Goal: Task Accomplishment & Management: Use online tool/utility

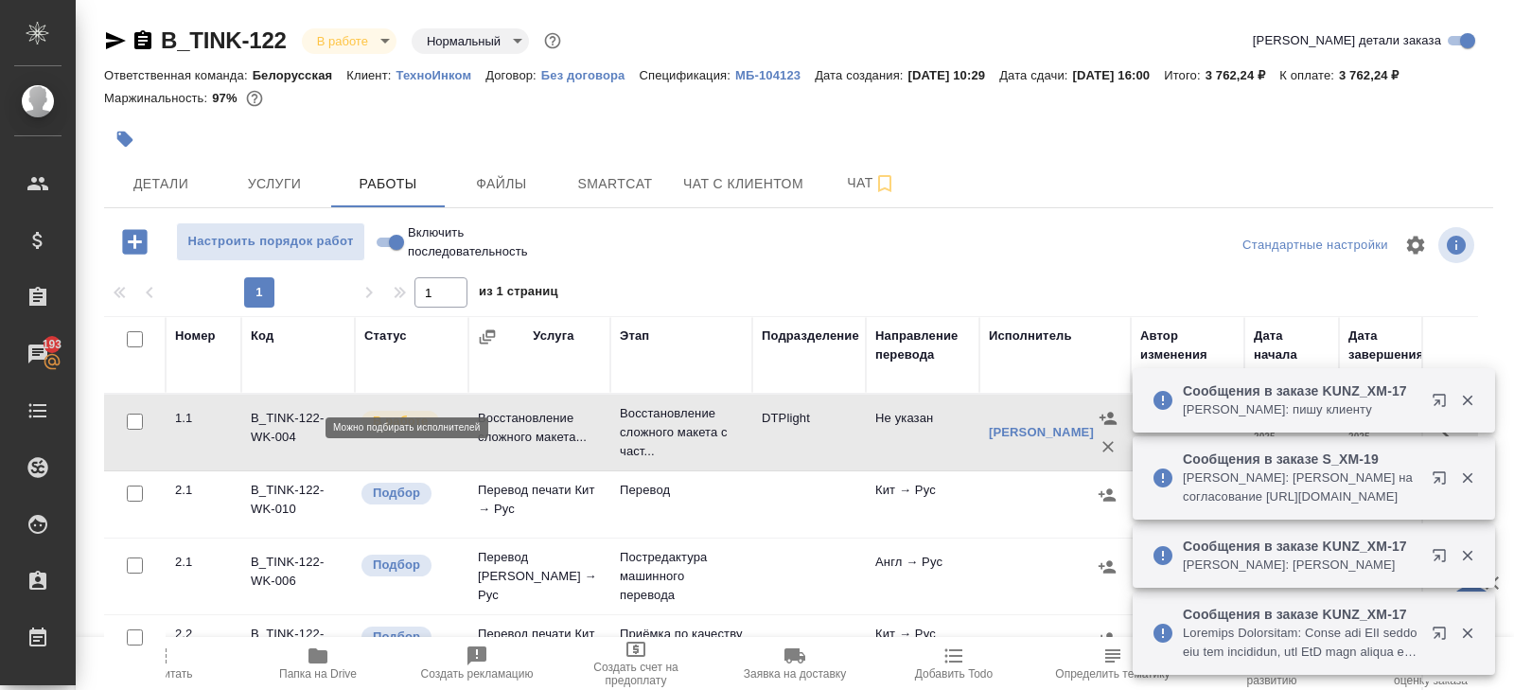
scroll to position [100, 0]
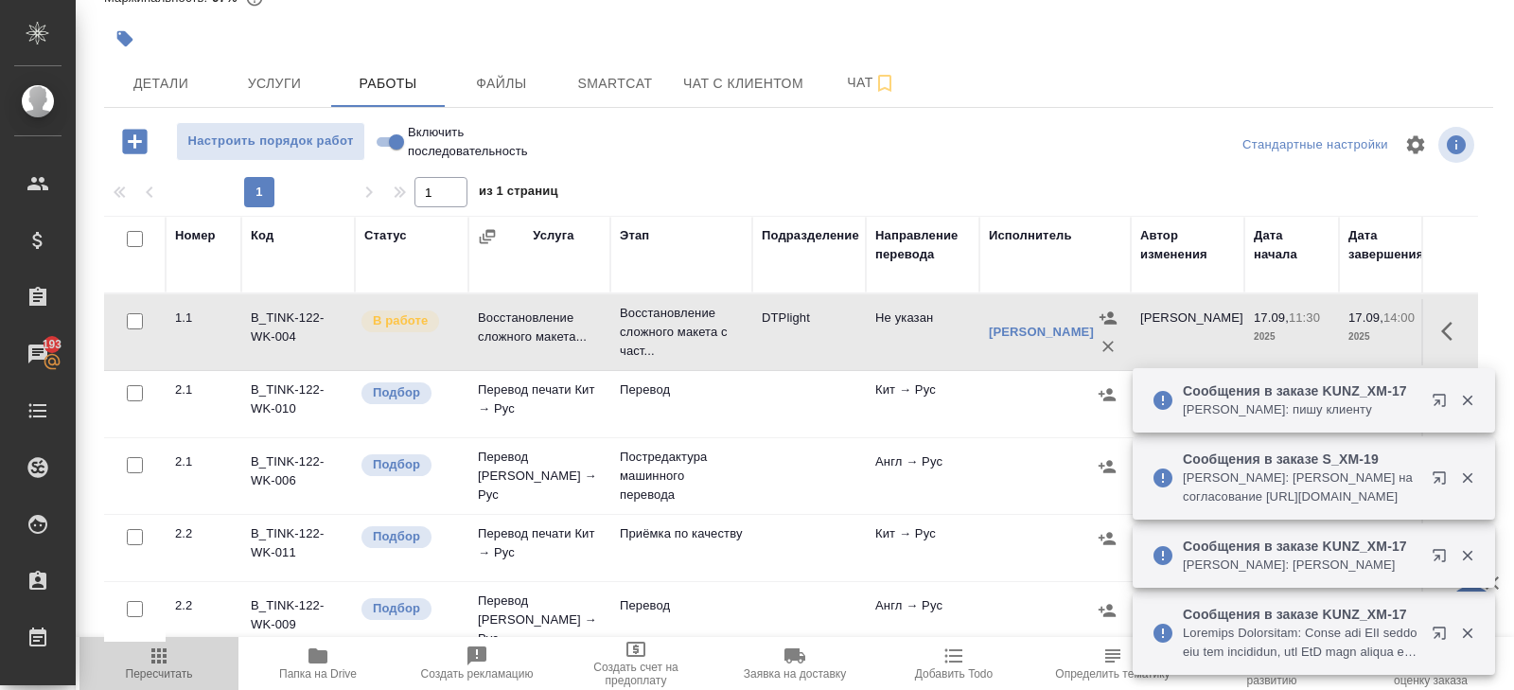
click at [158, 661] on icon "button" at bounding box center [158, 655] width 15 height 15
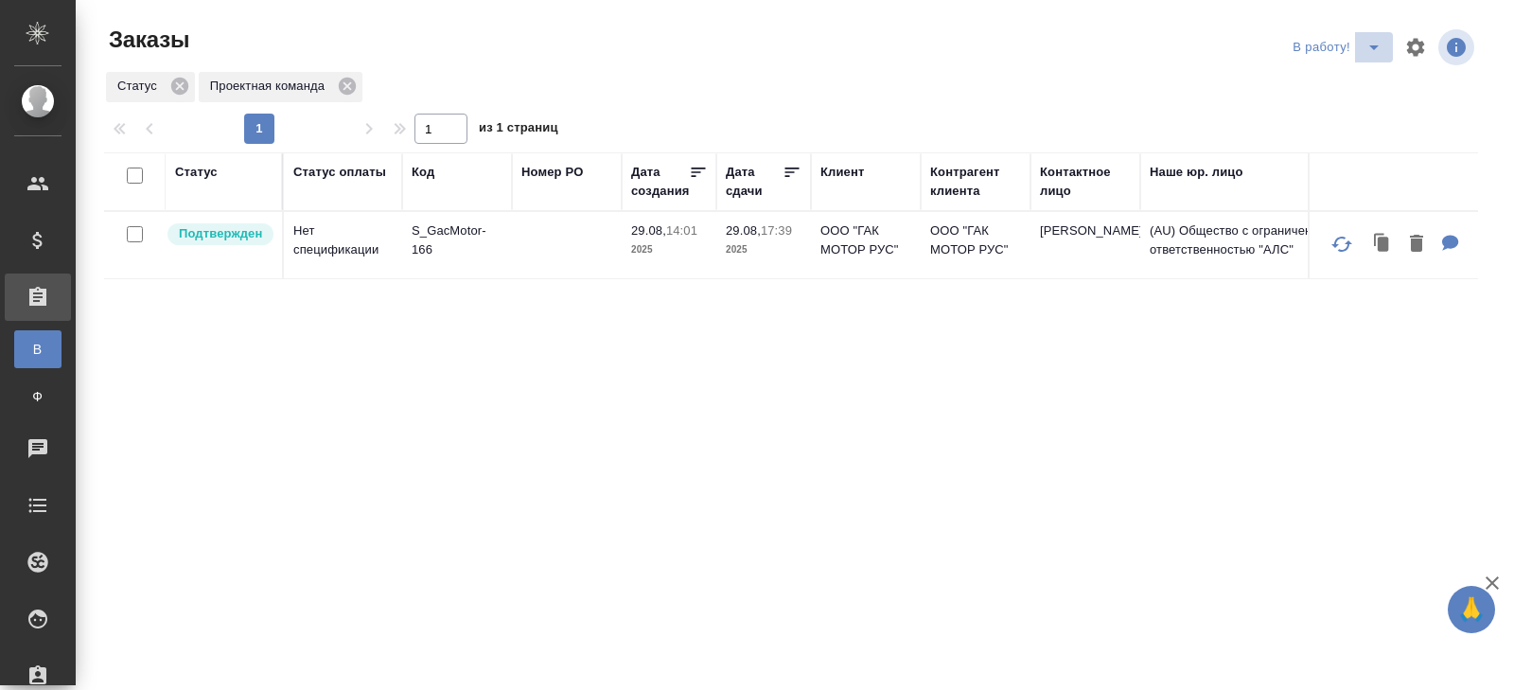
click at [1376, 46] on icon "split button" at bounding box center [1373, 47] width 9 height 5
click at [1325, 84] on li "ПМ" at bounding box center [1339, 85] width 105 height 30
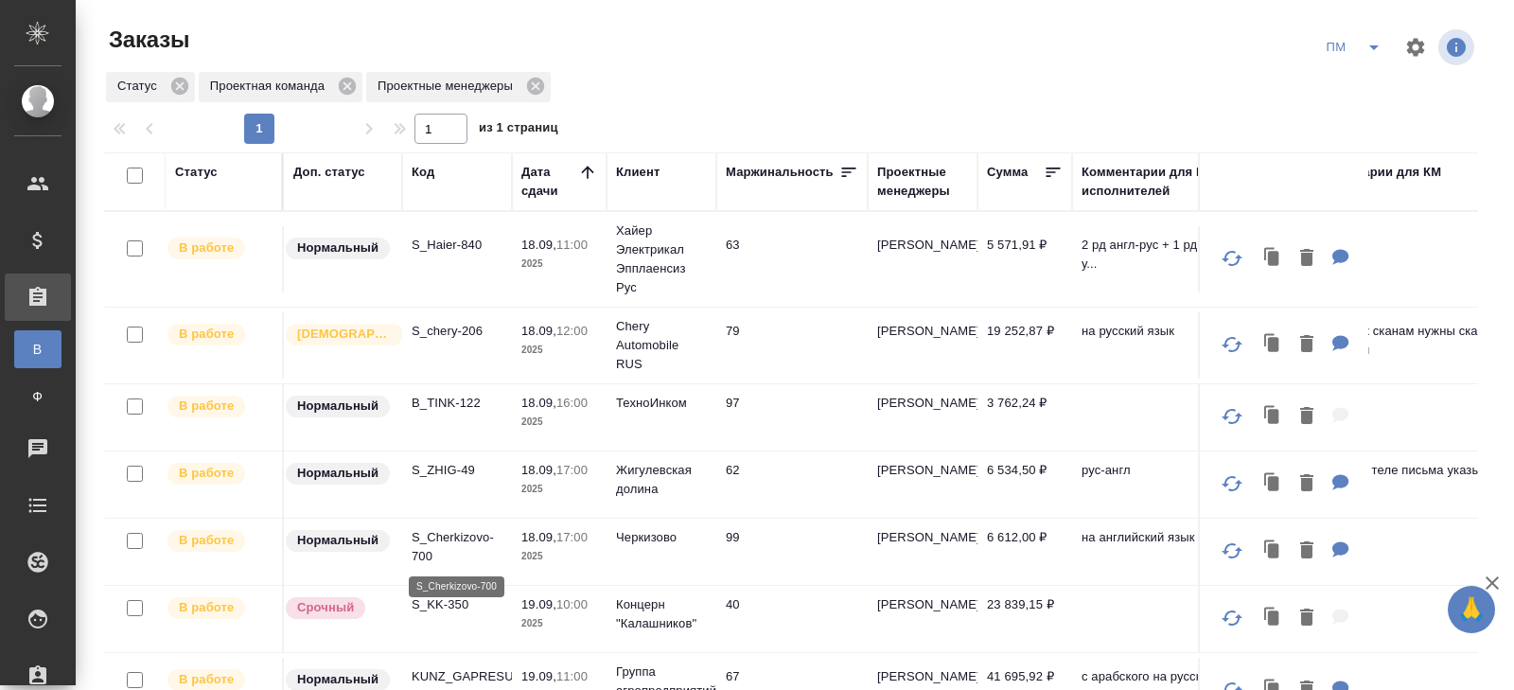
click at [427, 548] on p "S_Cherkizovo-700" at bounding box center [457, 547] width 91 height 38
click at [443, 245] on p "S_Haier-840" at bounding box center [457, 245] width 91 height 19
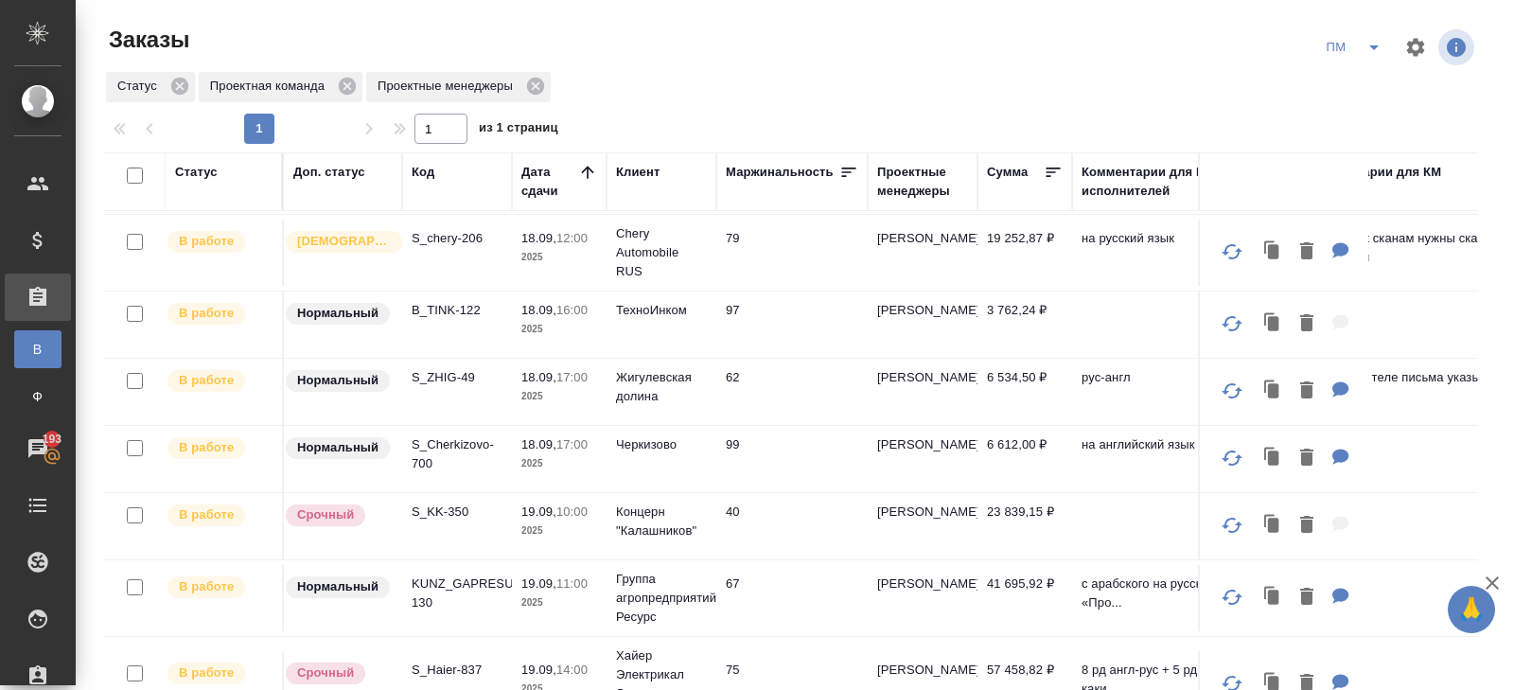
click at [422, 596] on p "KUNZ_GAPRESURS-130" at bounding box center [457, 593] width 91 height 38
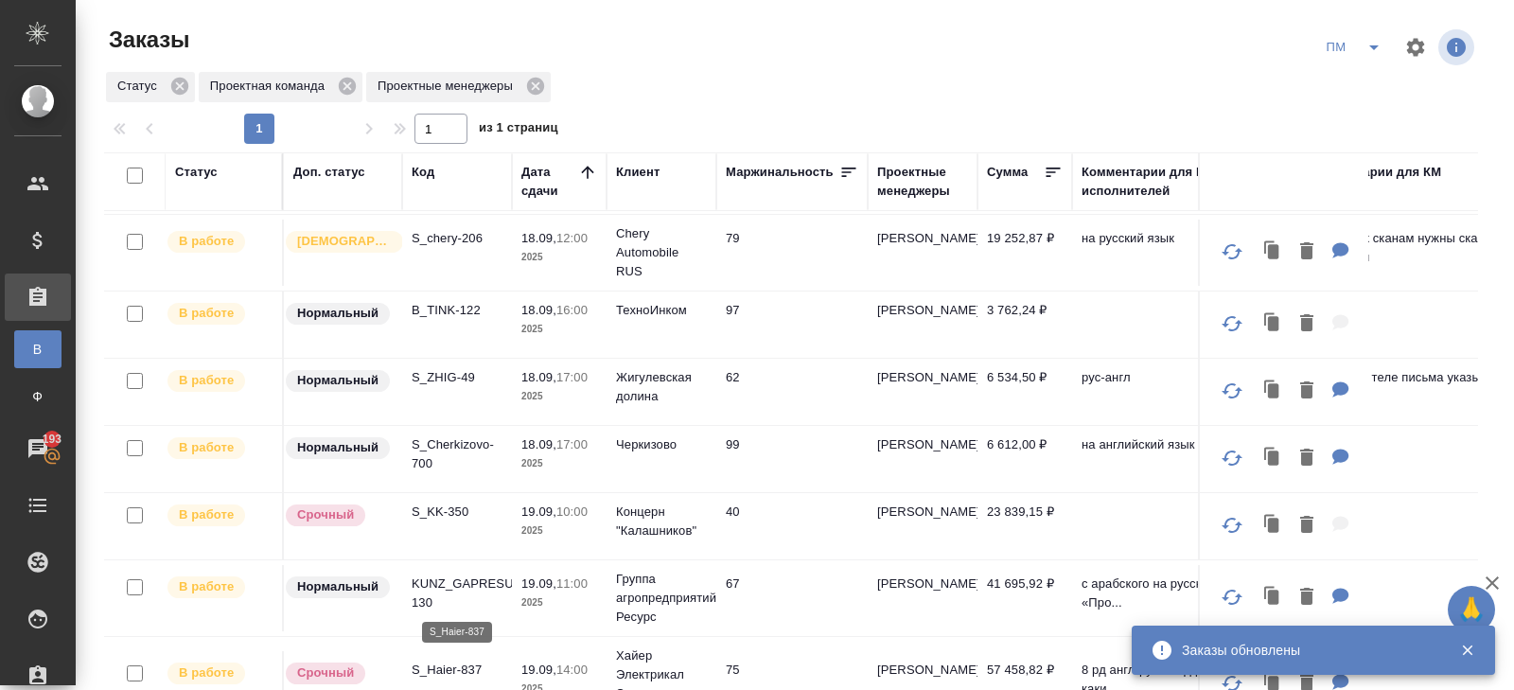
click at [435, 664] on p "S_Haier-837" at bounding box center [457, 669] width 91 height 19
click at [1364, 52] on icon "split button" at bounding box center [1374, 47] width 23 height 23
click at [1347, 80] on li "В работу!" at bounding box center [1355, 85] width 96 height 30
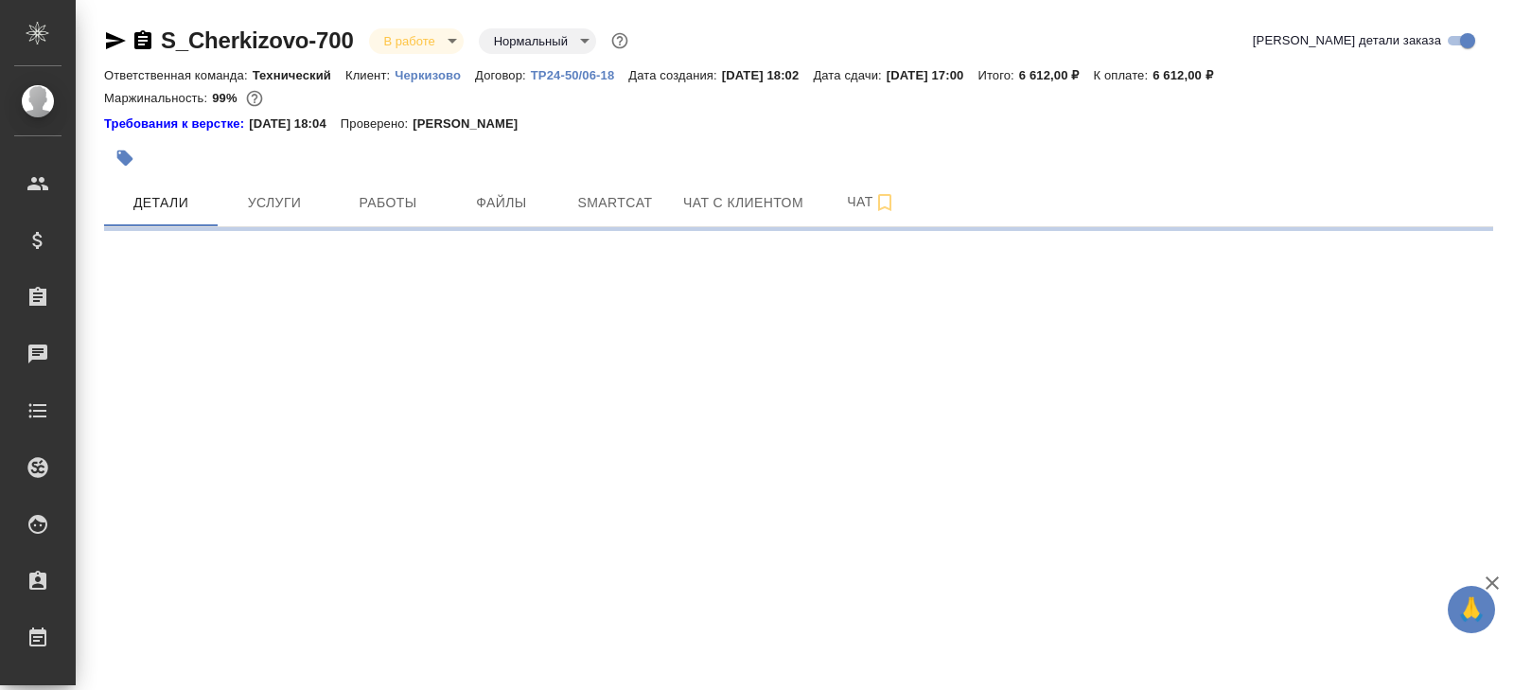
select select "RU"
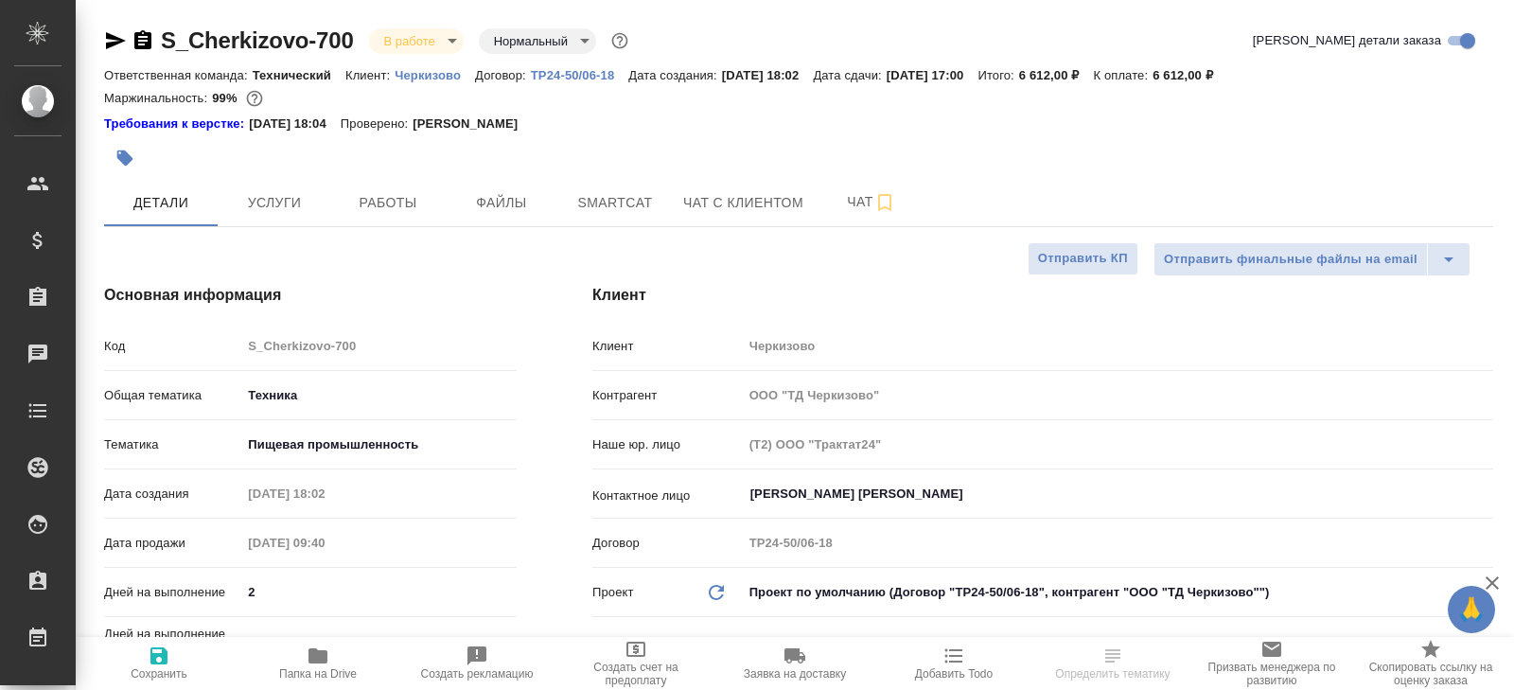
type textarea "x"
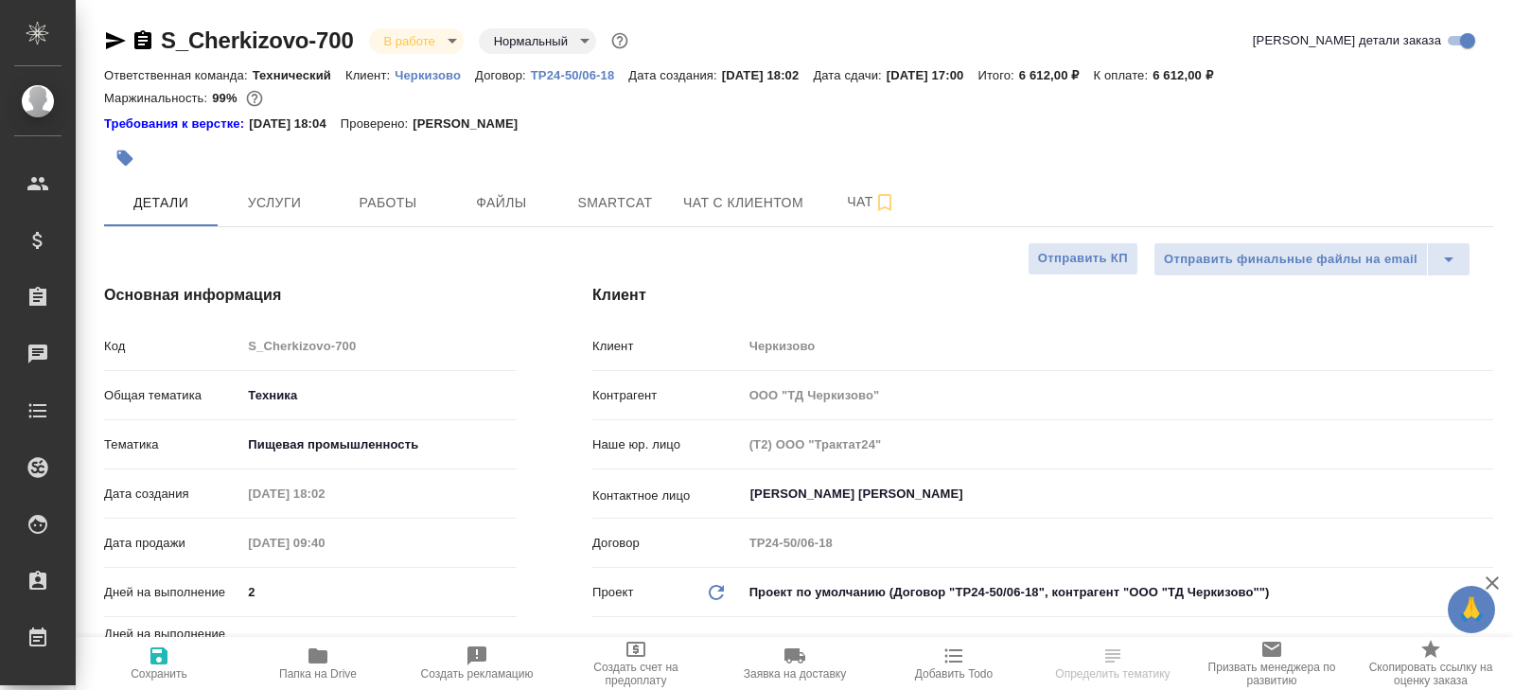
type textarea "x"
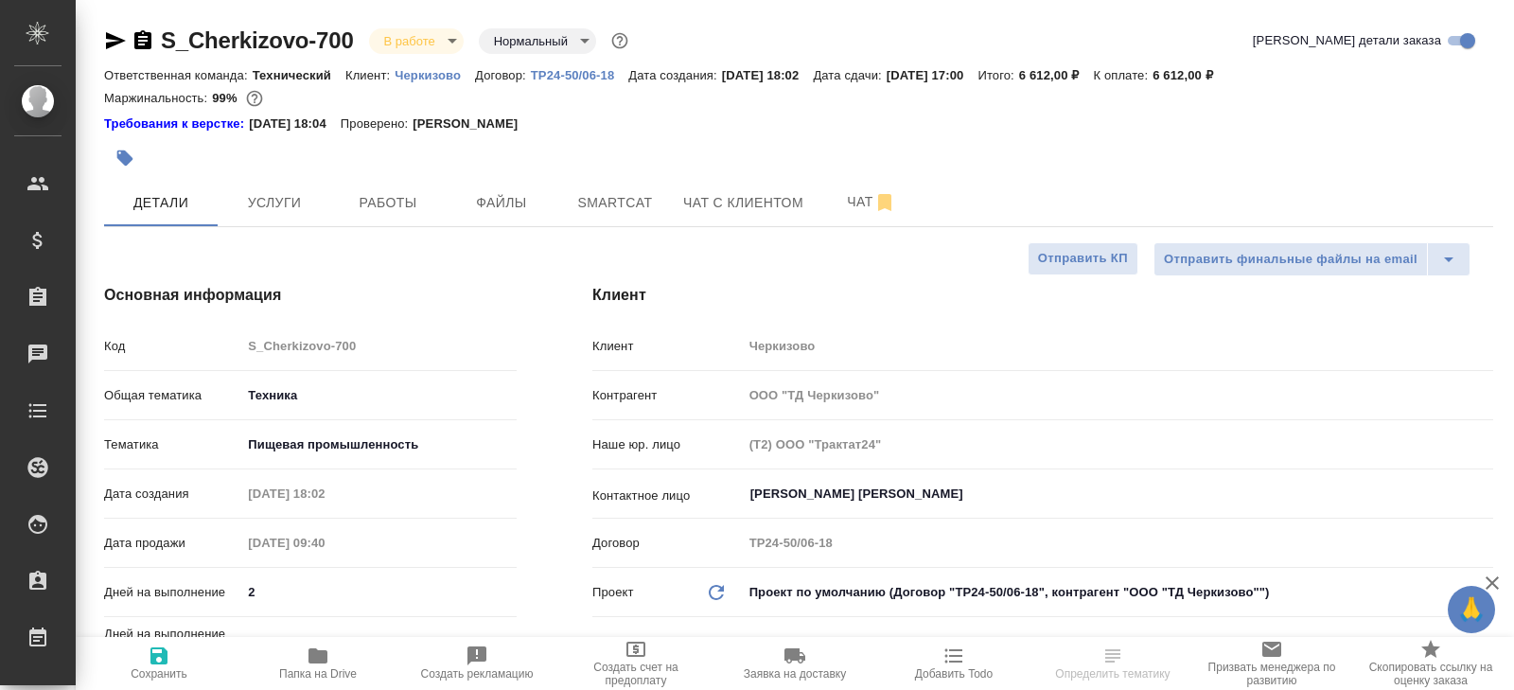
type textarea "x"
click at [857, 194] on span "Чат" at bounding box center [871, 202] width 91 height 24
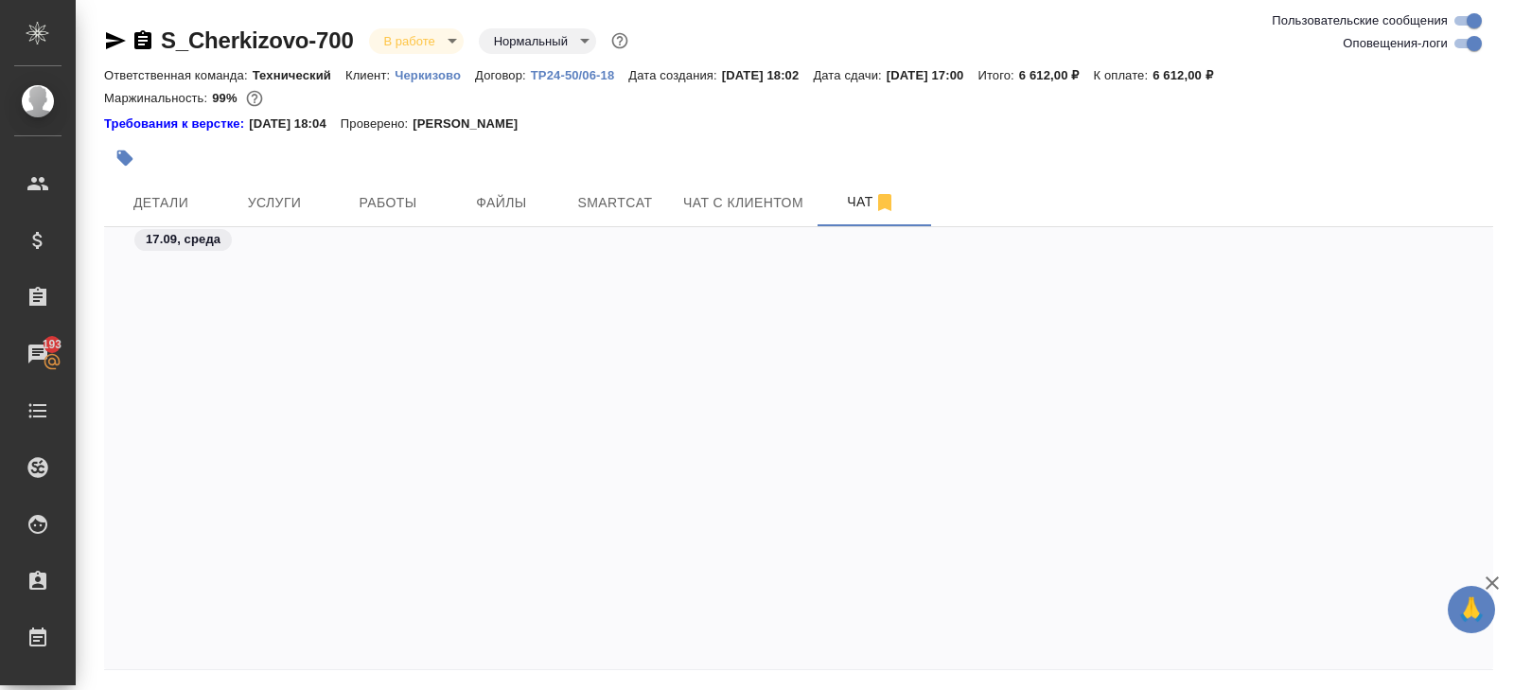
scroll to position [7788, 0]
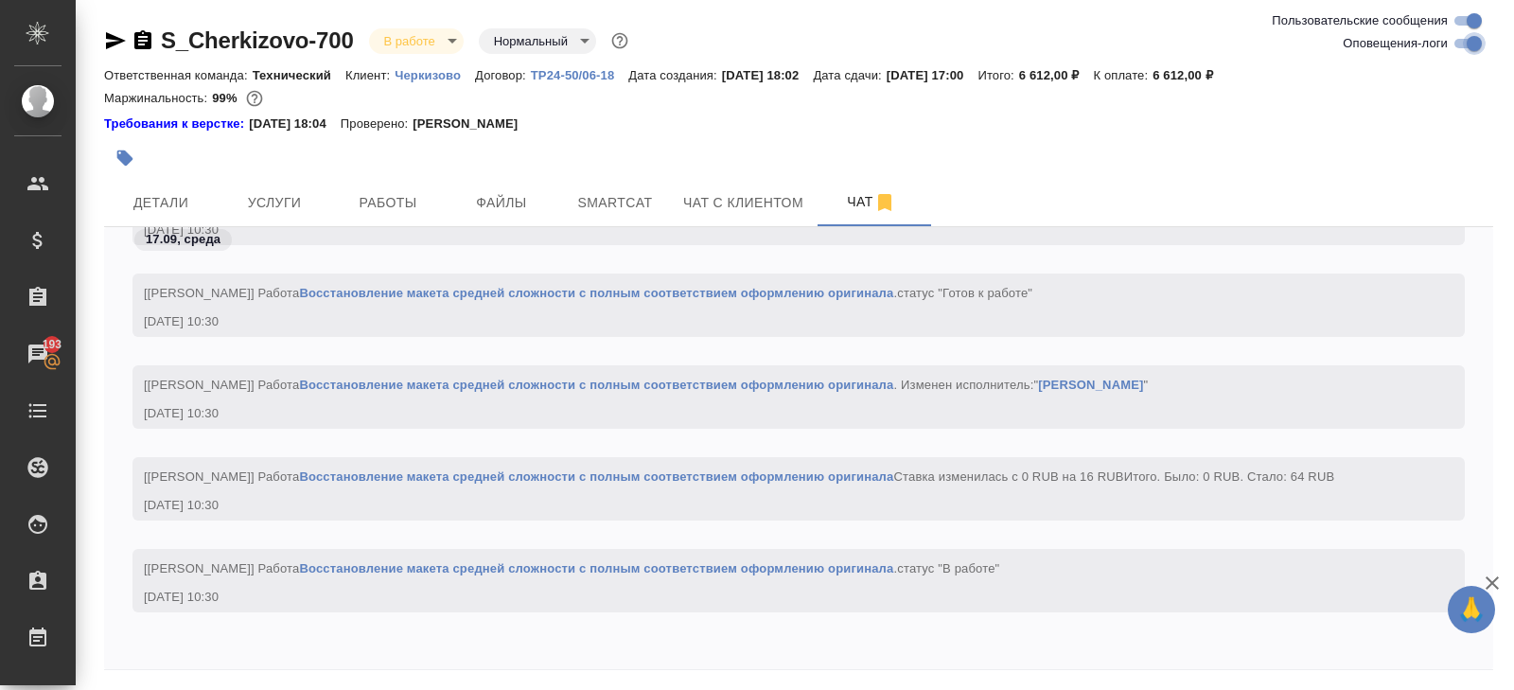
click at [1467, 46] on input "Оповещения-логи" at bounding box center [1474, 43] width 68 height 23
checkbox input "false"
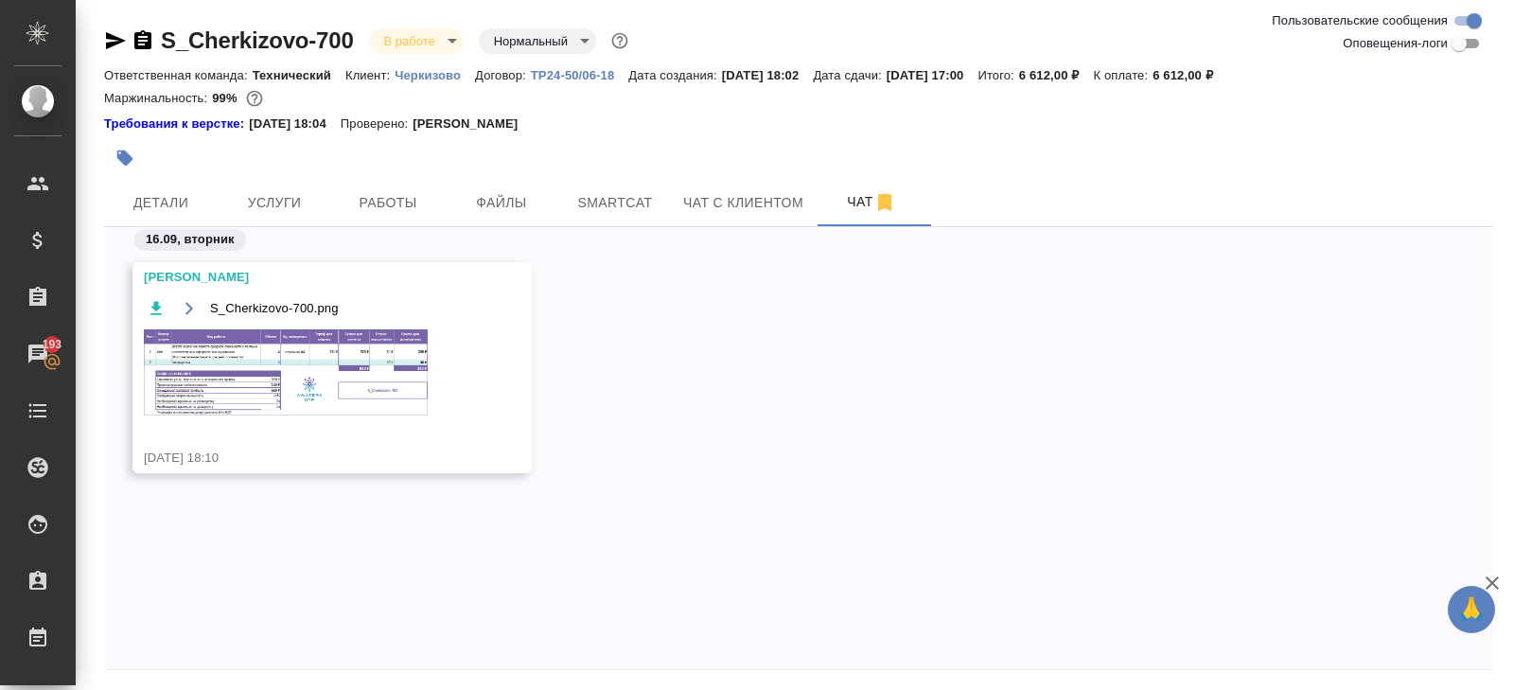
scroll to position [64, 0]
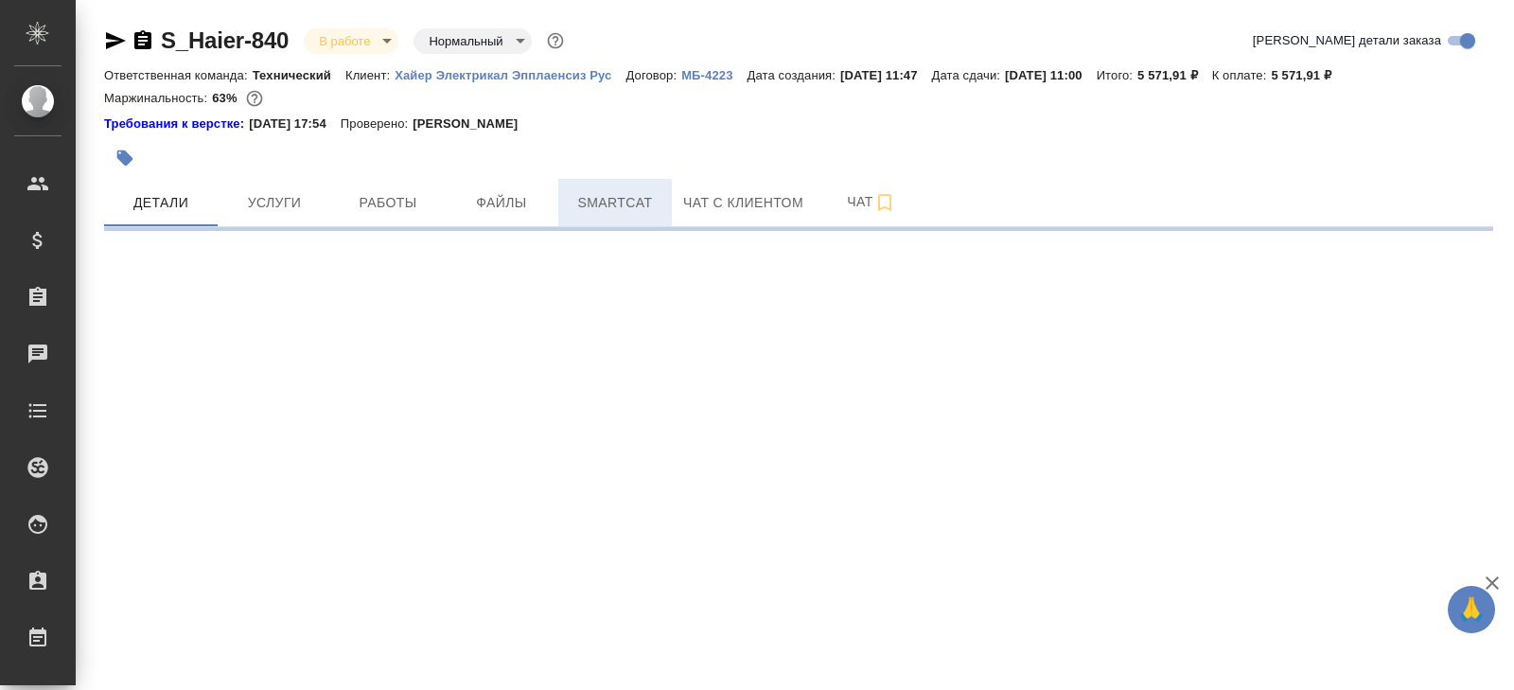
select select "RU"
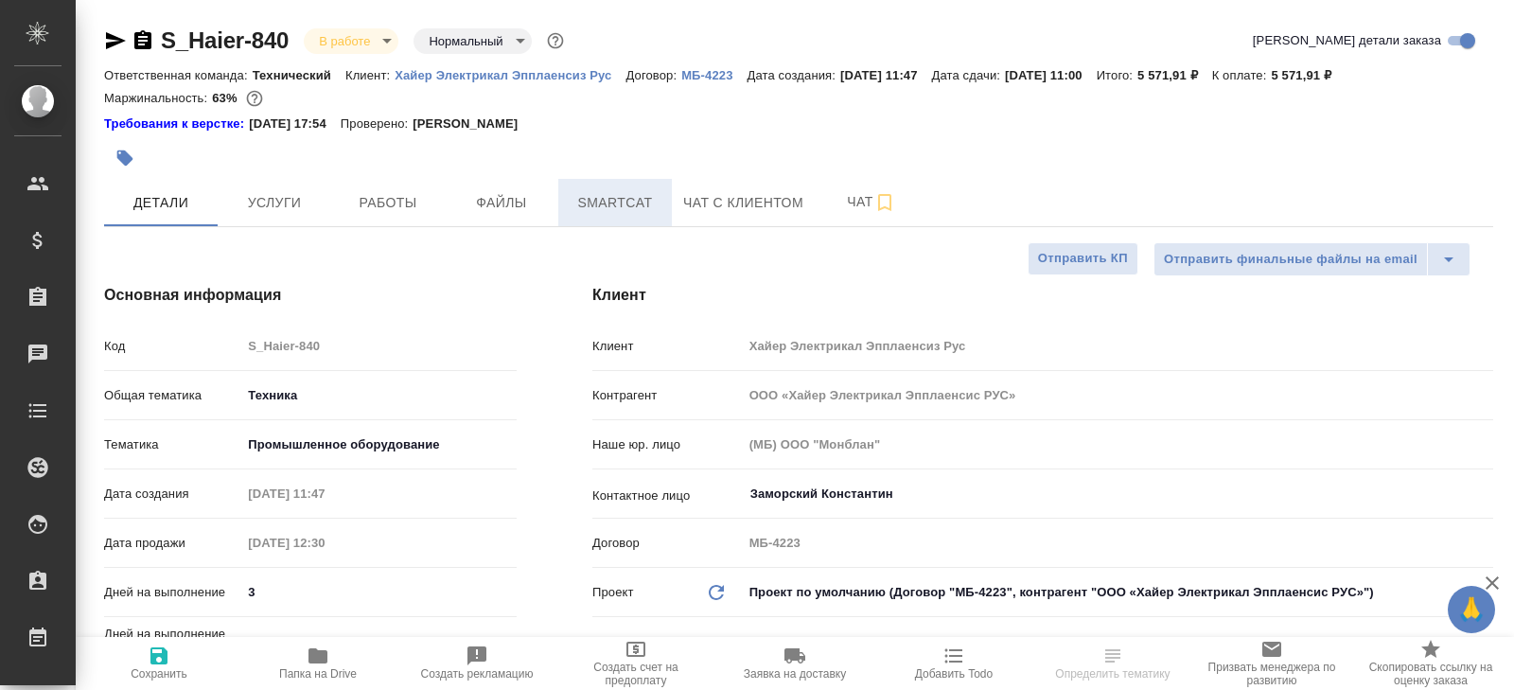
type textarea "x"
click at [591, 207] on span "Smartcat" at bounding box center [615, 203] width 91 height 24
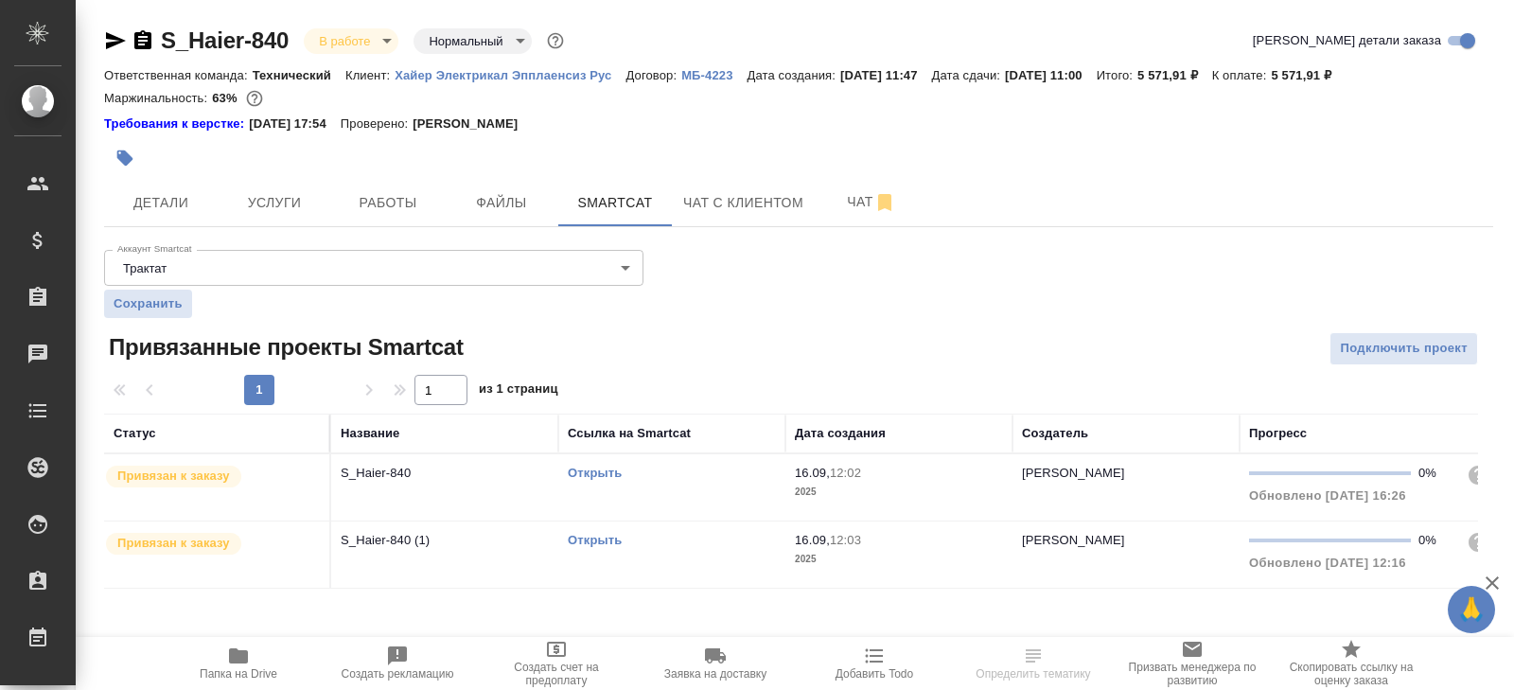
click at [586, 466] on link "Открыть" at bounding box center [595, 473] width 54 height 14
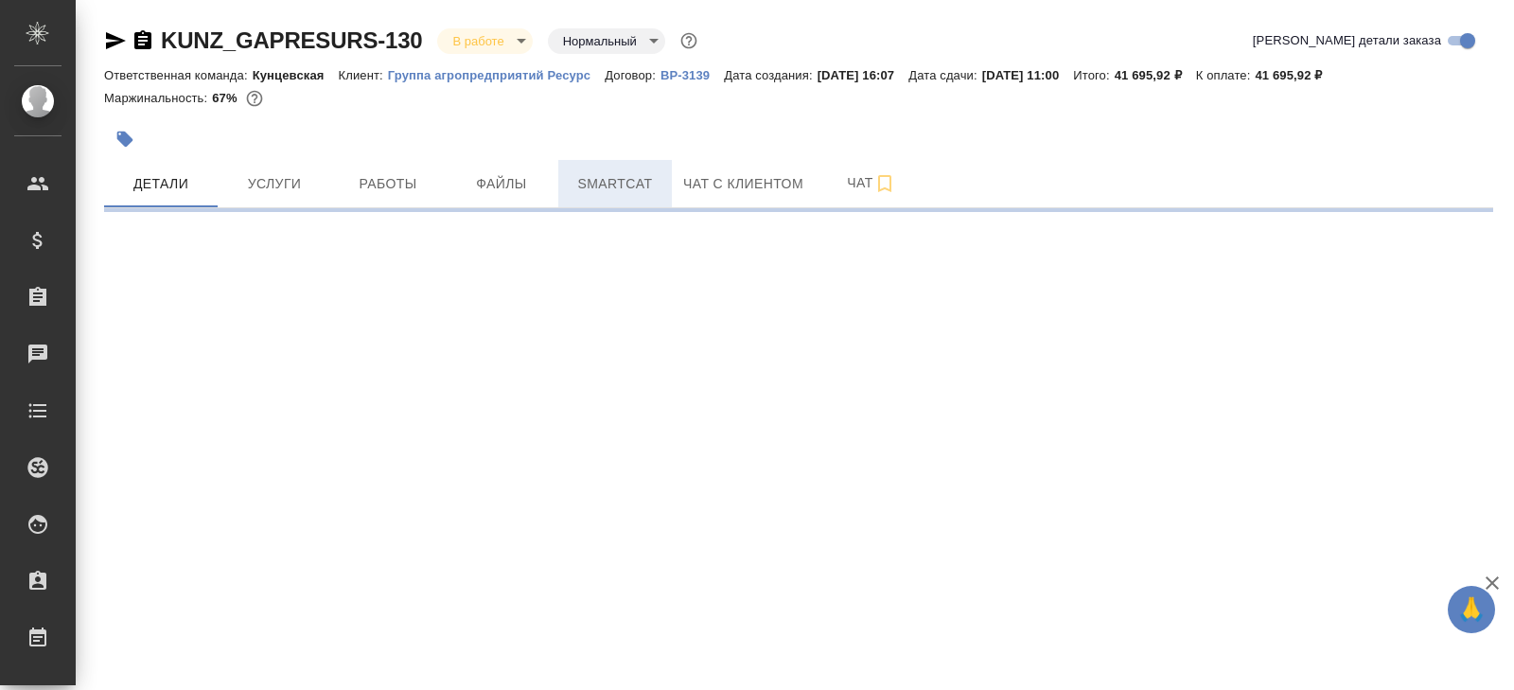
click at [620, 181] on span "Smartcat" at bounding box center [615, 184] width 91 height 24
select select "RU"
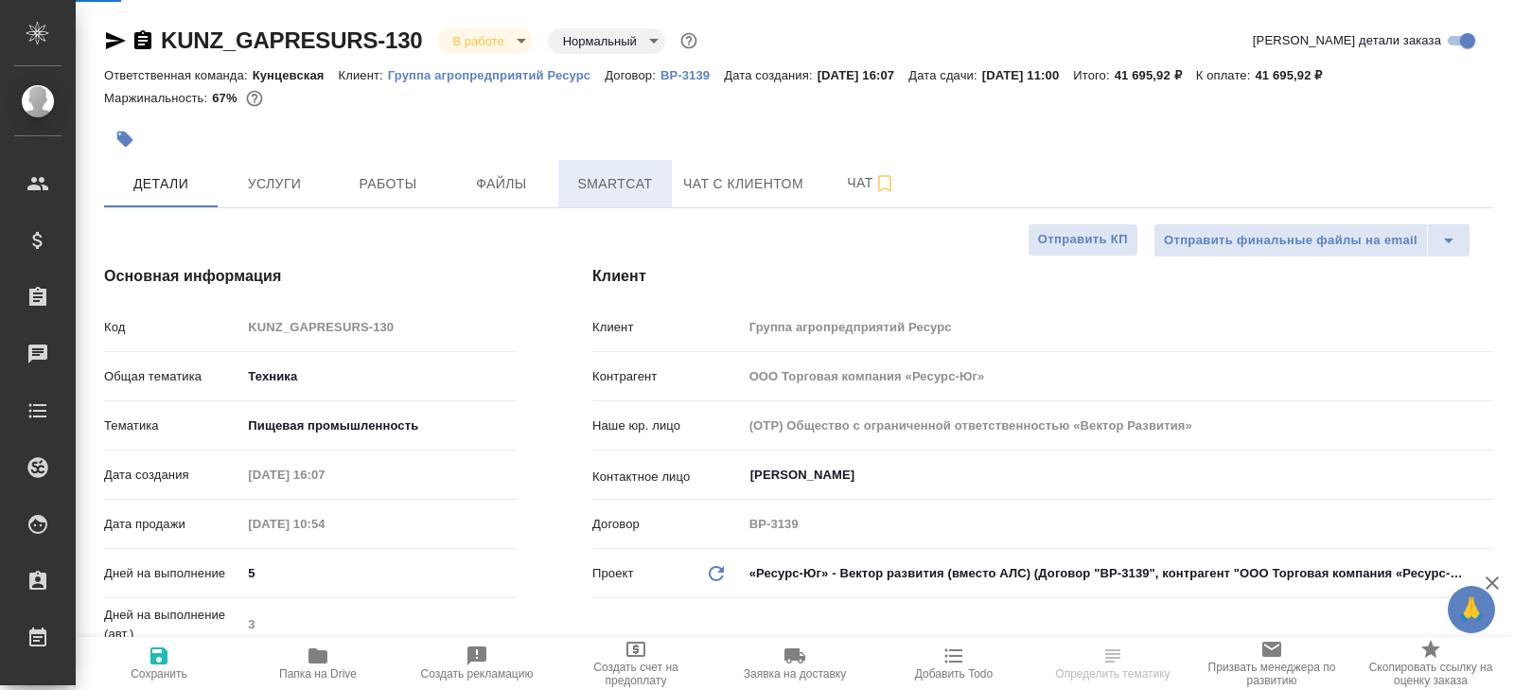
type textarea "x"
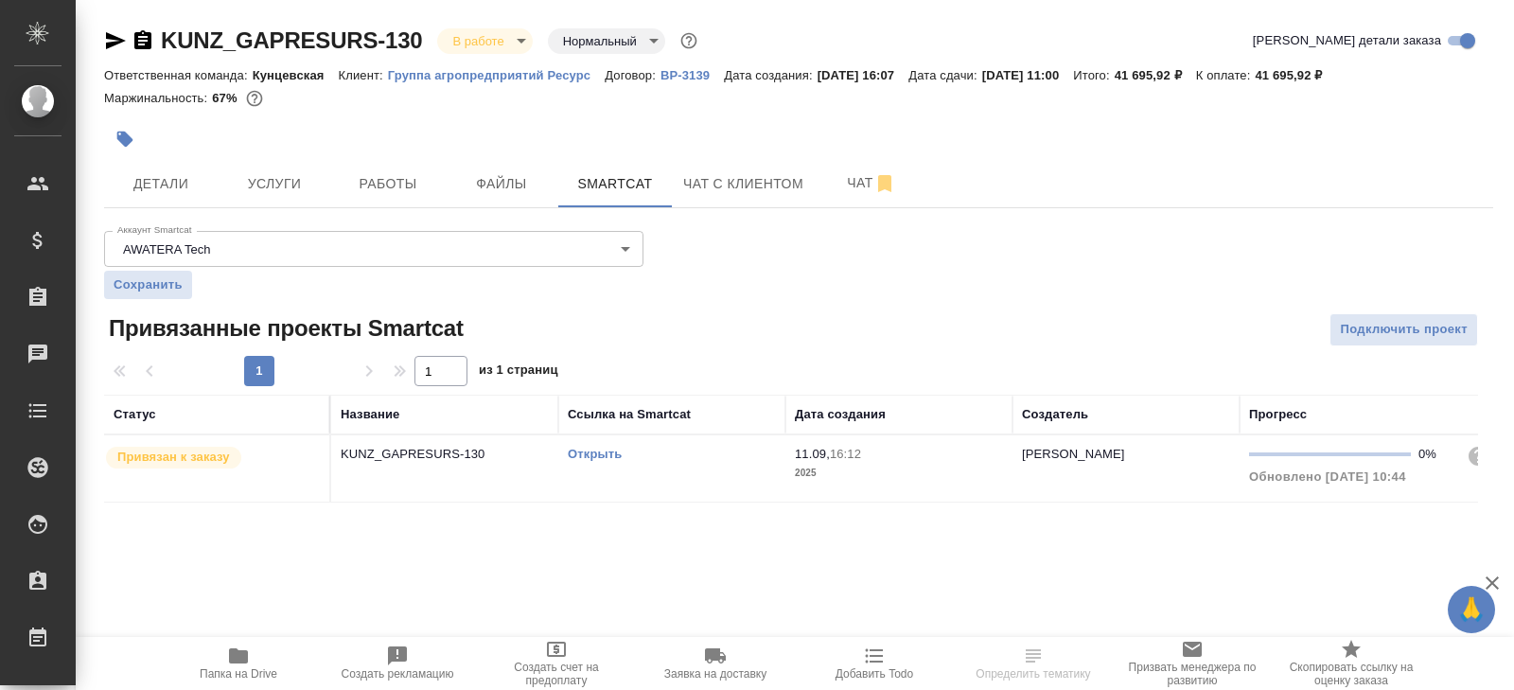
click at [590, 455] on link "Открыть" at bounding box center [595, 454] width 54 height 14
click at [411, 200] on button "Работы" at bounding box center [388, 183] width 114 height 47
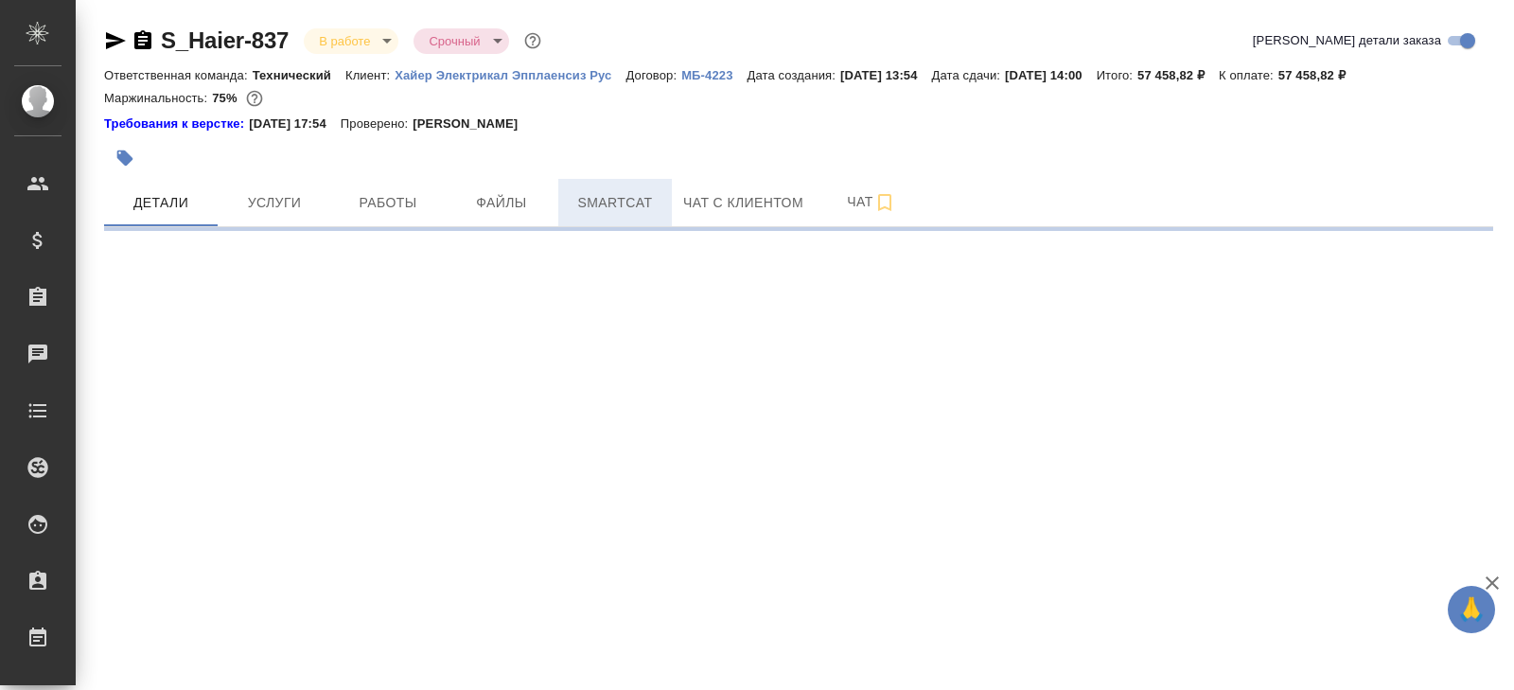
select select "RU"
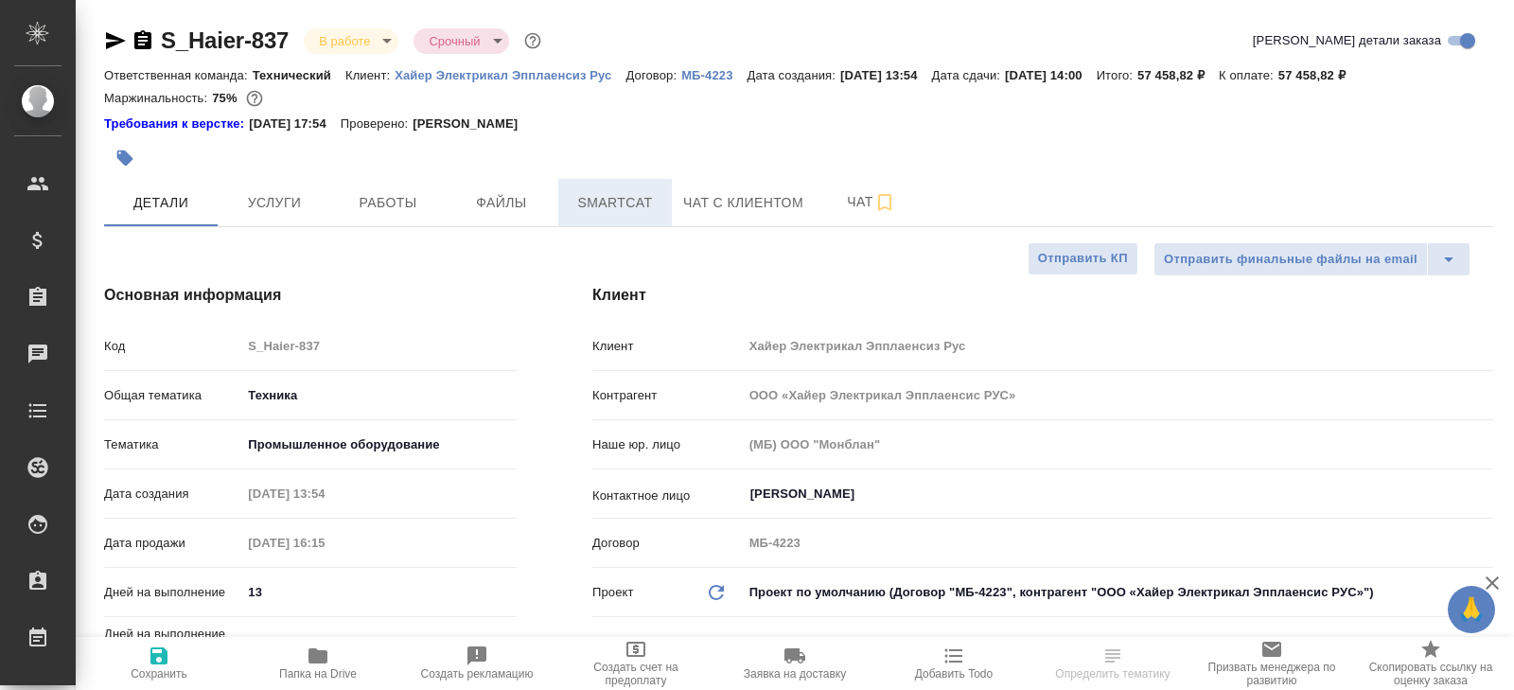
type textarea "x"
click at [607, 211] on span "Smartcat" at bounding box center [615, 203] width 91 height 24
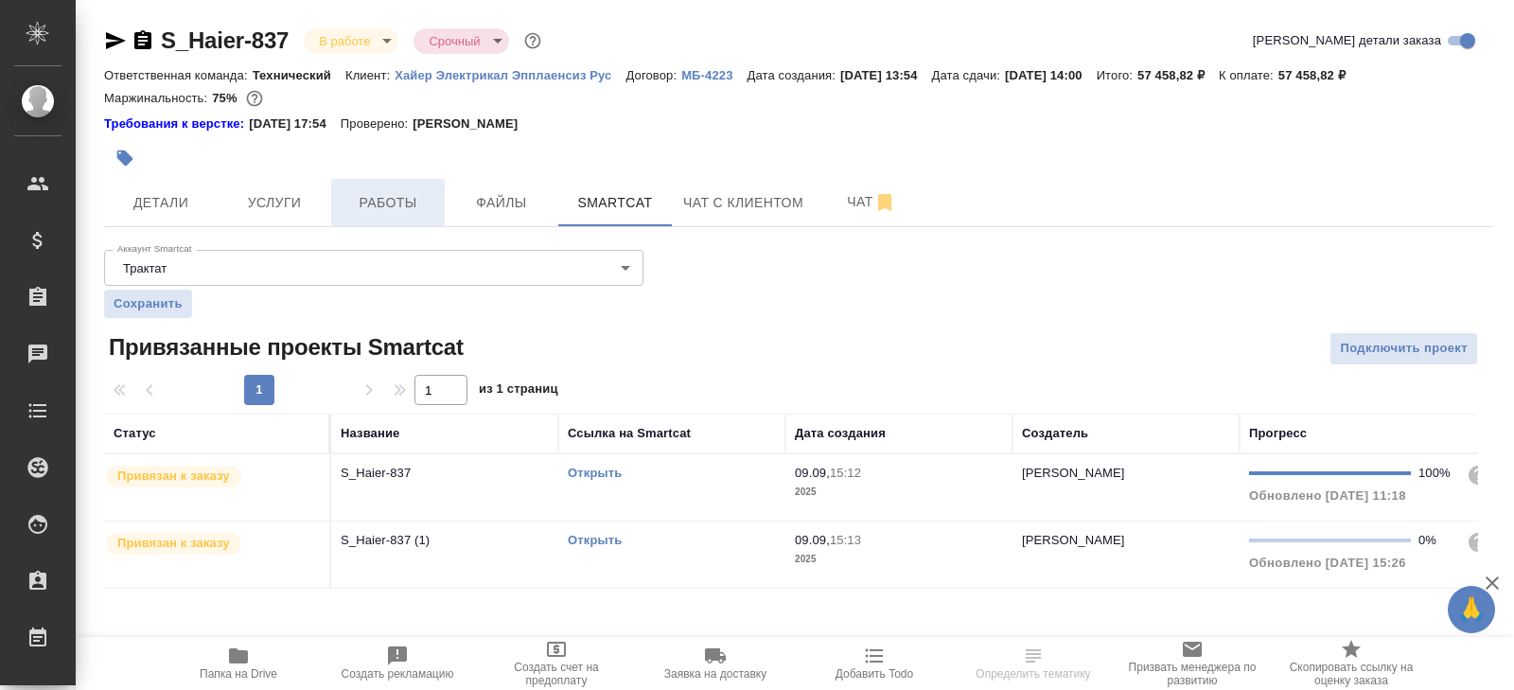
click at [380, 202] on span "Работы" at bounding box center [388, 203] width 91 height 24
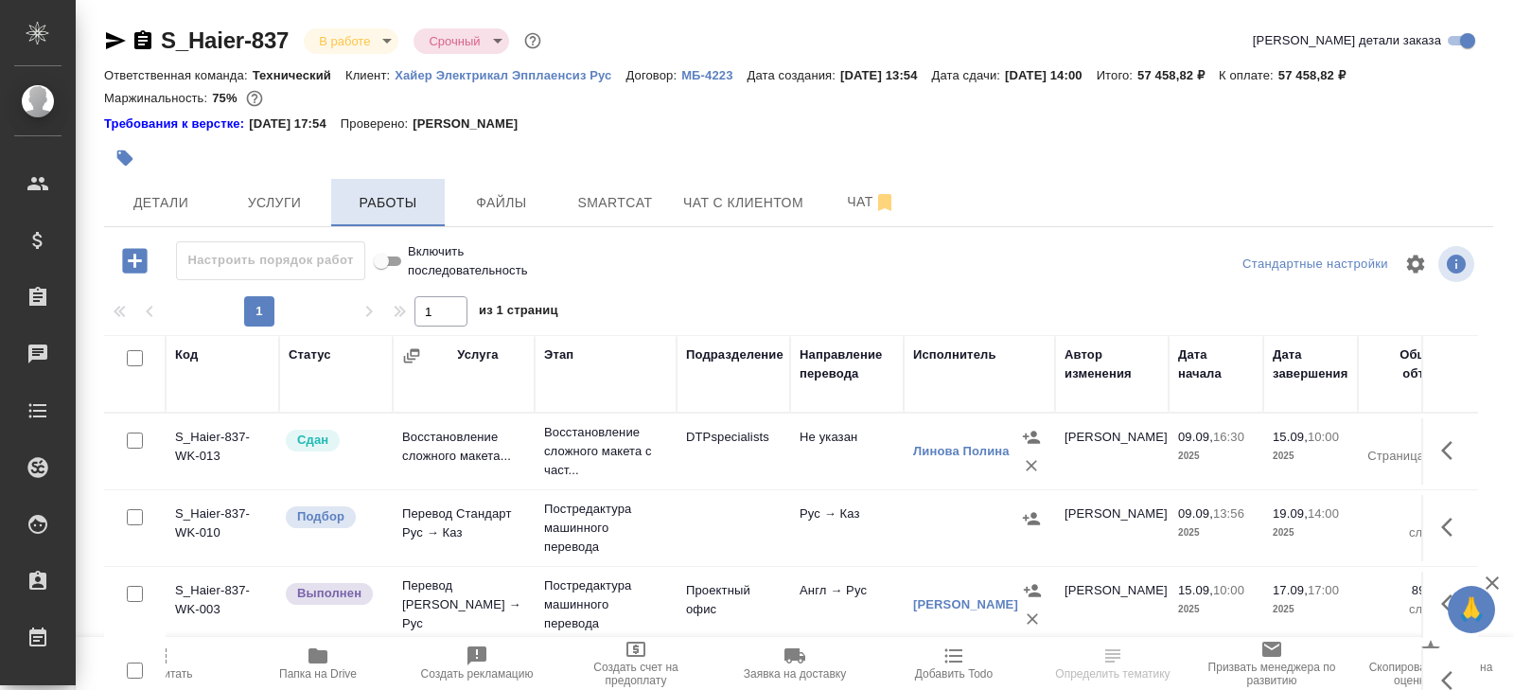
scroll to position [119, 0]
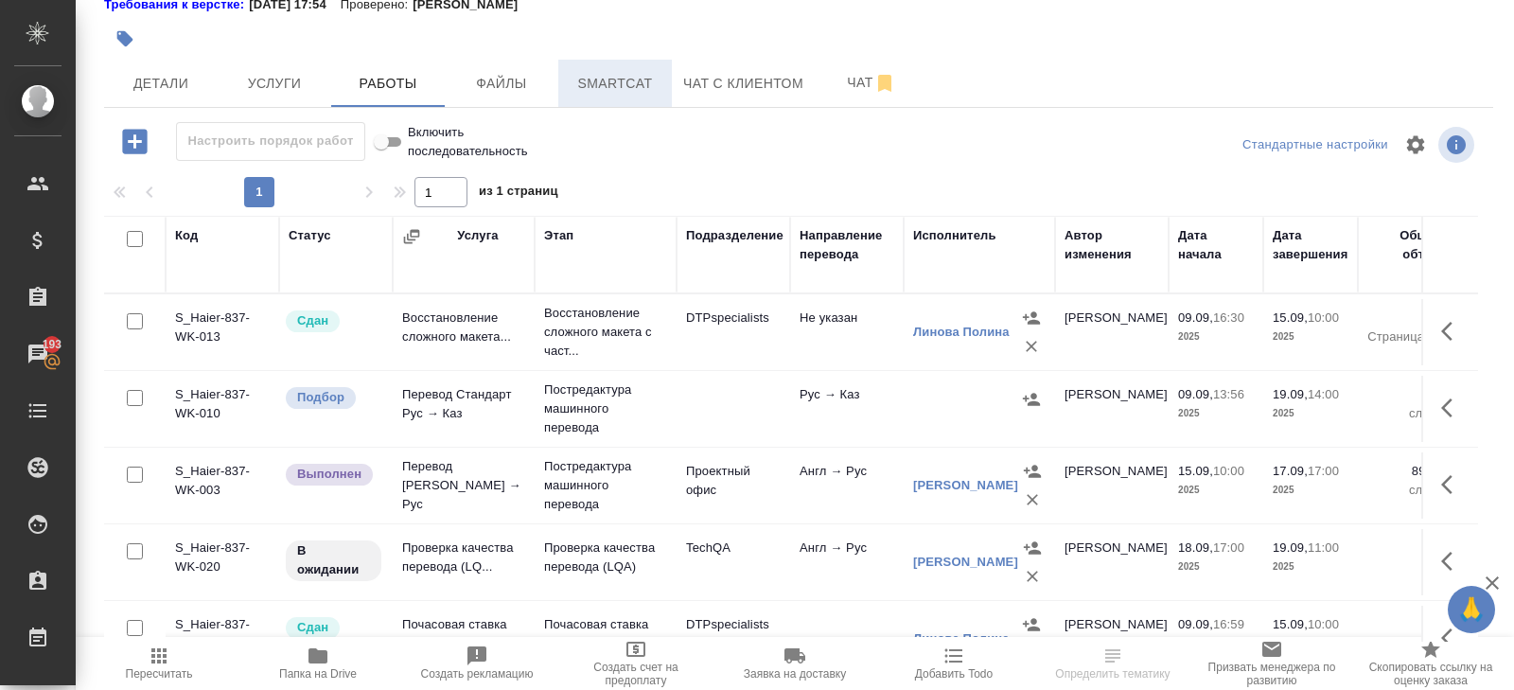
click at [595, 86] on span "Smartcat" at bounding box center [615, 84] width 91 height 24
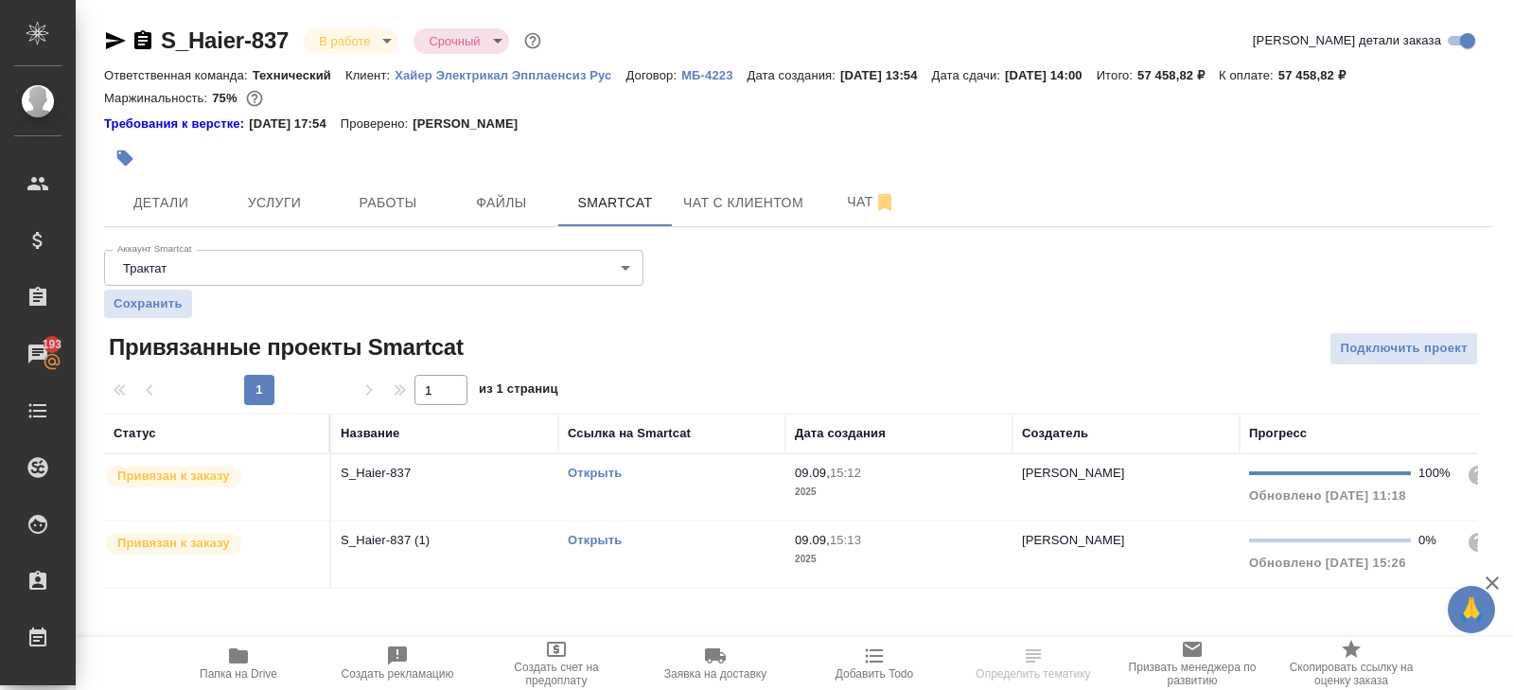
click at [581, 467] on link "Открыть" at bounding box center [595, 473] width 54 height 14
click at [112, 34] on icon "button" at bounding box center [115, 40] width 23 height 23
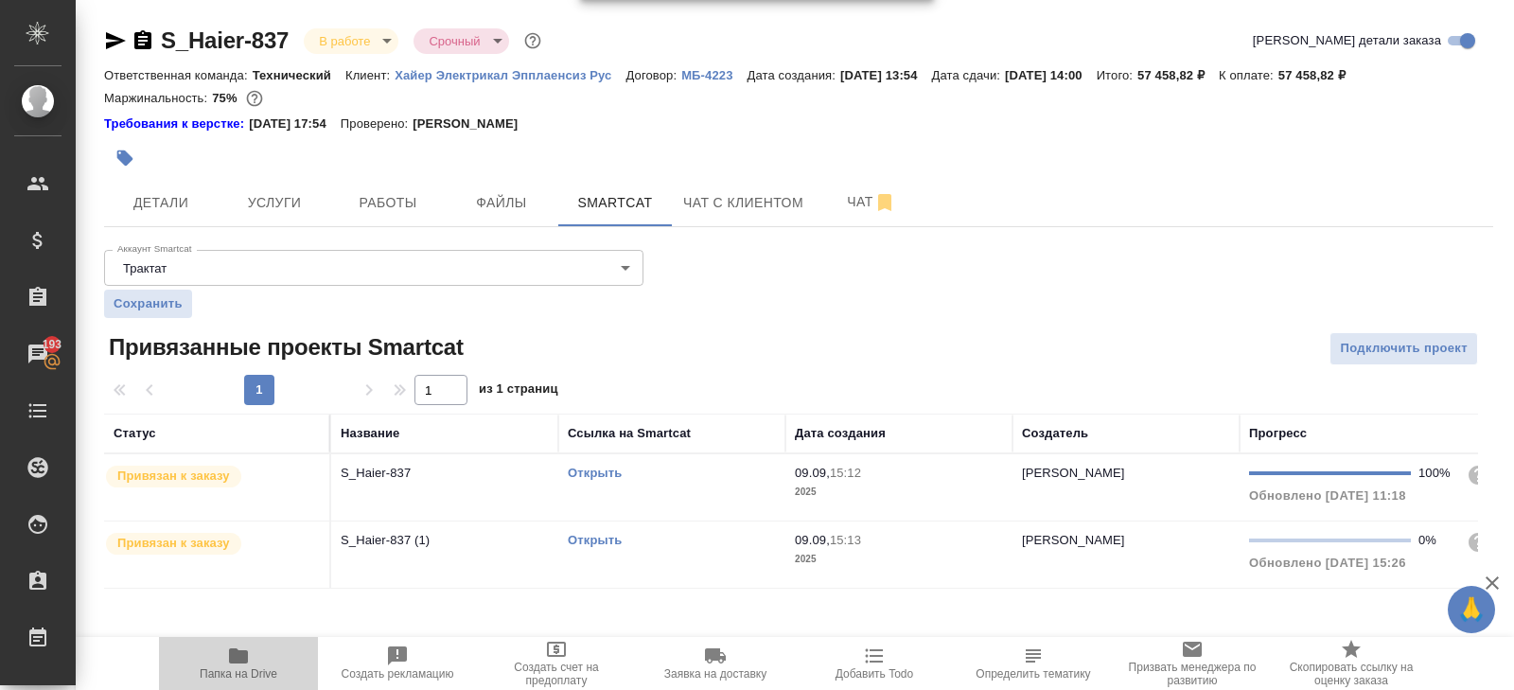
click at [238, 663] on icon "button" at bounding box center [238, 655] width 23 height 23
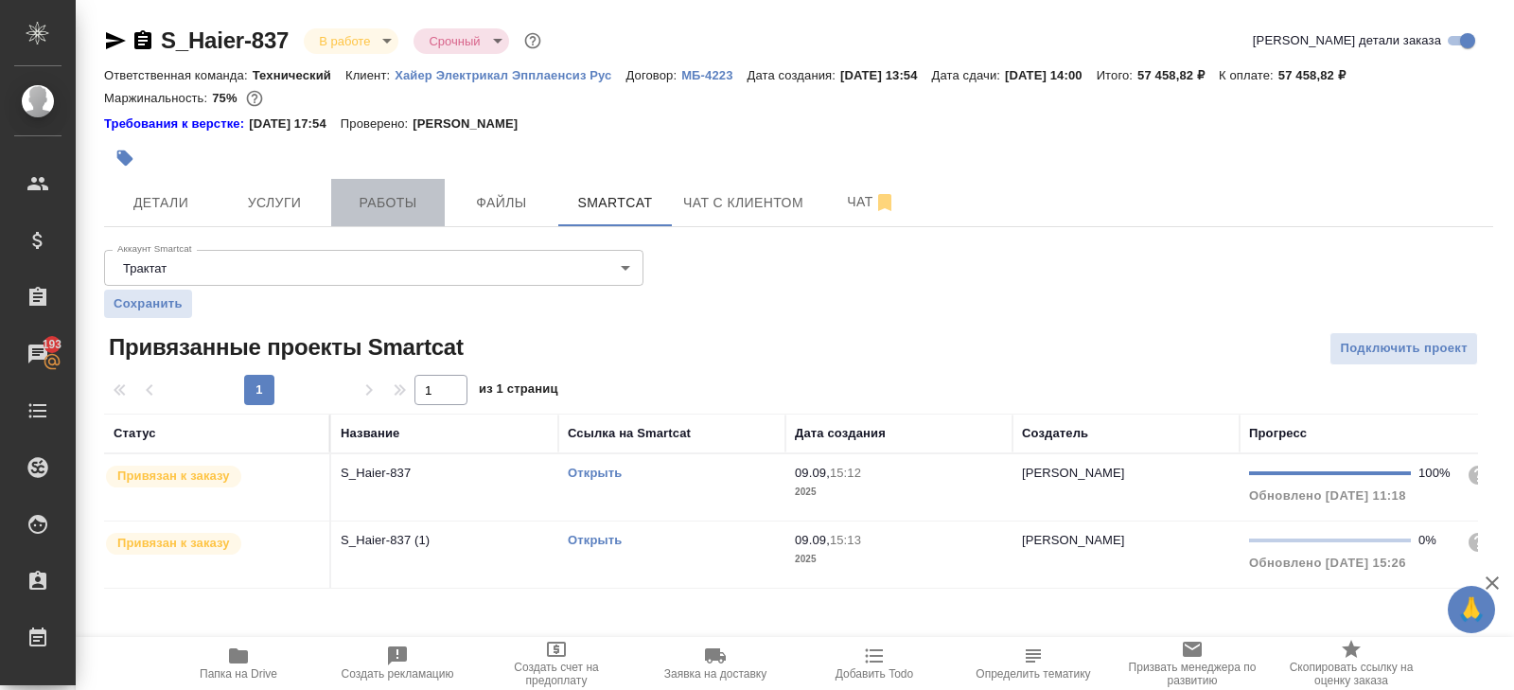
click at [381, 201] on span "Работы" at bounding box center [388, 203] width 91 height 24
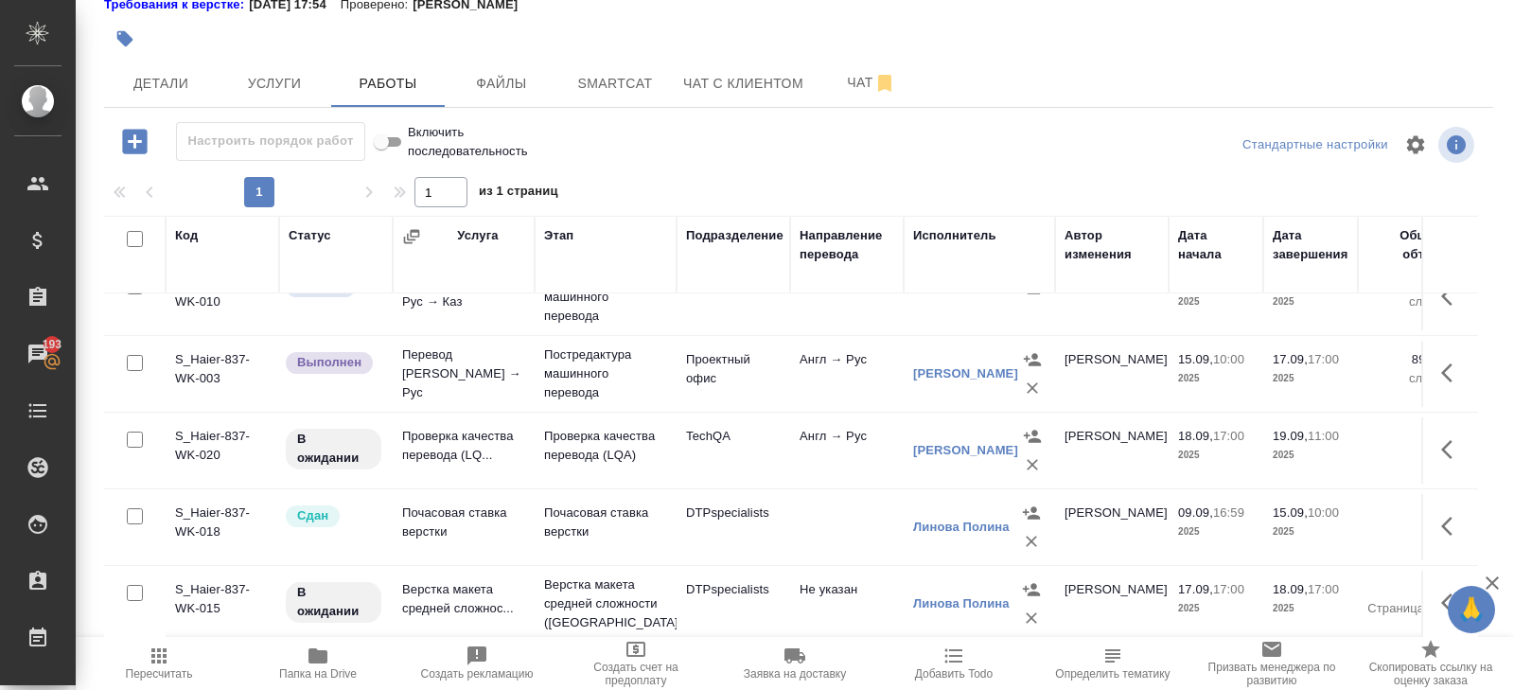
scroll to position [114, 0]
click at [569, 377] on p "Постредактура машинного перевода" at bounding box center [605, 371] width 123 height 57
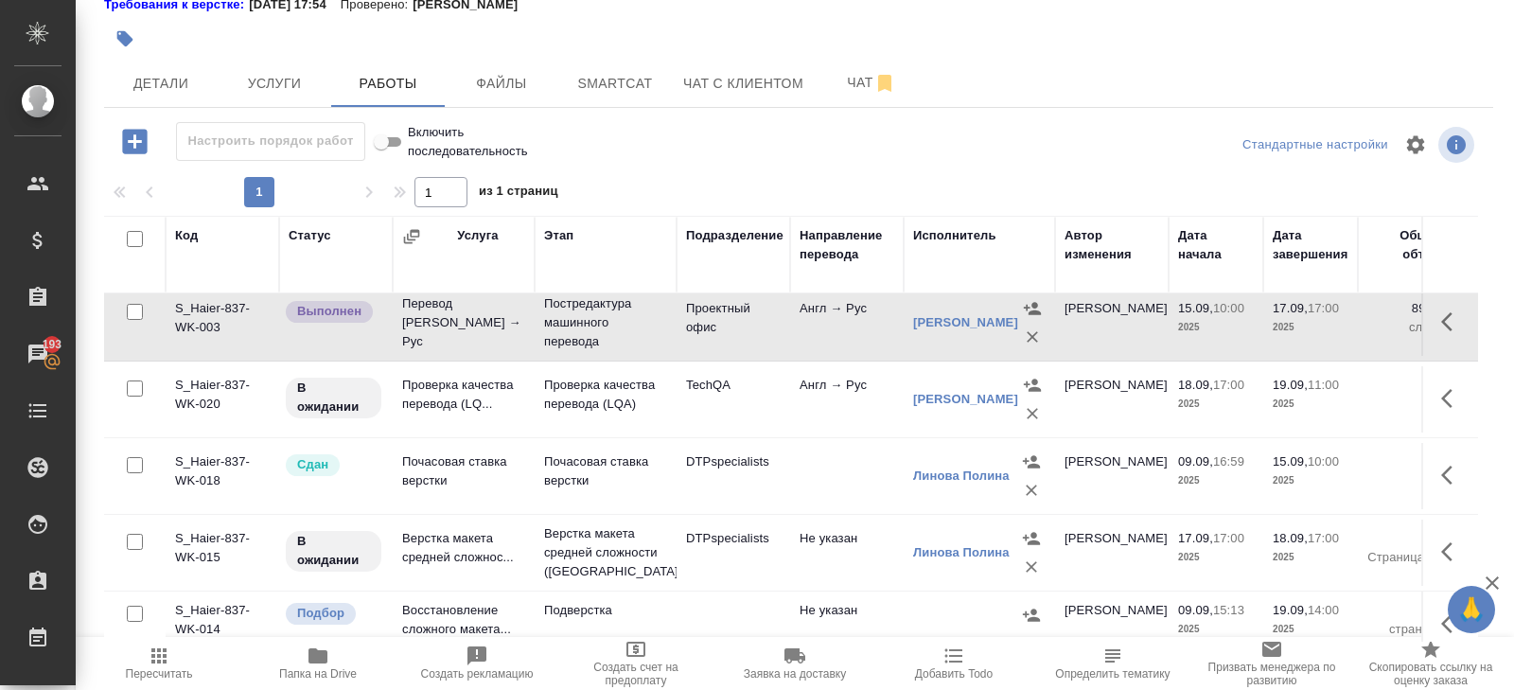
scroll to position [175, 0]
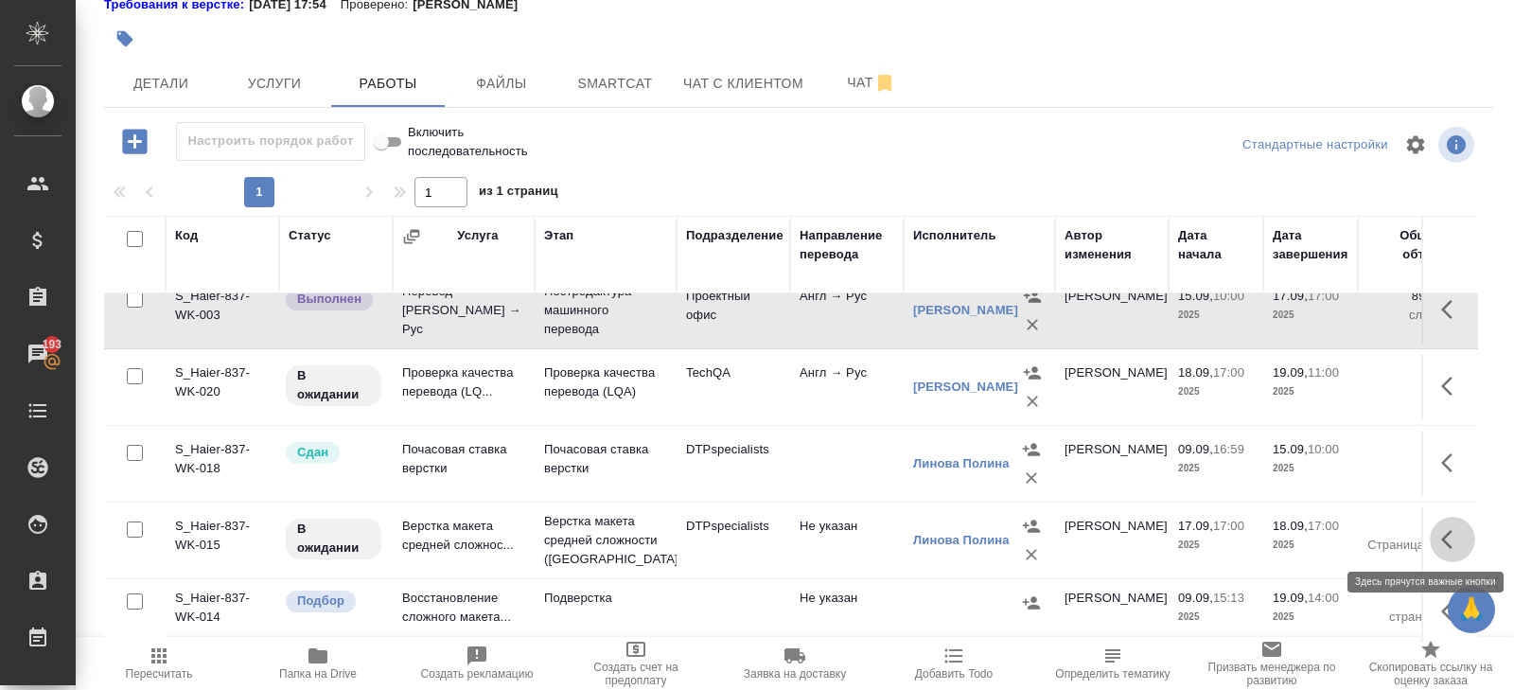
click at [1439, 541] on button "button" at bounding box center [1452, 539] width 45 height 45
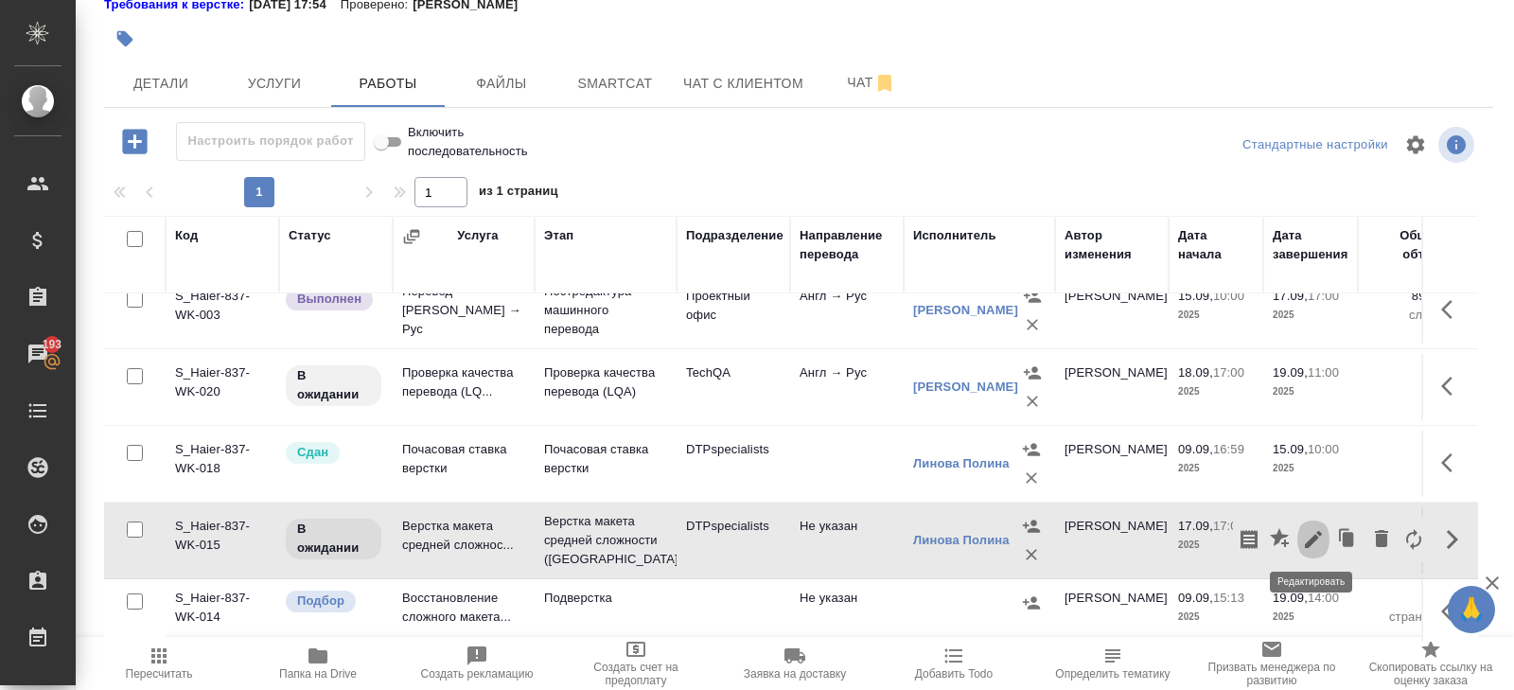
click at [1313, 537] on icon "button" at bounding box center [1313, 539] width 17 height 17
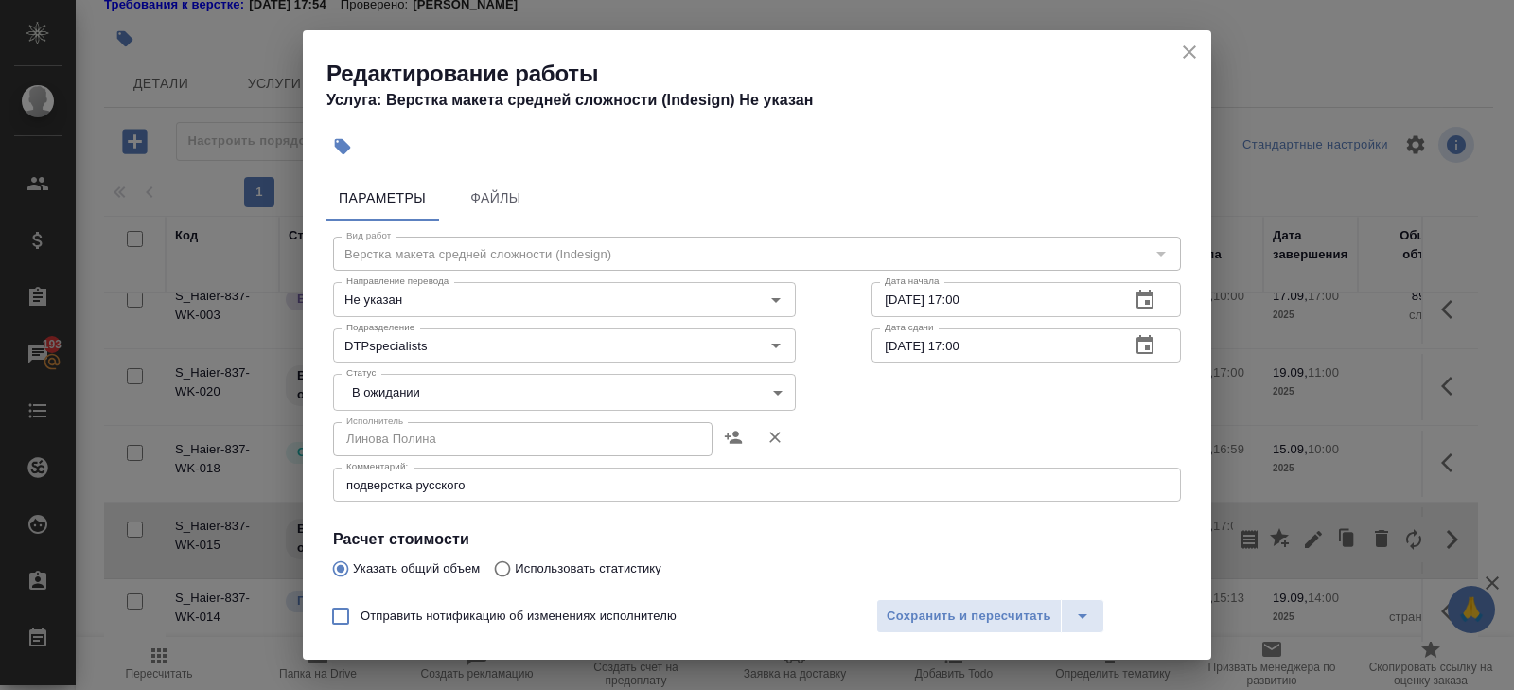
click at [495, 483] on textarea "подверстка русского" at bounding box center [756, 485] width 821 height 14
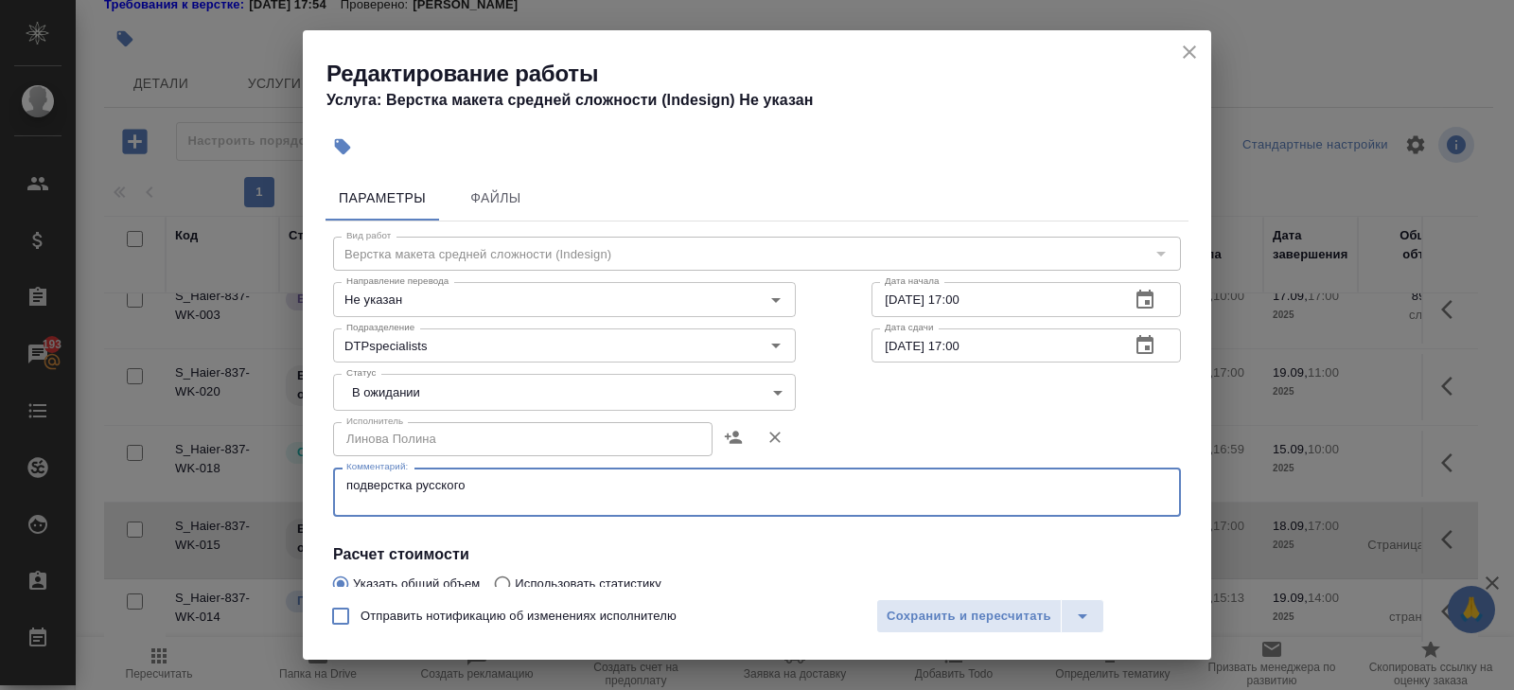
paste textarea "https://drive.awatera.com/s/GYJsWdks5bE6j7Z"
type textarea "подверстка русского https://drive.awatera.com/s/GYJsWdks5bE6j7Z"
click at [418, 387] on body "🙏 .cls-1 fill:#fff; AWATERA Belyakova Yulia Клиенты Спецификации Заказы 193 Чат…" at bounding box center [757, 345] width 1514 height 690
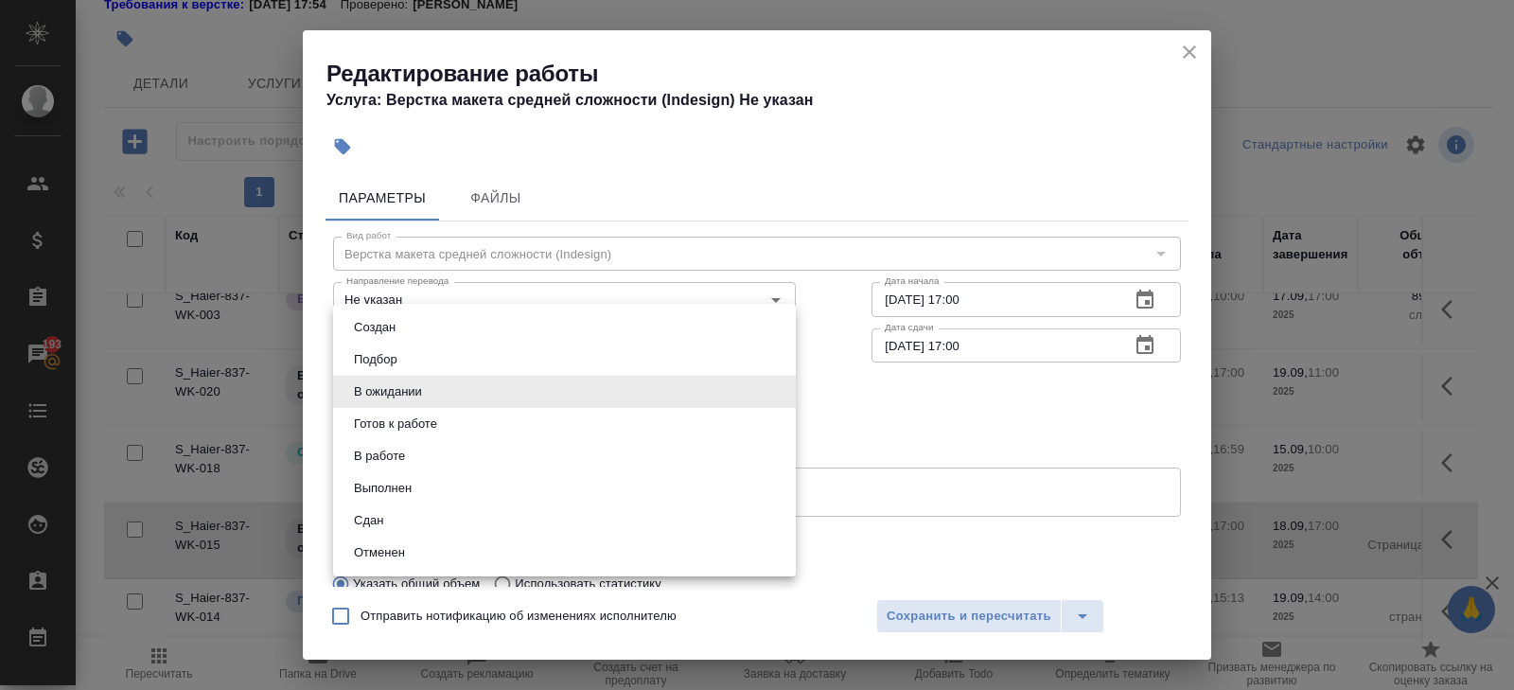
click at [412, 415] on button "Готов к работе" at bounding box center [395, 424] width 95 height 21
type input "readyForWork"
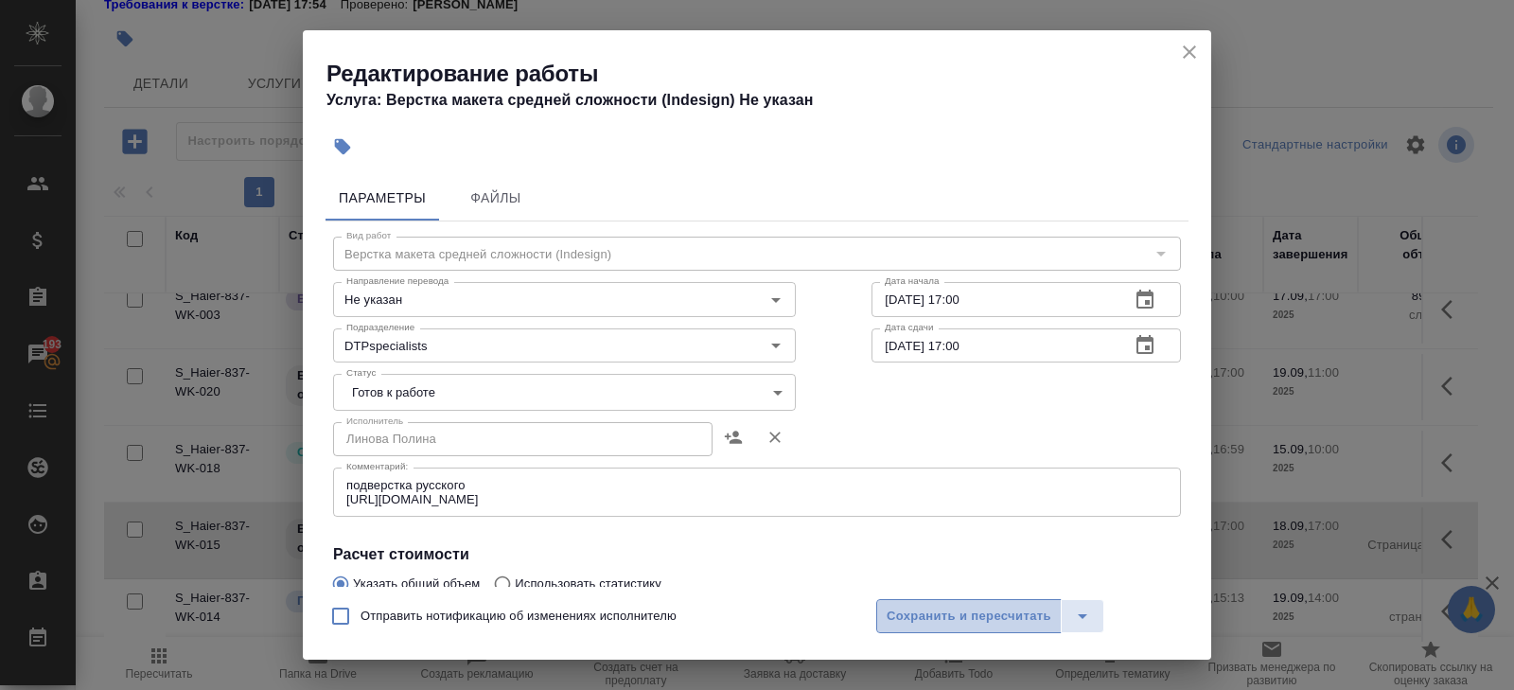
click at [907, 622] on span "Сохранить и пересчитать" at bounding box center [969, 617] width 165 height 22
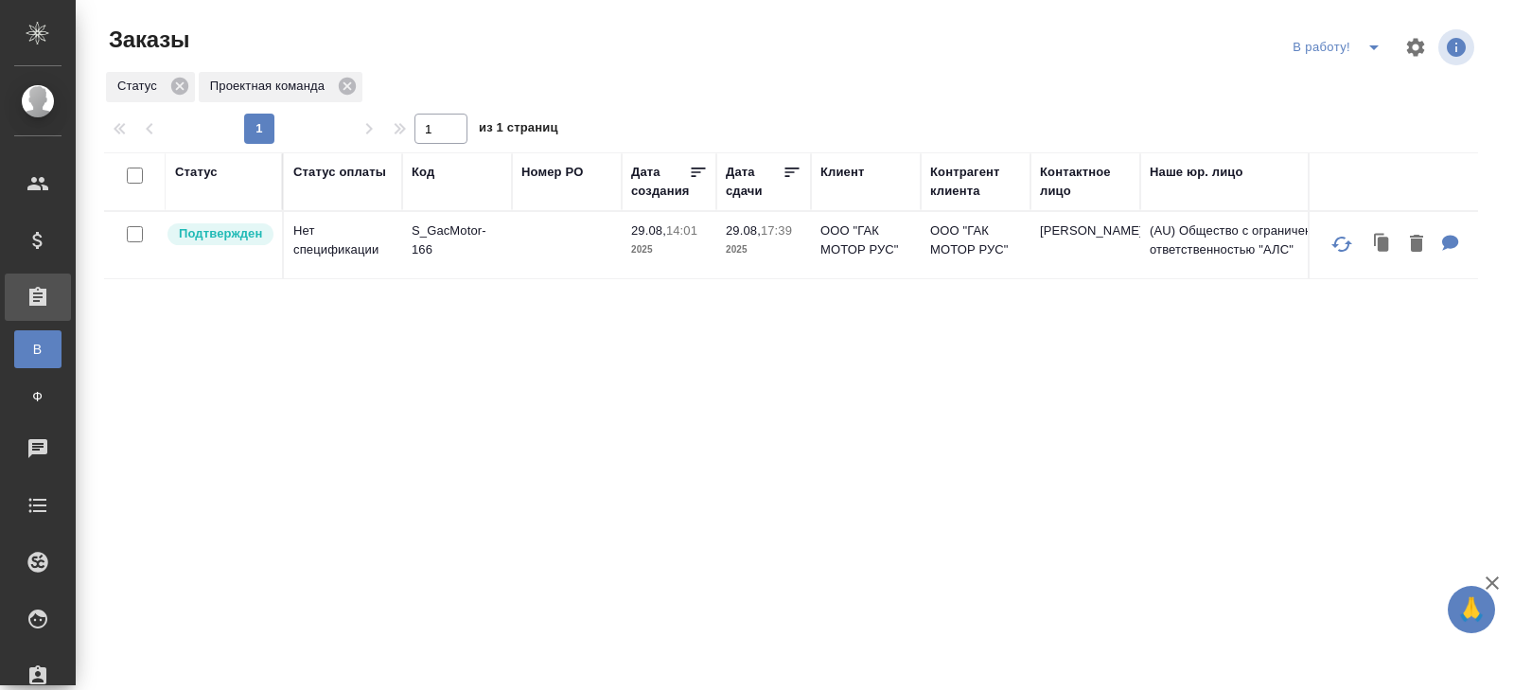
click at [1370, 52] on icon "split button" at bounding box center [1374, 47] width 23 height 23
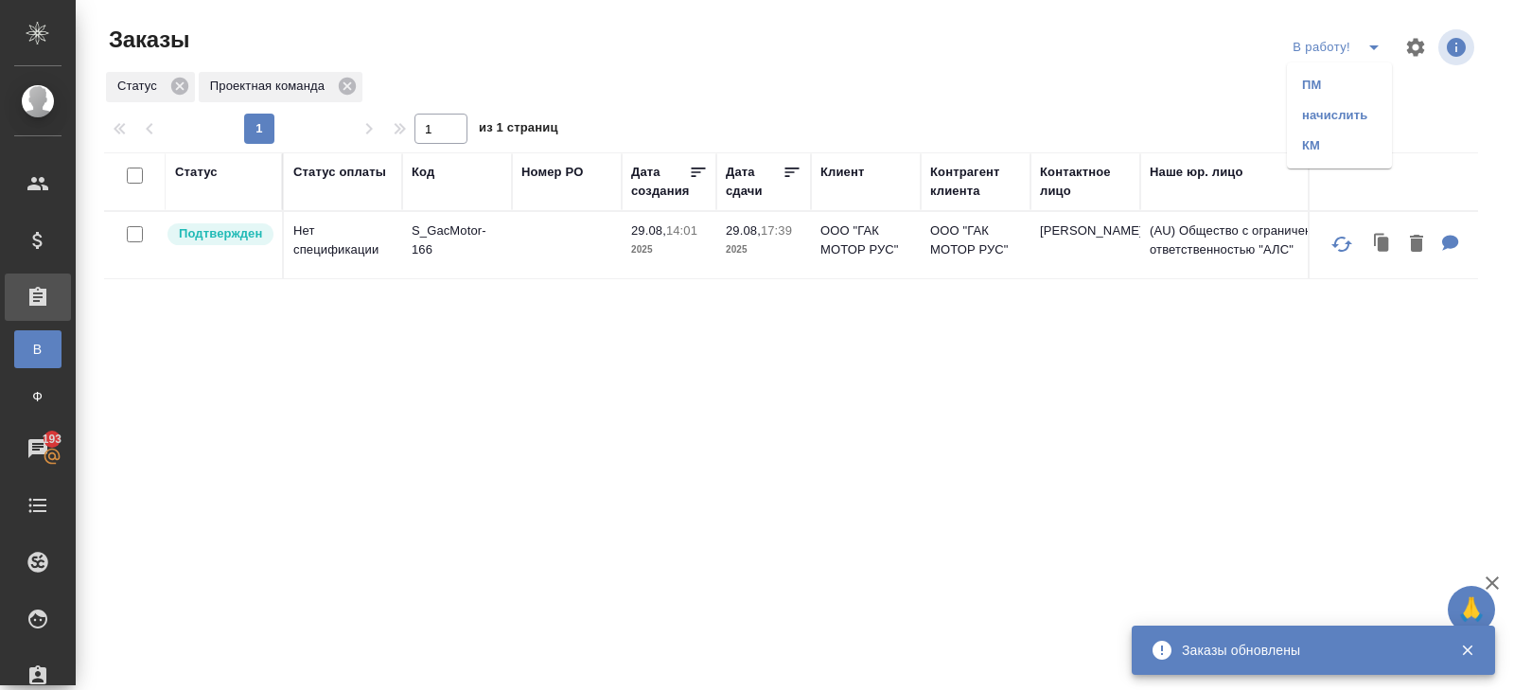
click at [1343, 92] on li "ПМ" at bounding box center [1339, 85] width 105 height 30
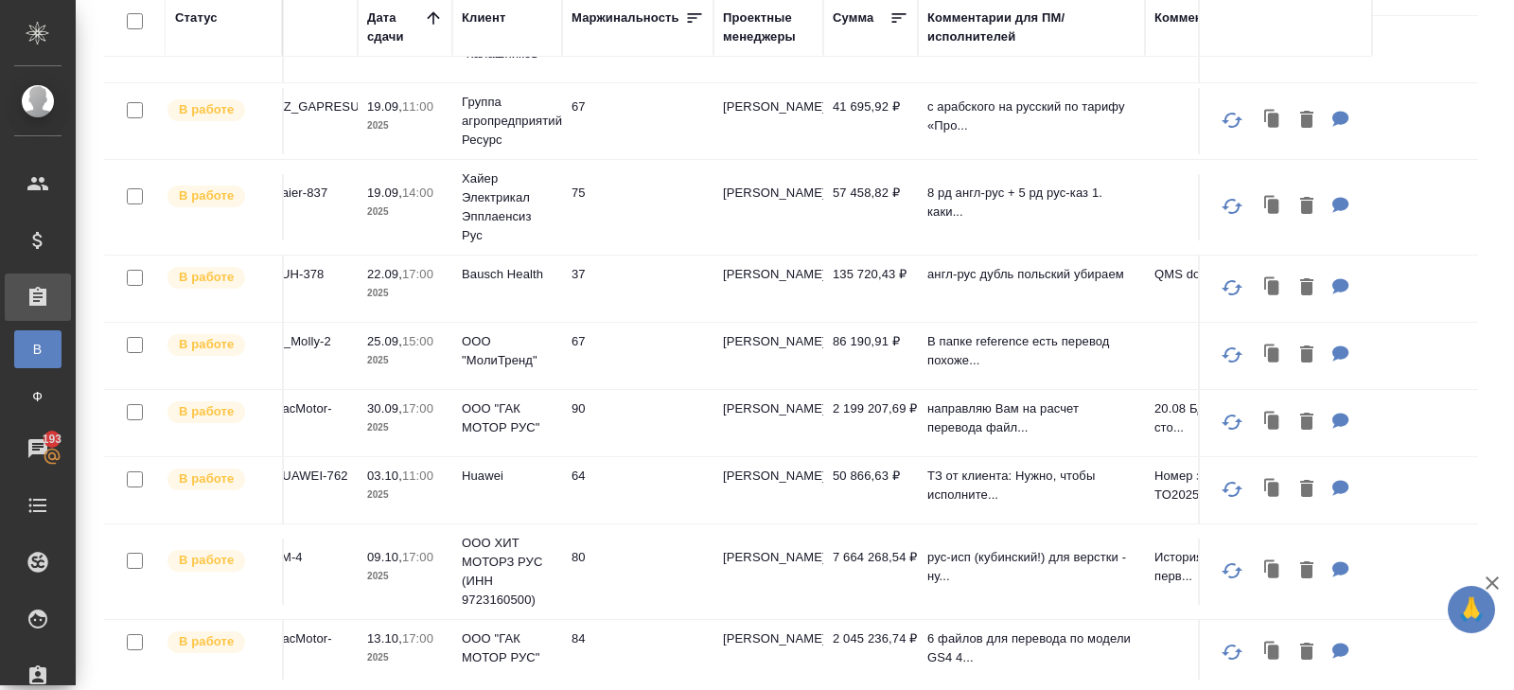
scroll to position [415, 328]
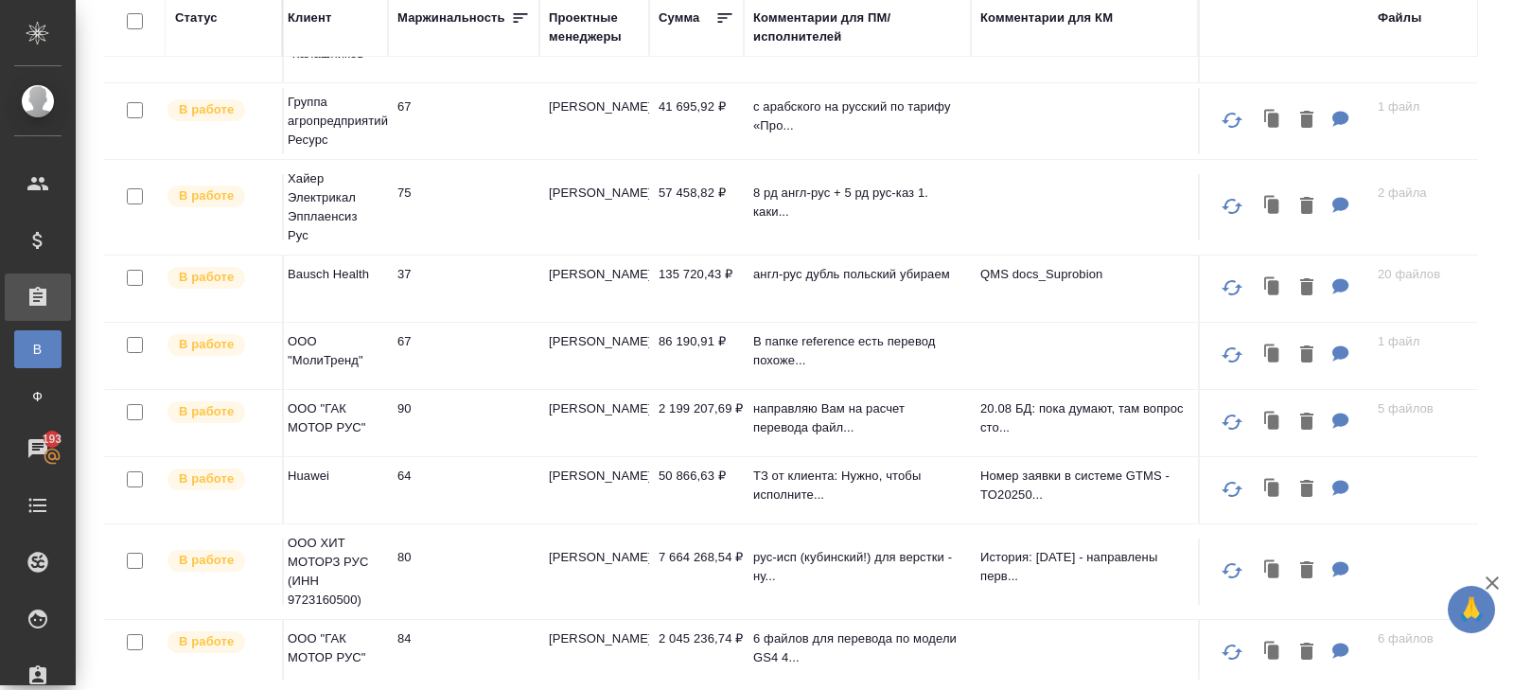
click at [601, 565] on td "[PERSON_NAME]" at bounding box center [594, 571] width 110 height 66
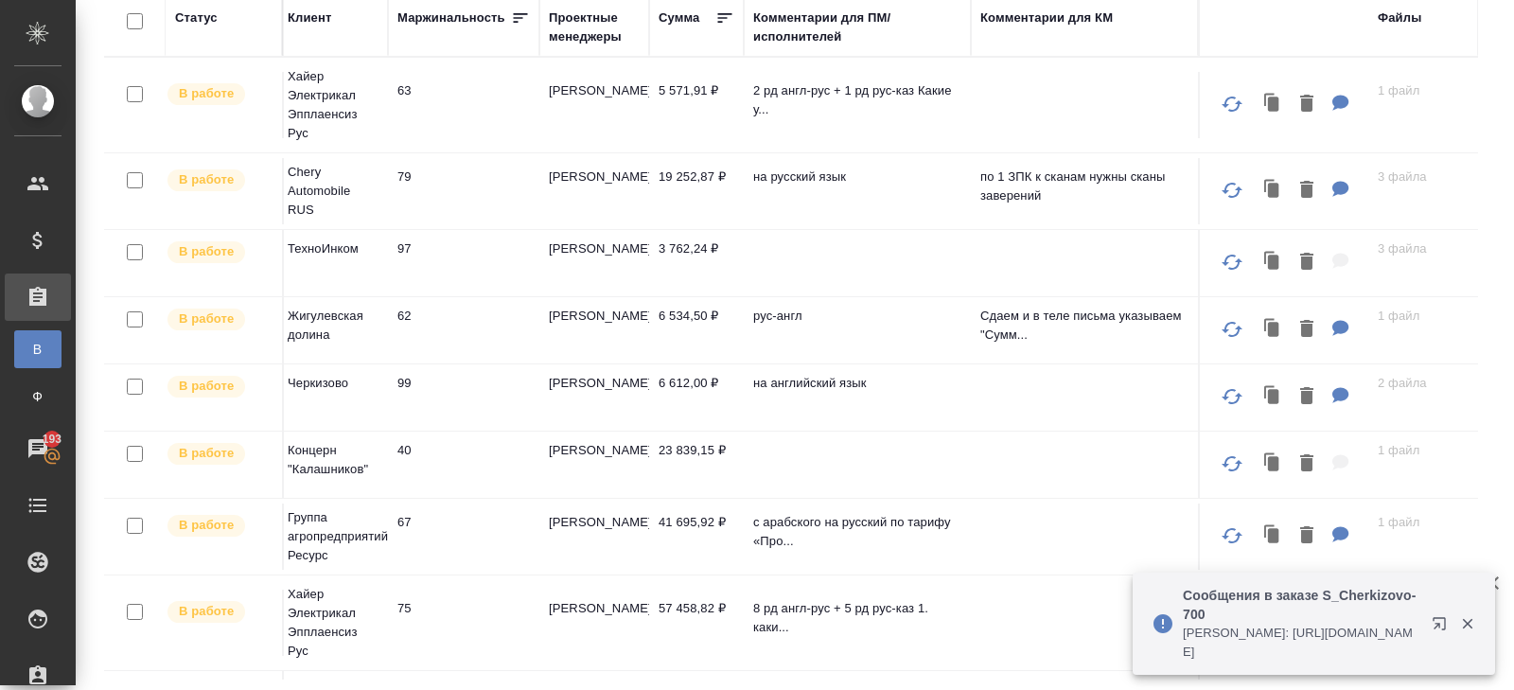
scroll to position [0, 0]
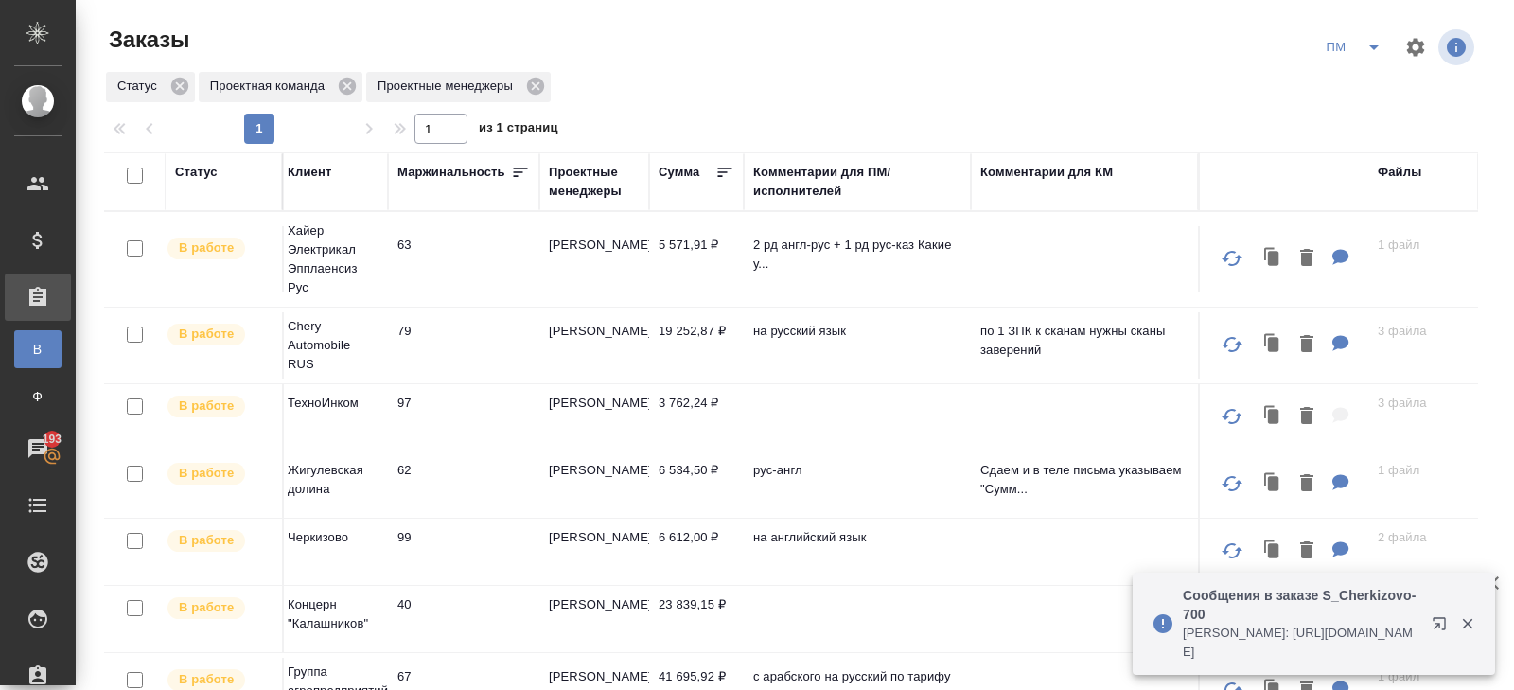
click at [1442, 625] on icon "button" at bounding box center [1443, 627] width 23 height 23
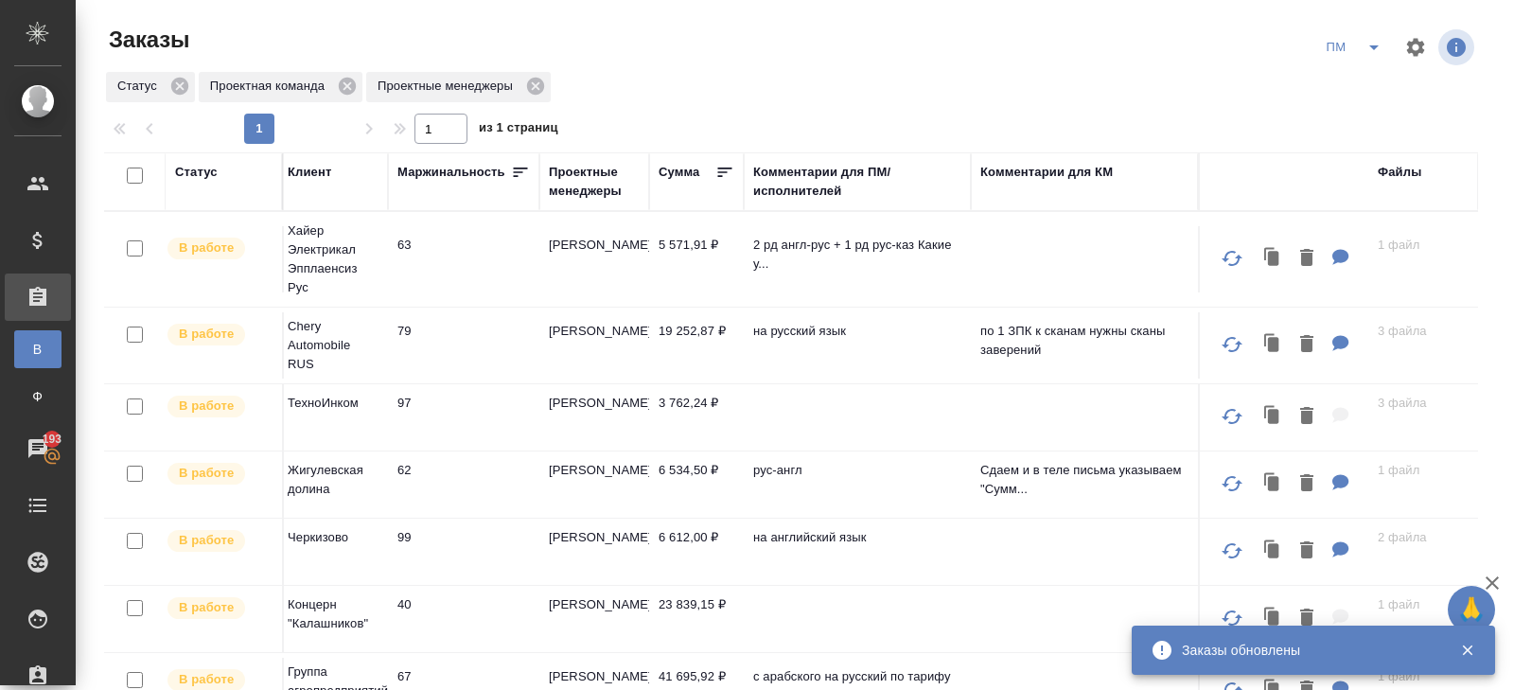
click at [1377, 41] on icon "split button" at bounding box center [1374, 47] width 23 height 23
click at [1371, 80] on li "В работу!" at bounding box center [1355, 85] width 96 height 30
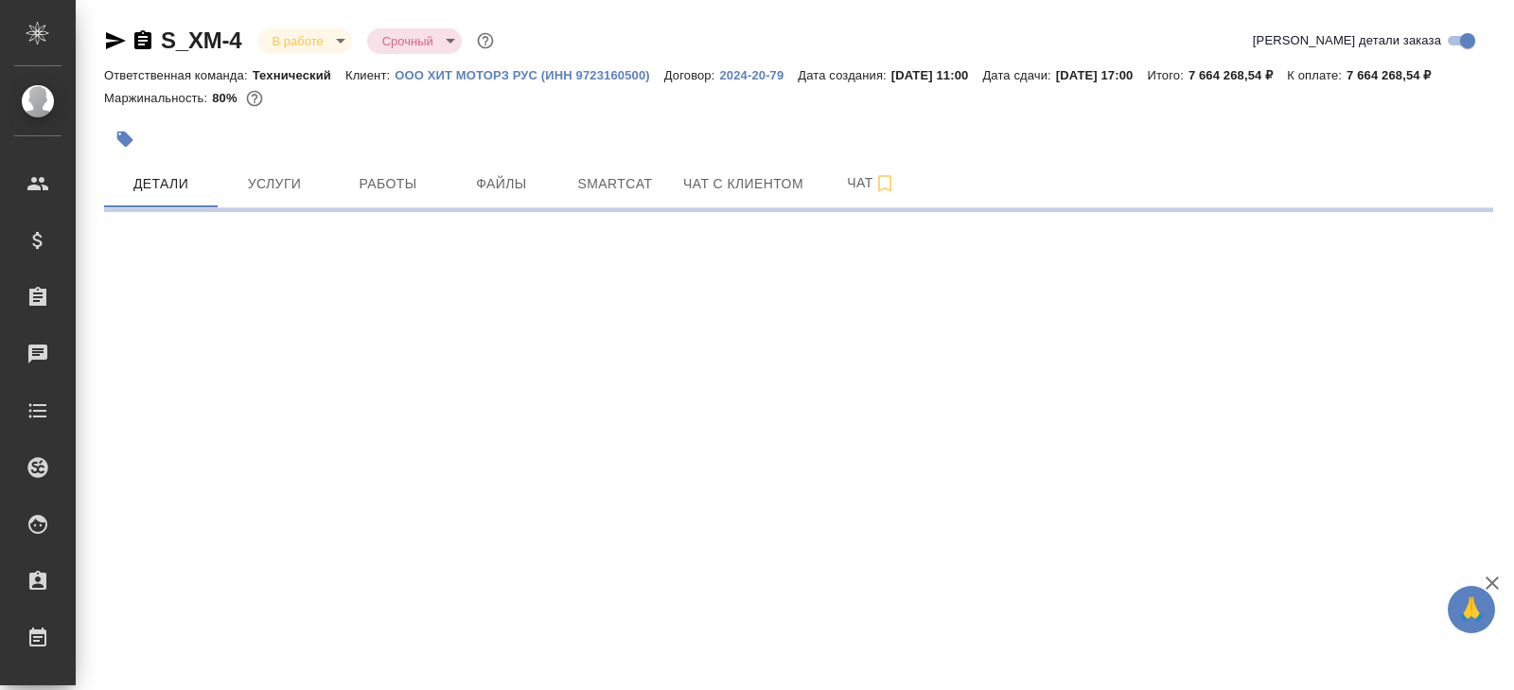
select select "RU"
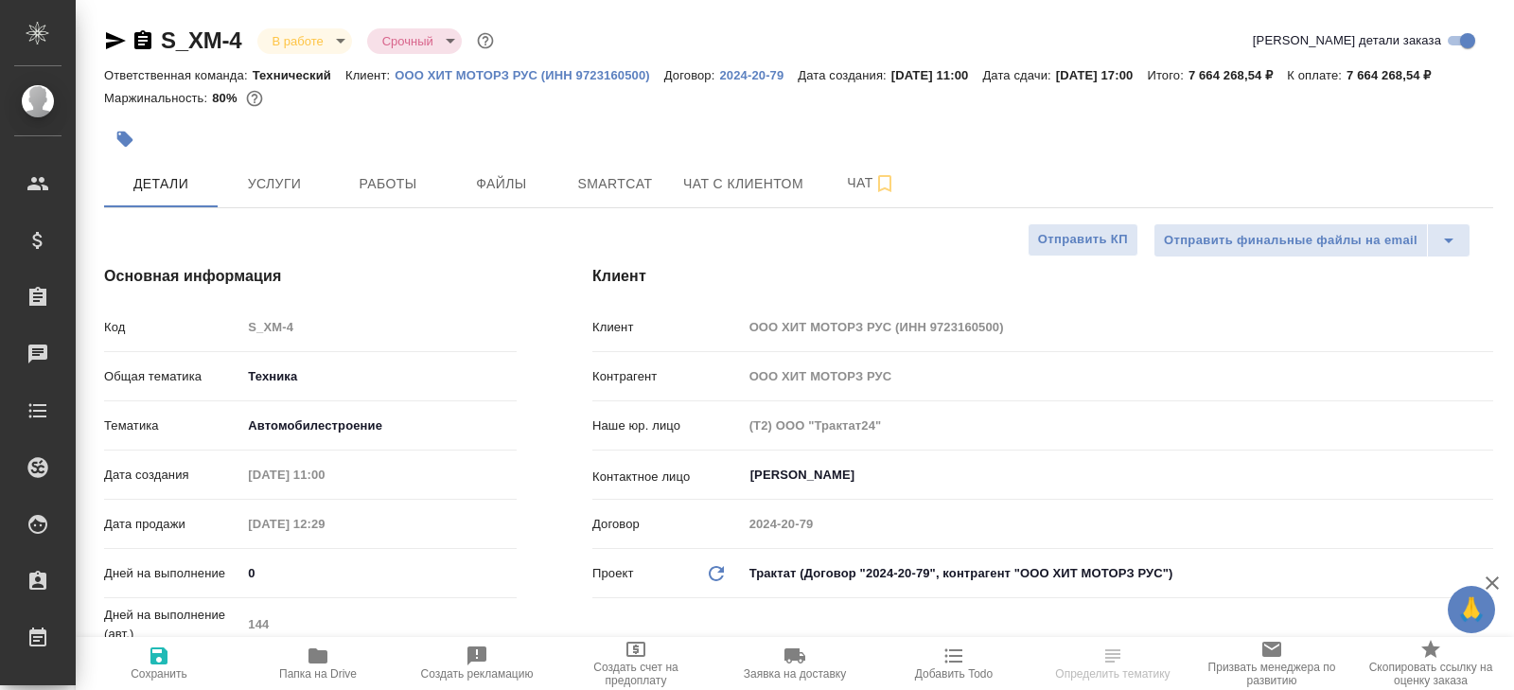
type textarea "x"
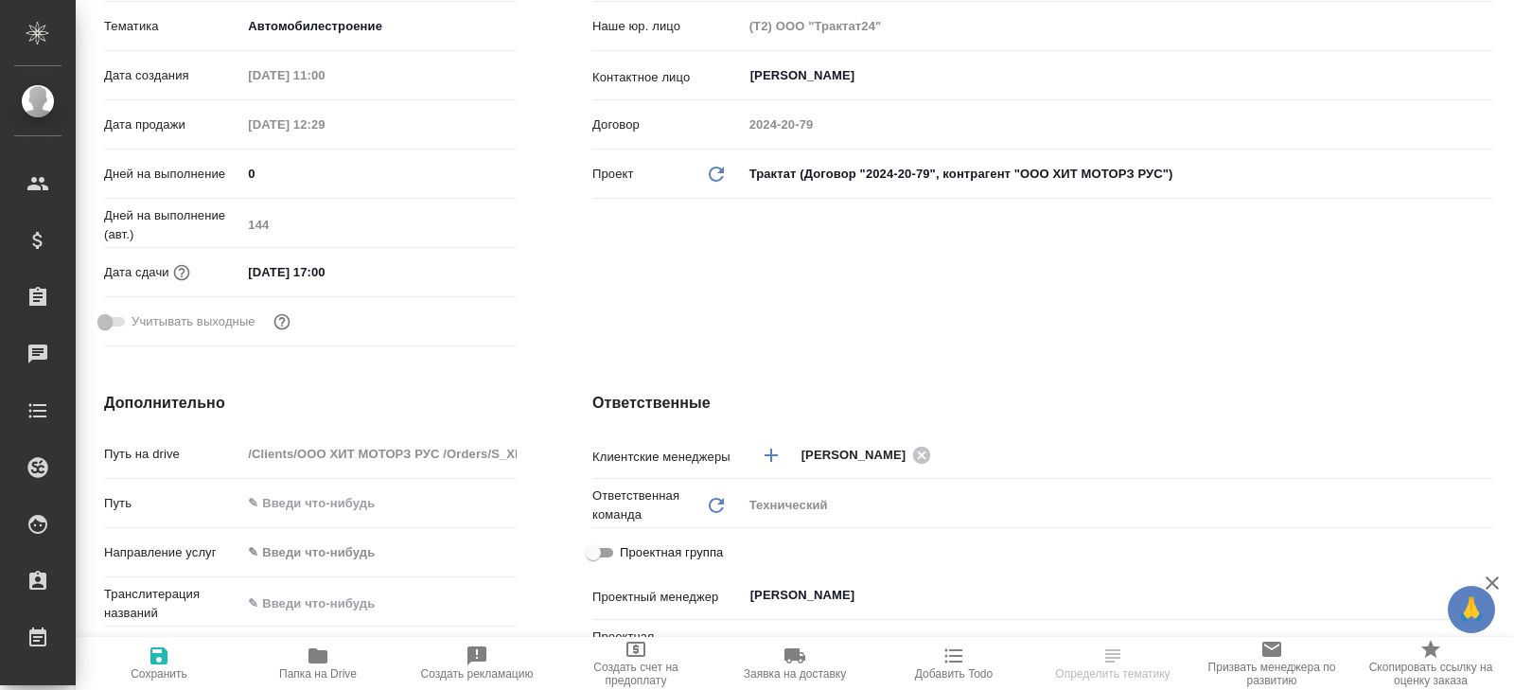
type textarea "x"
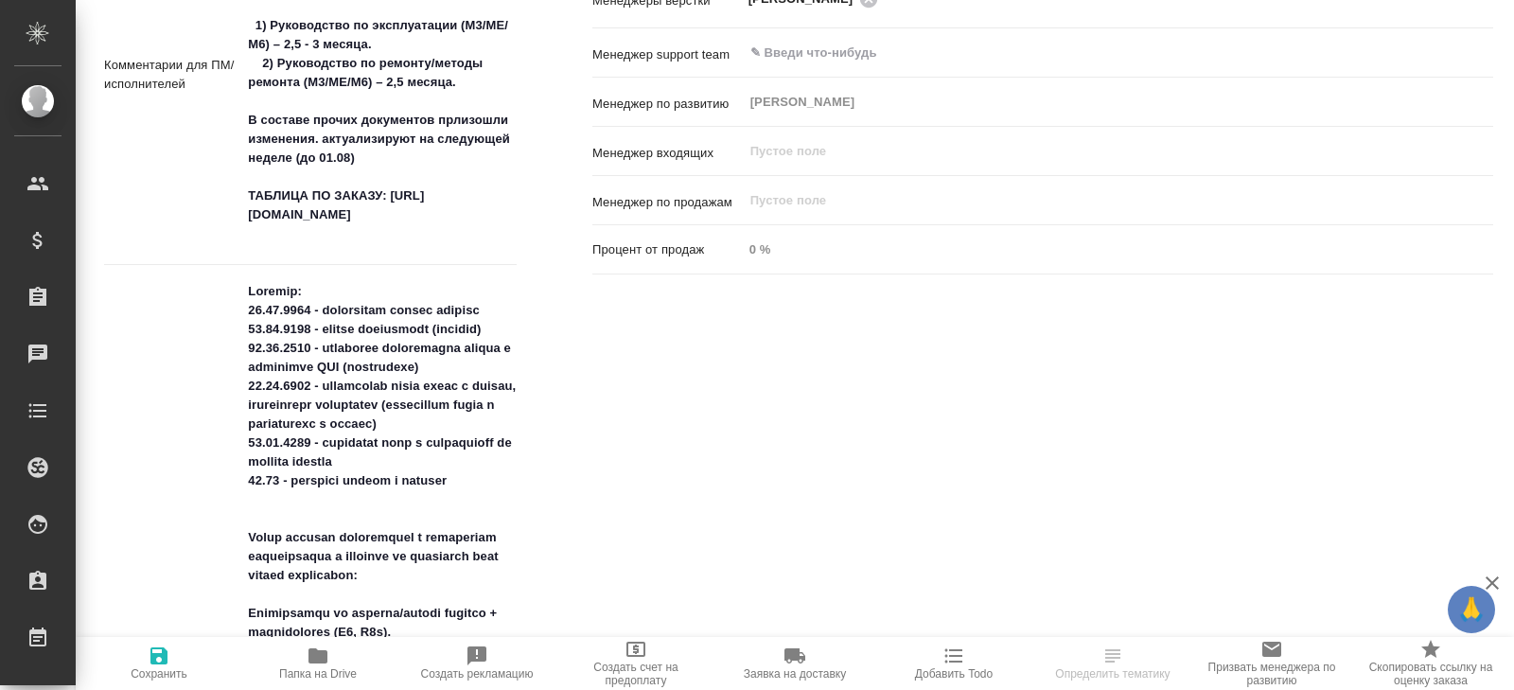
type textarea "x"
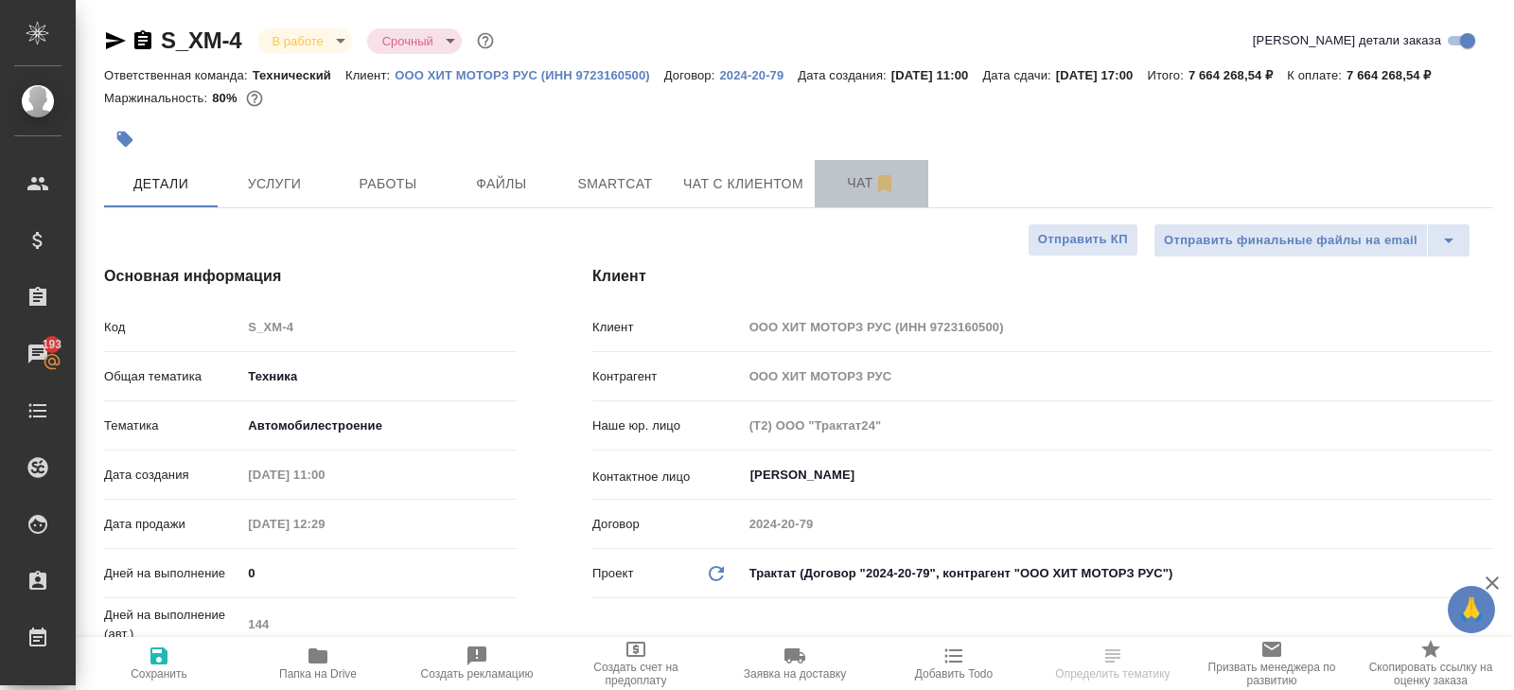
click at [837, 207] on button "Чат" at bounding box center [872, 183] width 114 height 47
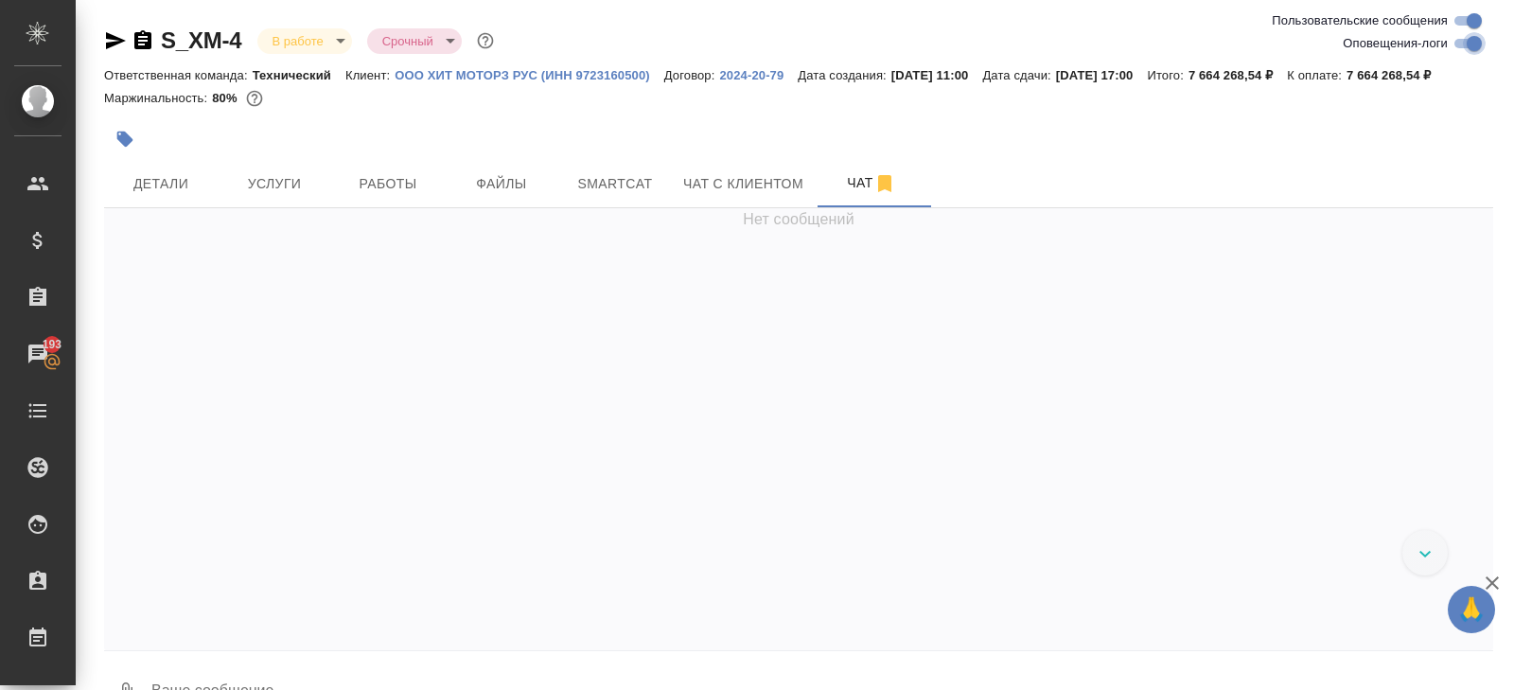
click at [1463, 44] on input "Оповещения-логи" at bounding box center [1474, 43] width 68 height 23
checkbox input "false"
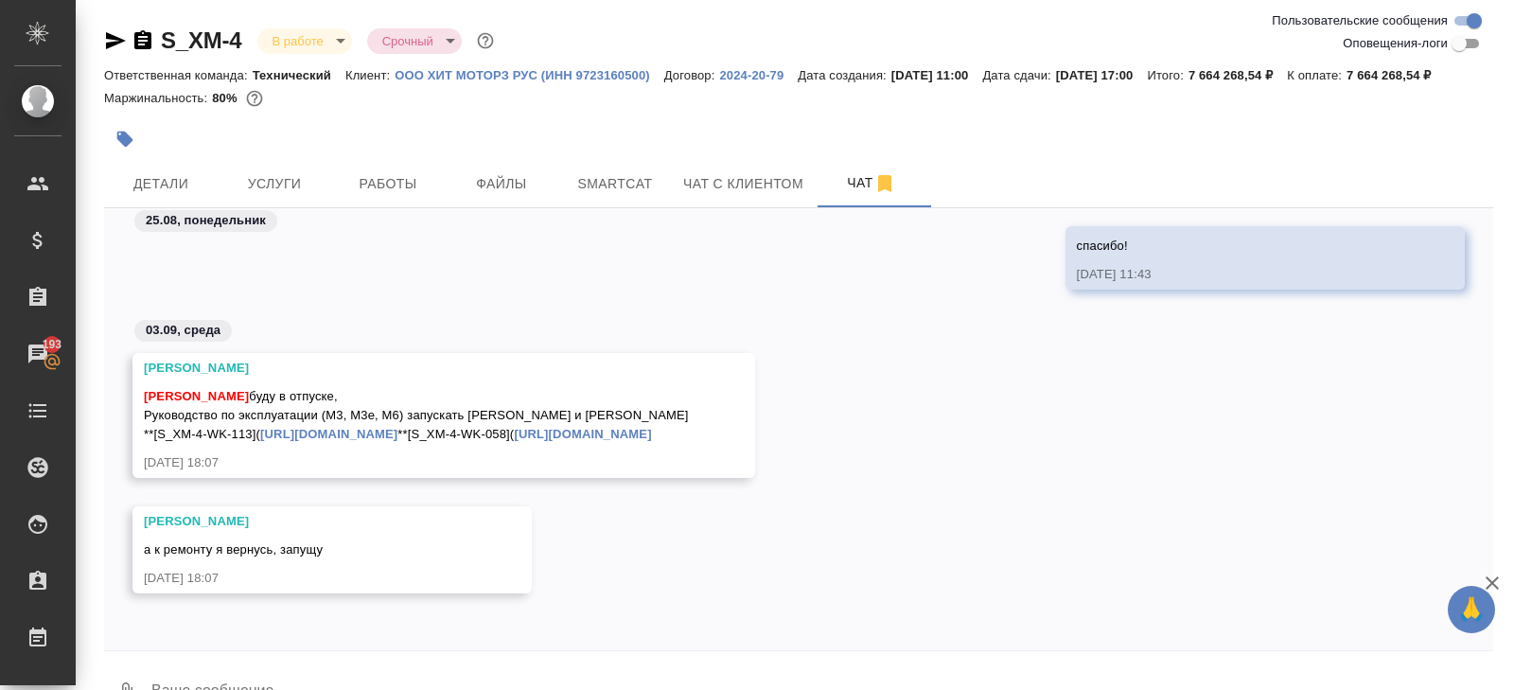
scroll to position [68, 0]
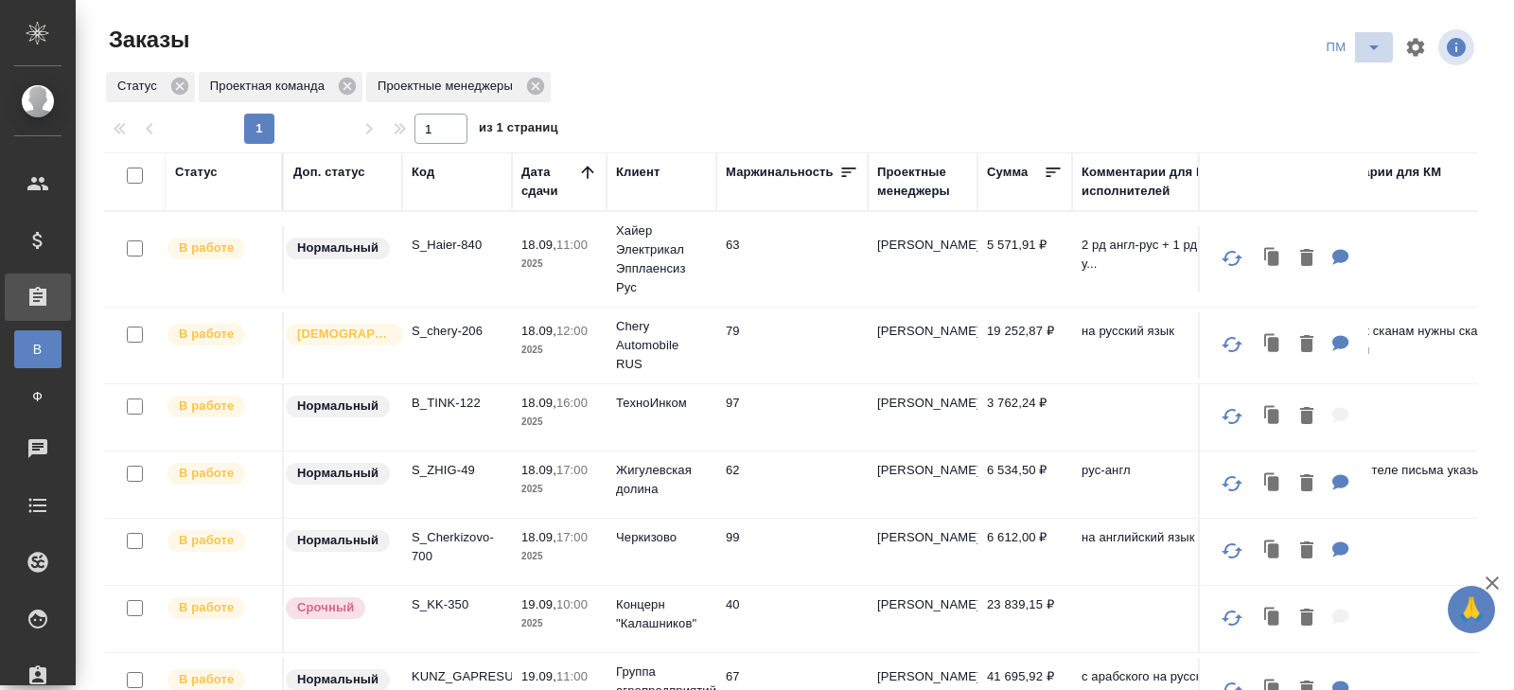
click at [1366, 54] on icon "split button" at bounding box center [1374, 47] width 23 height 23
click at [1366, 74] on li "В работу!" at bounding box center [1355, 85] width 96 height 30
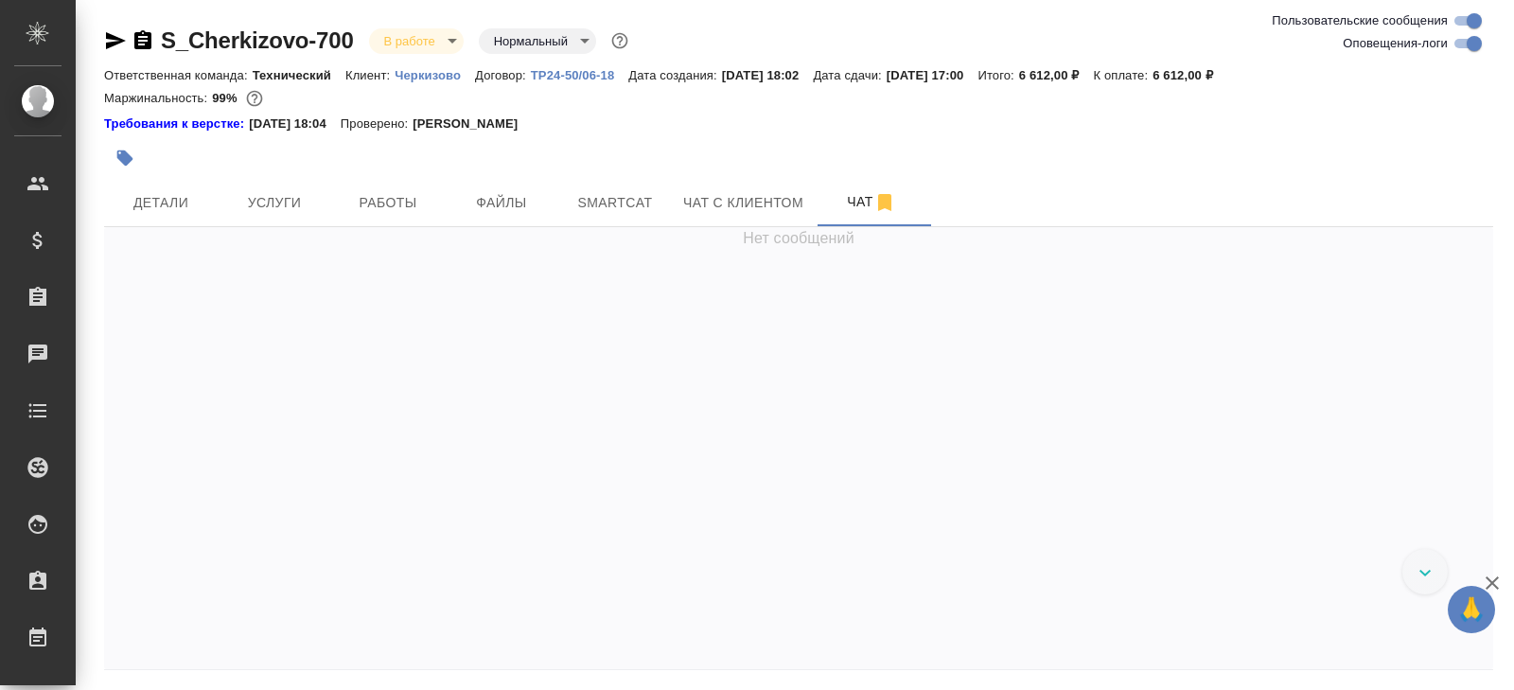
scroll to position [9014, 0]
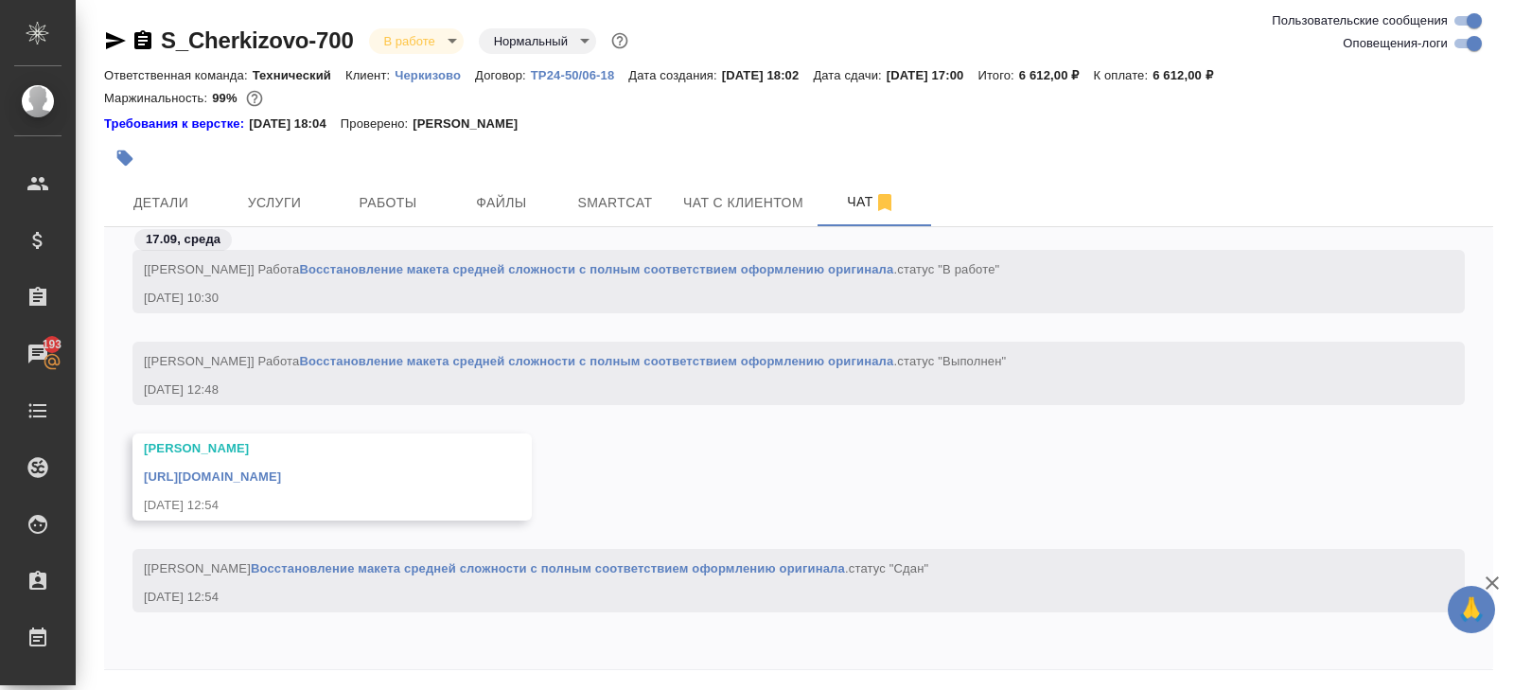
click at [1466, 41] on input "Оповещения-логи" at bounding box center [1474, 43] width 68 height 23
checkbox input "false"
click at [235, 469] on link "https://drive.awatera.com/apps/files/files/10379480?dir=/Shares/%D0%A7%D0%B5%D1…" at bounding box center [212, 476] width 137 height 14
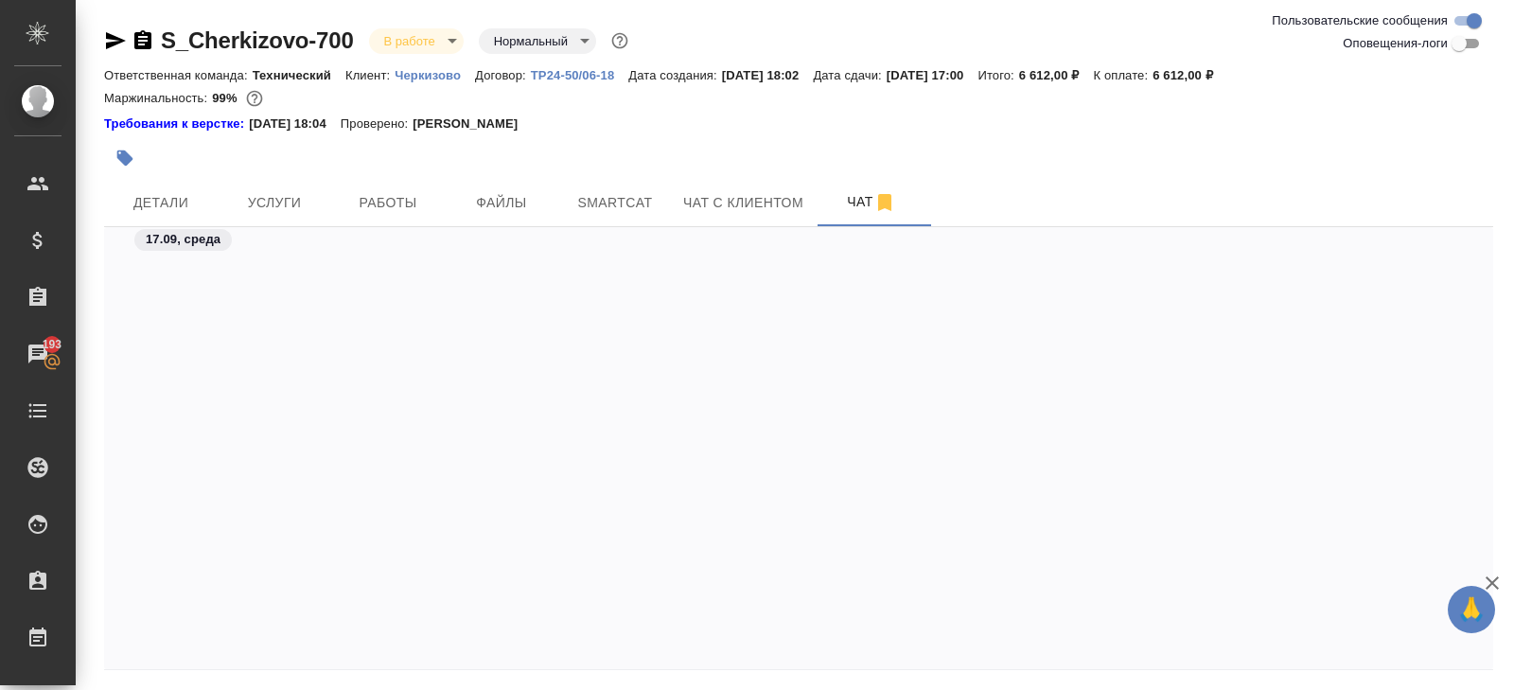
scroll to position [0, 0]
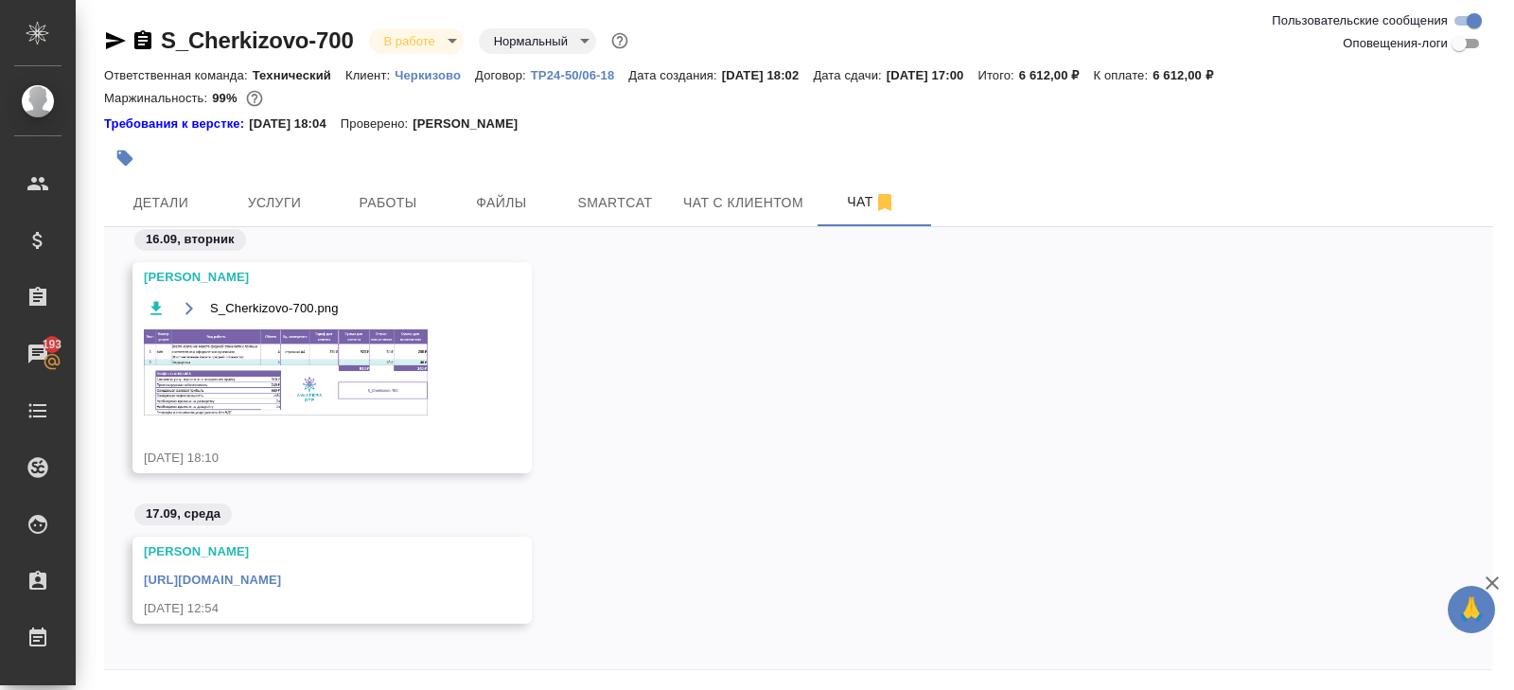
click at [308, 367] on img at bounding box center [286, 372] width 284 height 86
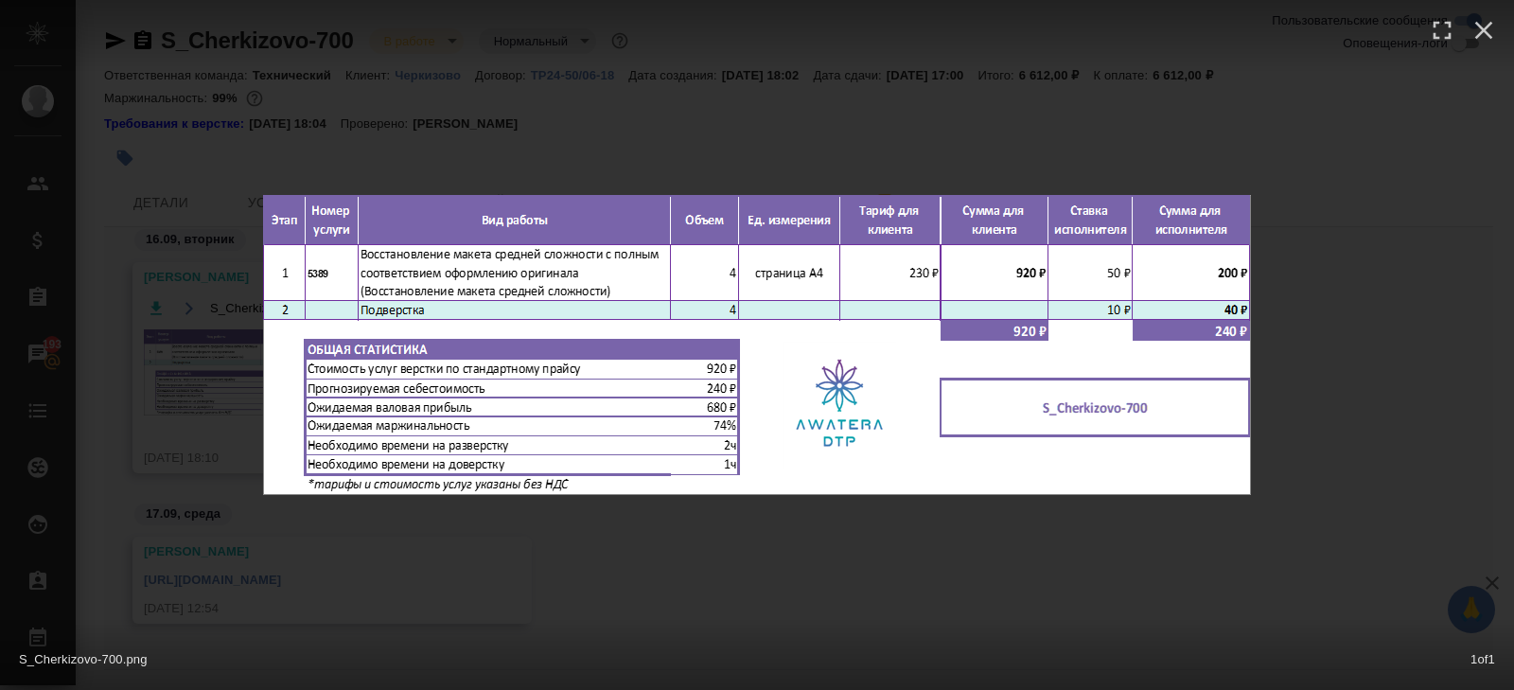
click at [340, 572] on div "S_Cherkizovo-700.png 1 of 1" at bounding box center [757, 345] width 1514 height 690
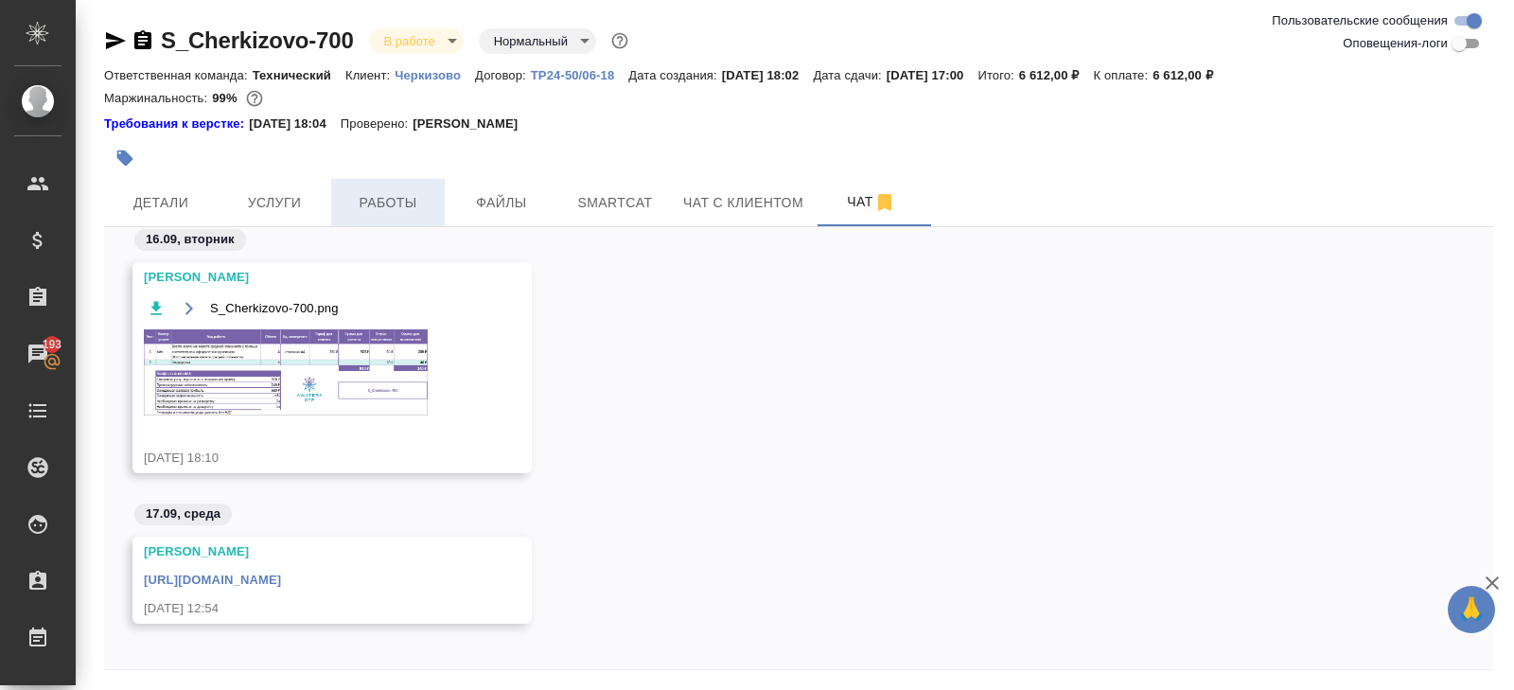
click at [377, 217] on button "Работы" at bounding box center [388, 202] width 114 height 47
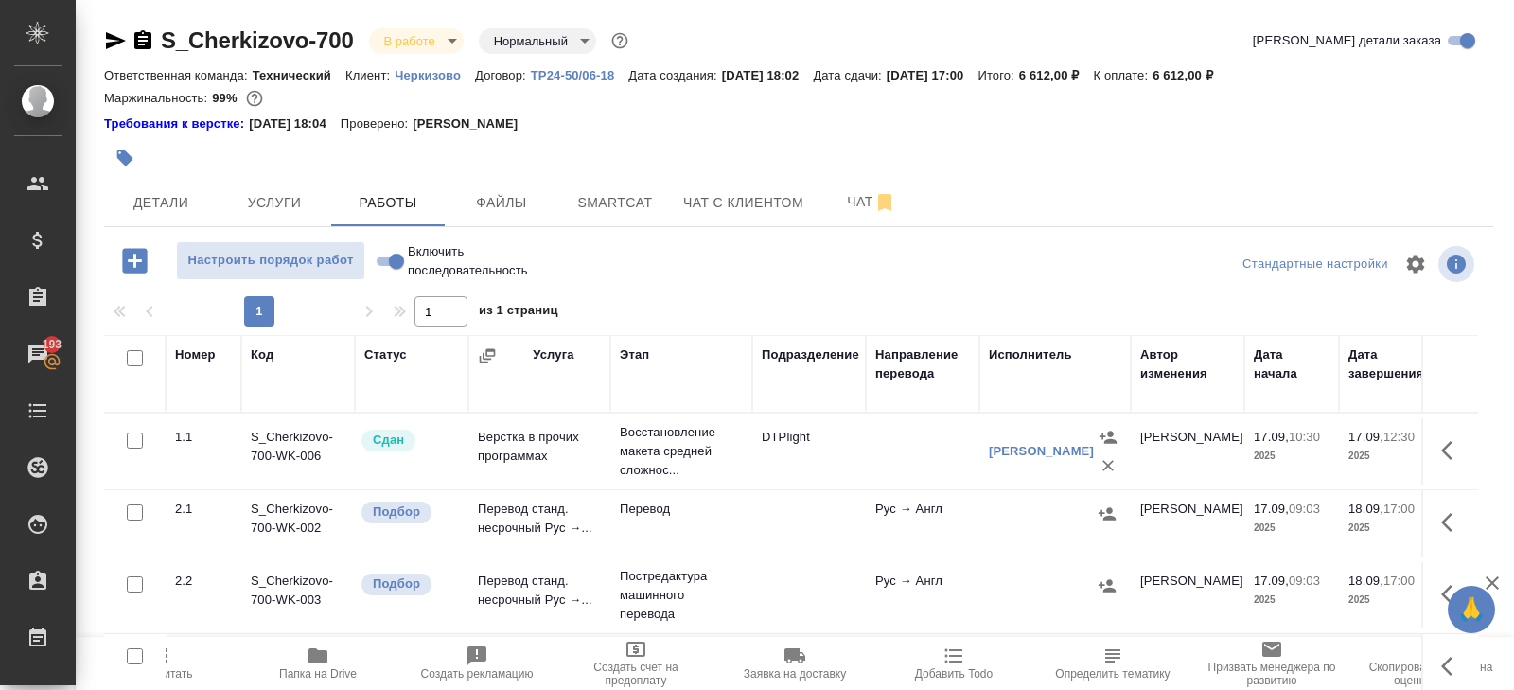
scroll to position [119, 0]
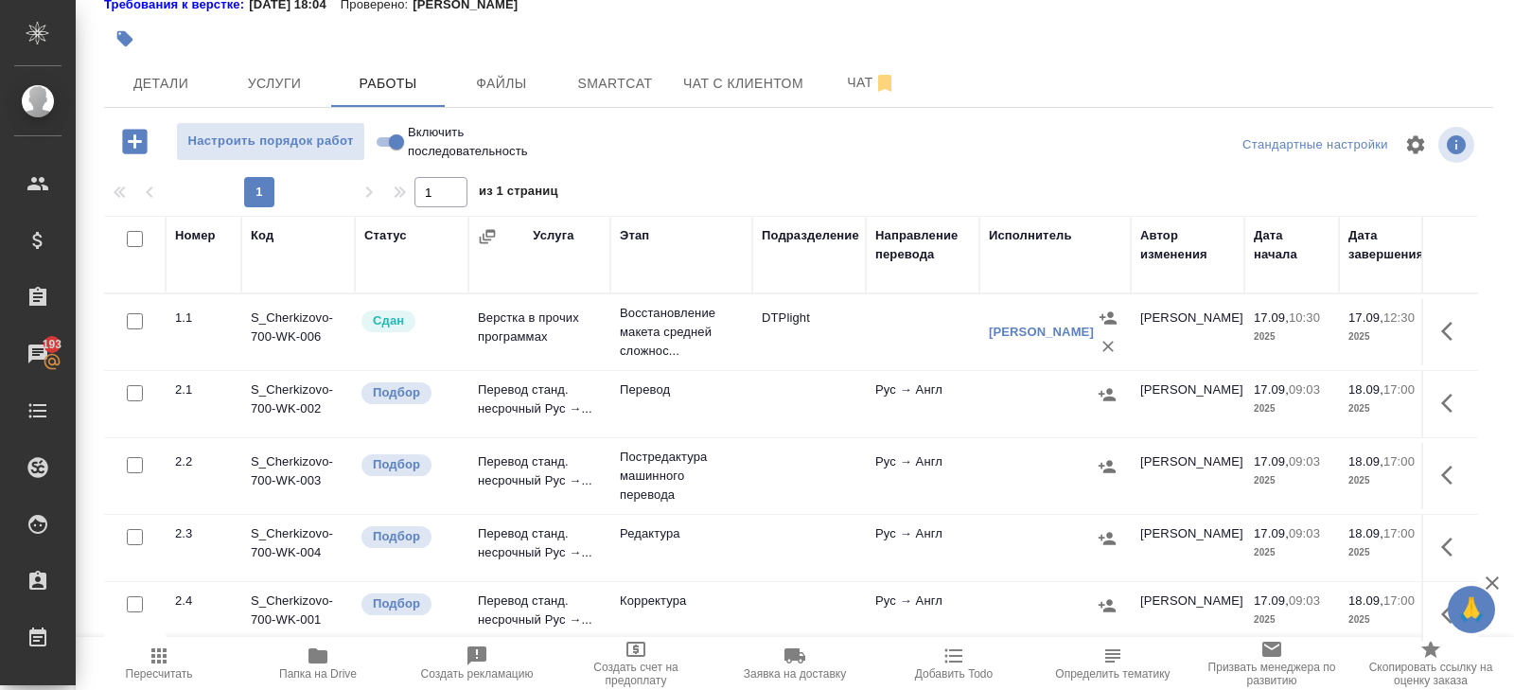
click at [133, 240] on input "checkbox" at bounding box center [135, 239] width 16 height 16
checkbox input "true"
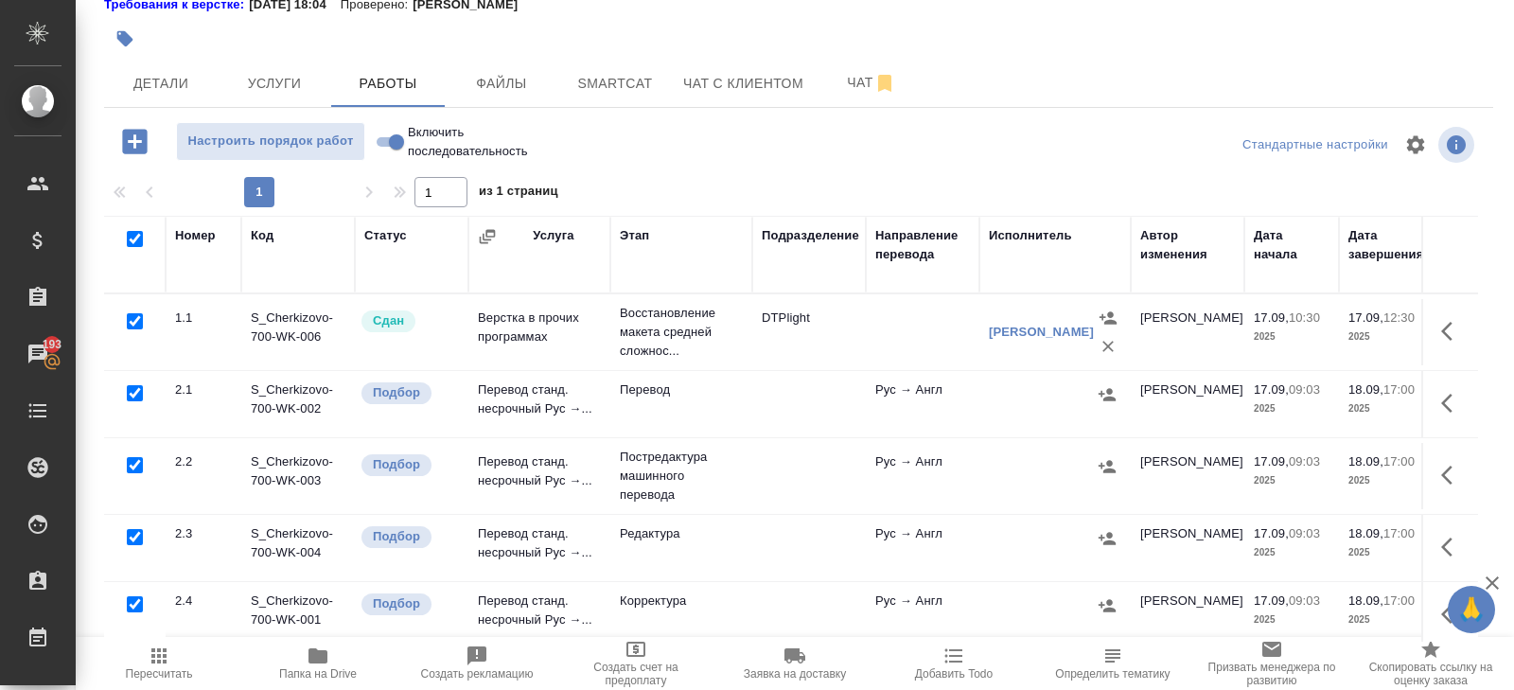
checkbox input "true"
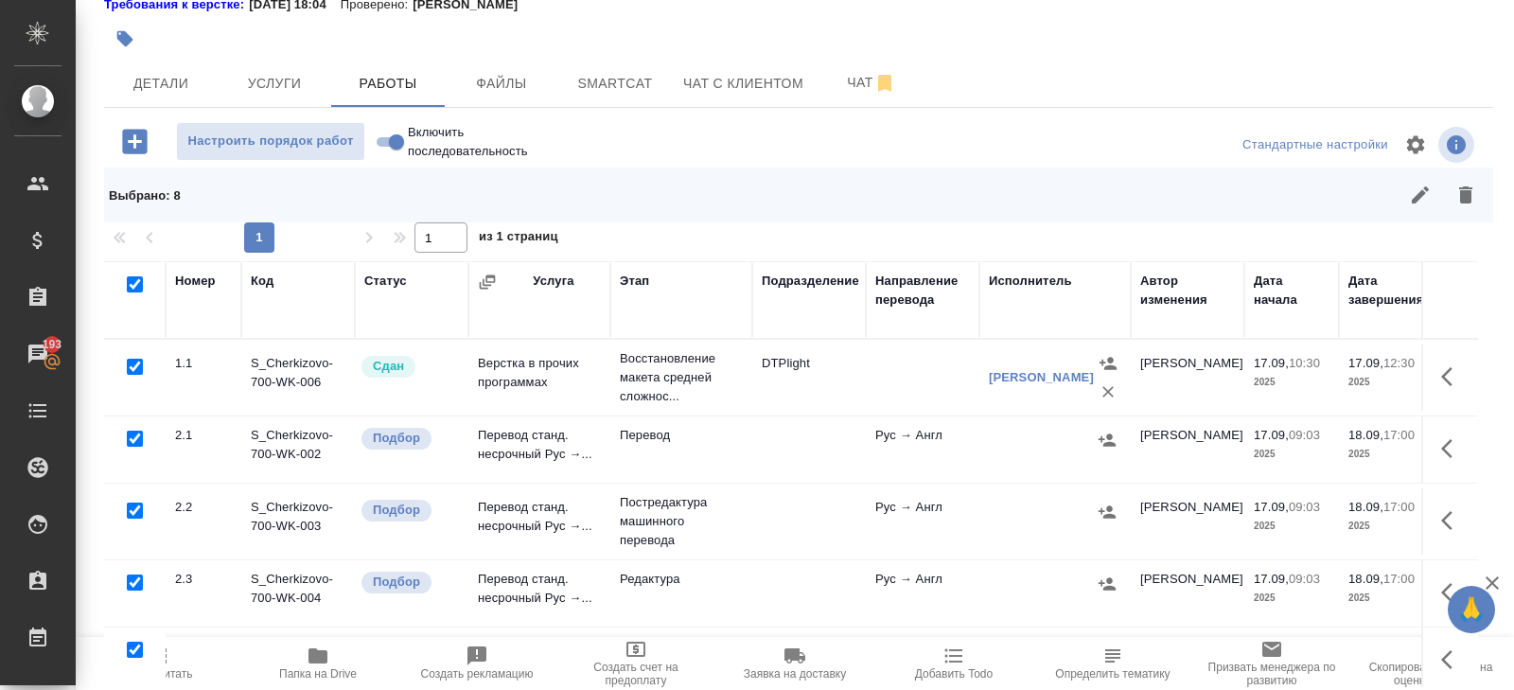
click at [133, 365] on input "checkbox" at bounding box center [135, 367] width 16 height 16
checkbox input "false"
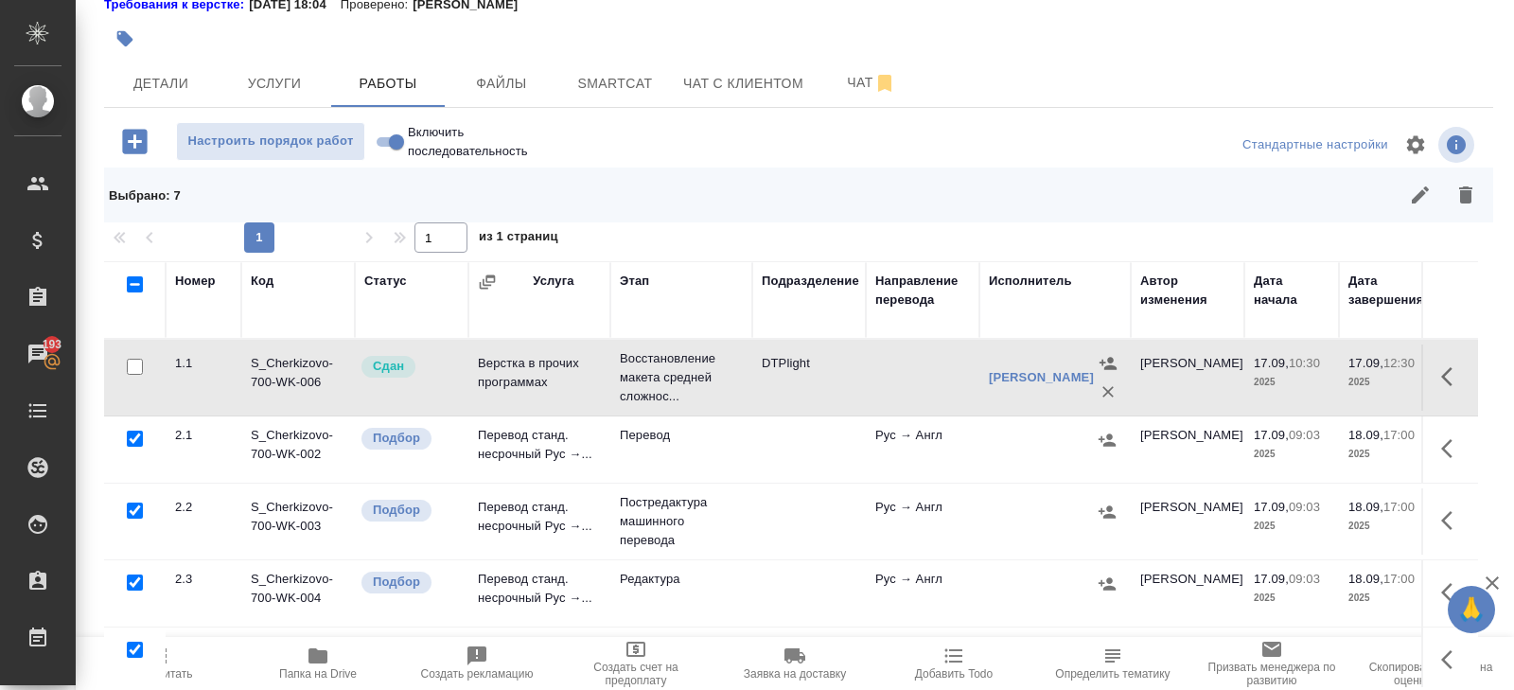
click at [133, 510] on input "checkbox" at bounding box center [135, 510] width 16 height 16
checkbox input "false"
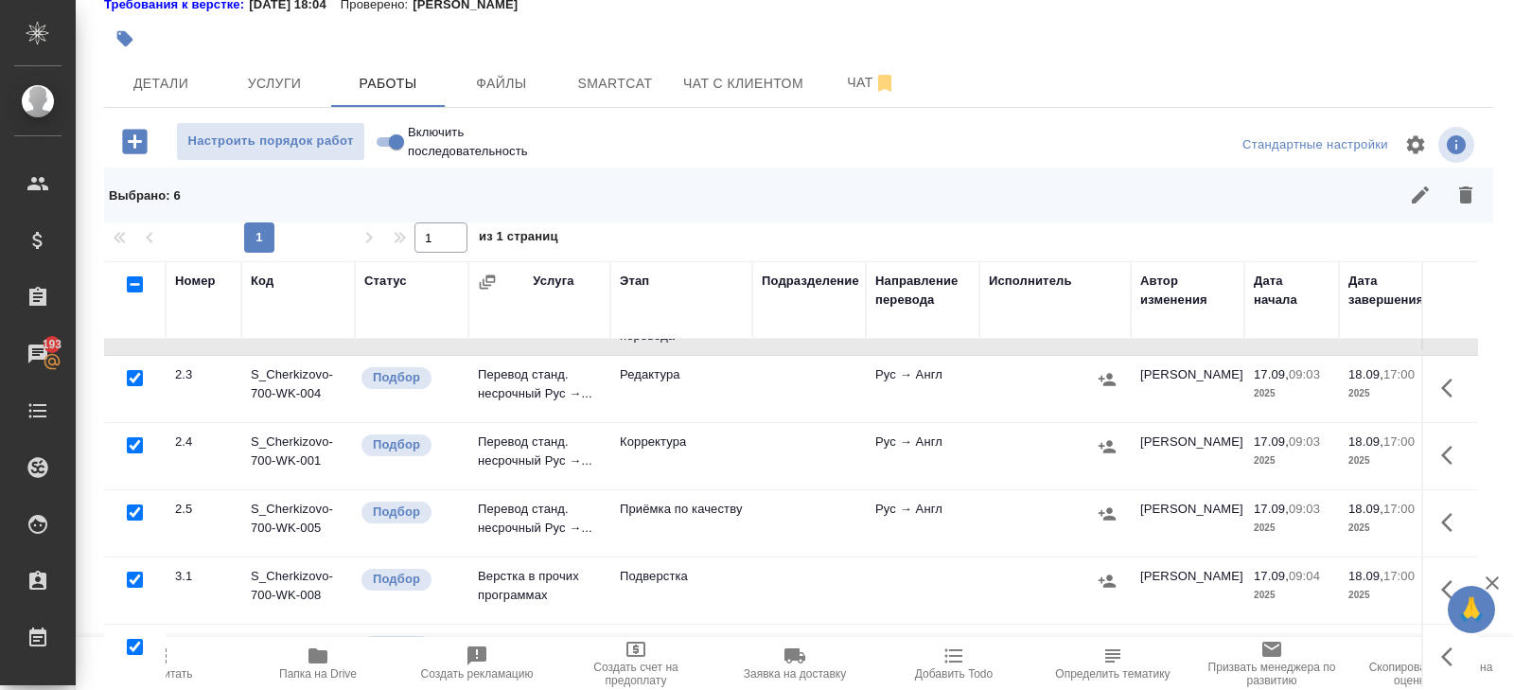
scroll to position [164, 0]
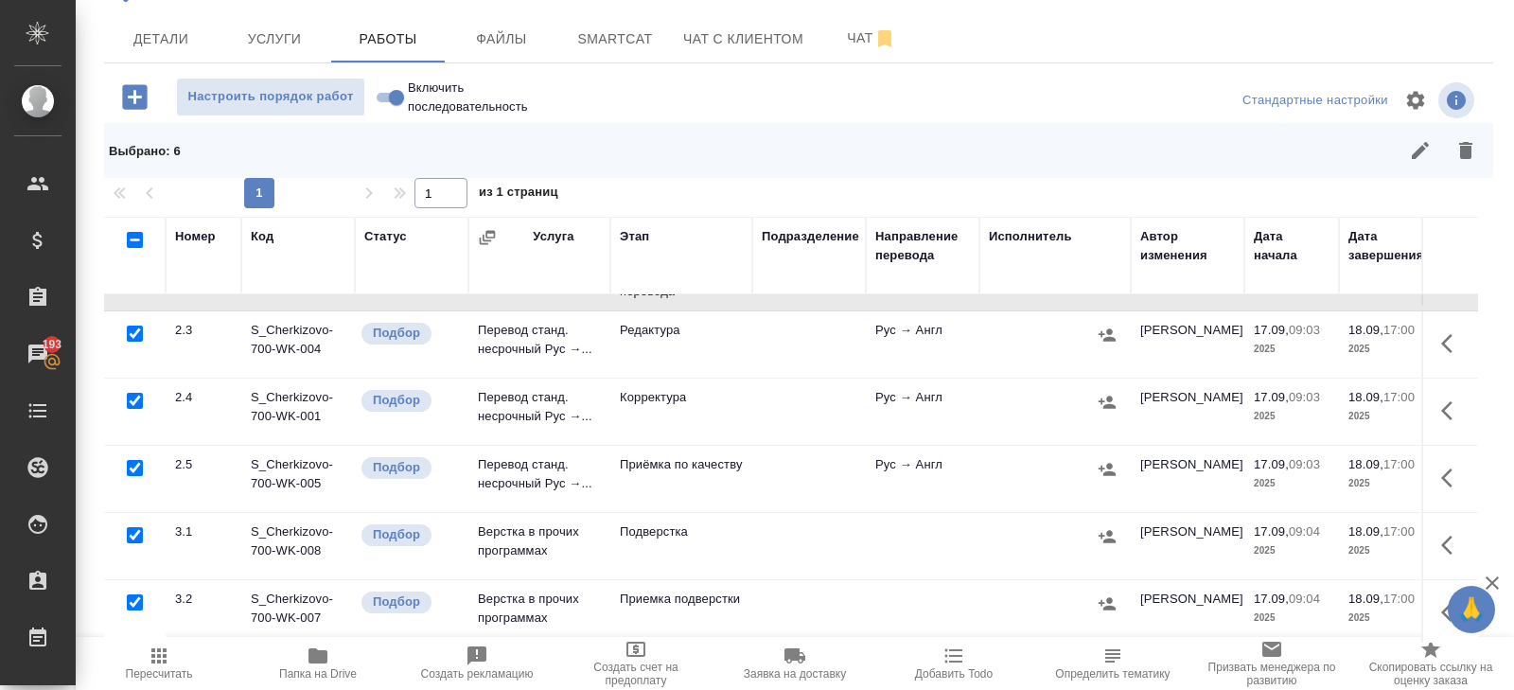
click at [132, 527] on input "checkbox" at bounding box center [135, 535] width 16 height 16
checkbox input "false"
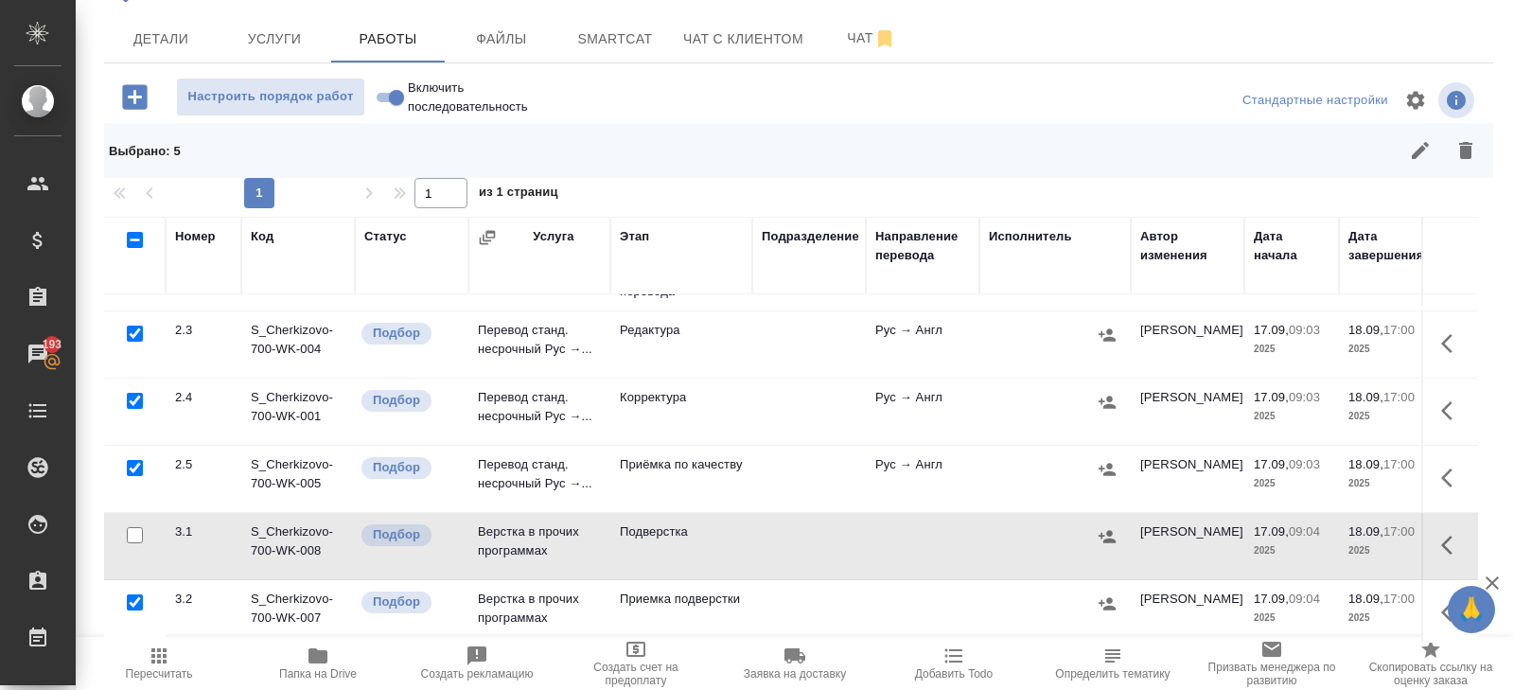
click at [1462, 157] on icon "button" at bounding box center [1465, 150] width 23 height 23
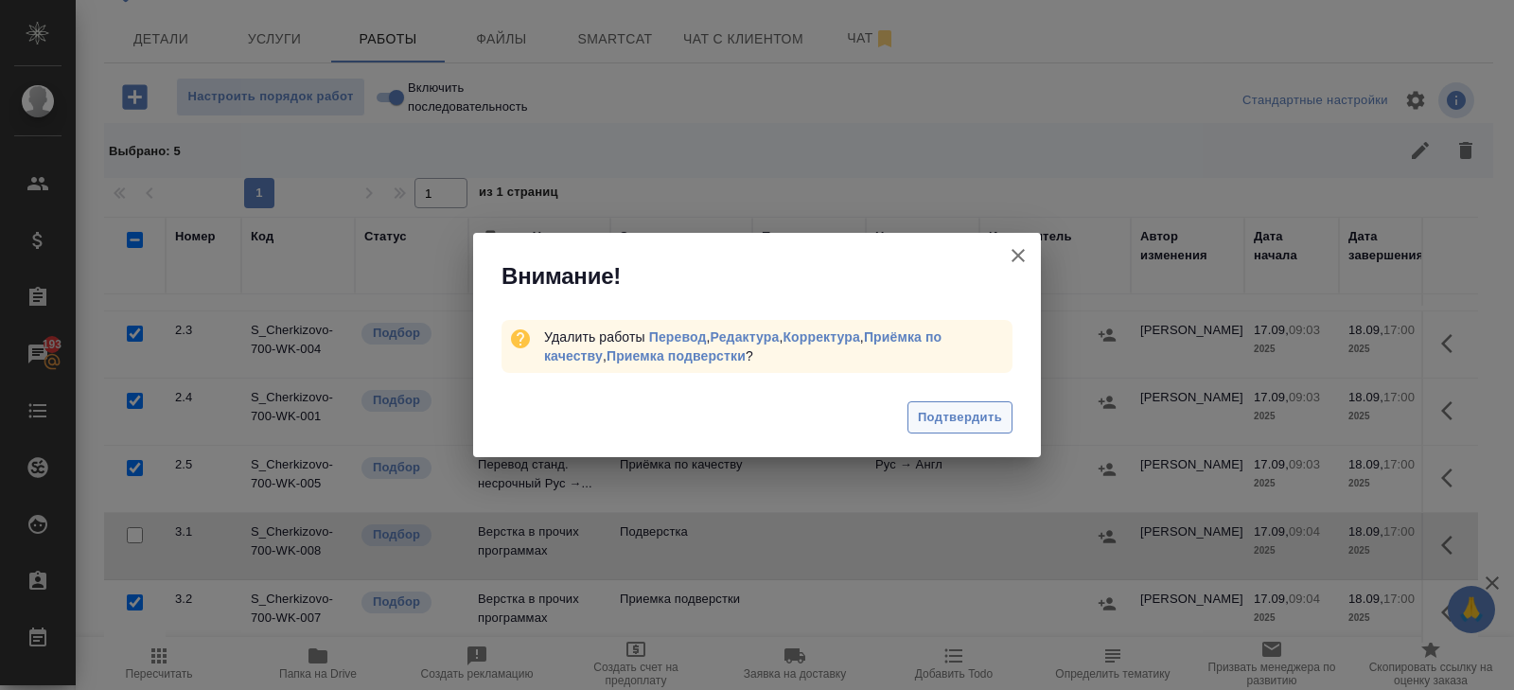
click at [974, 424] on span "Подтвердить" at bounding box center [960, 418] width 84 height 22
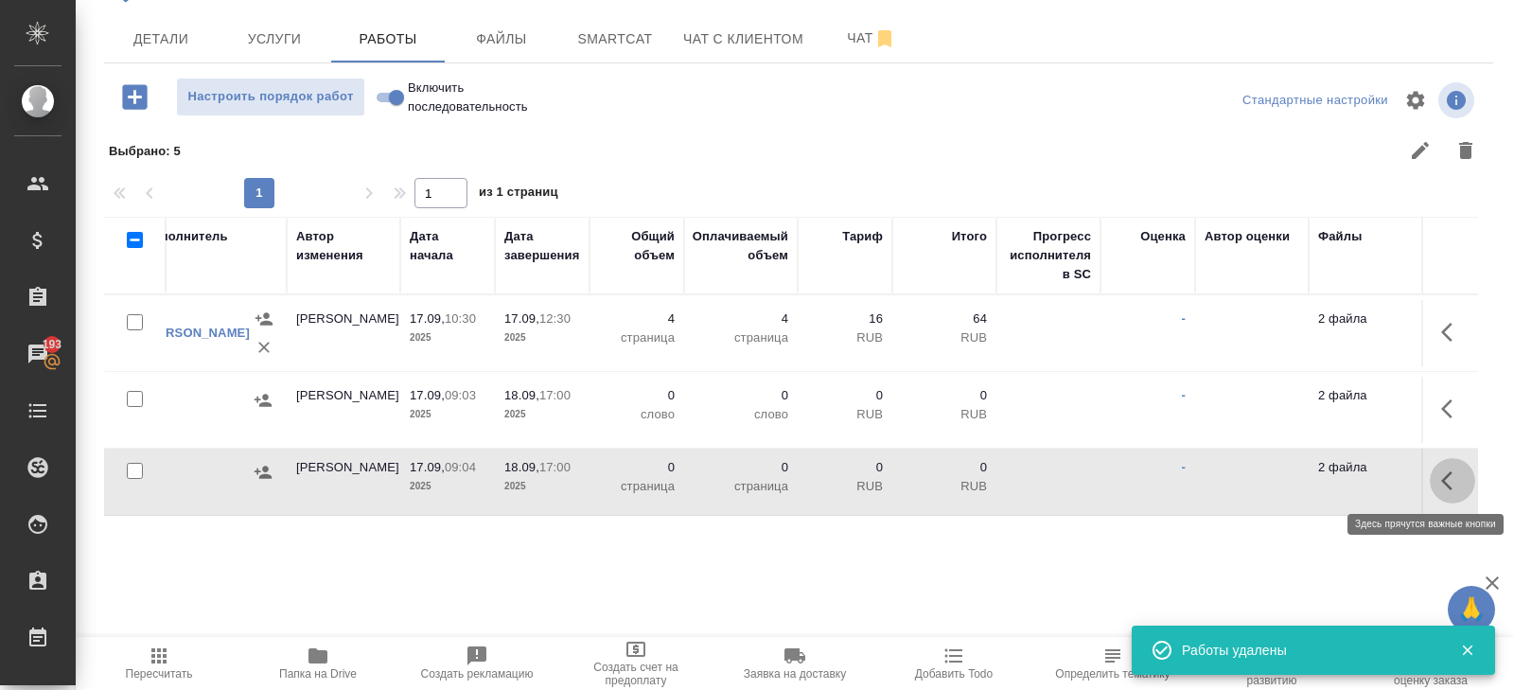
click at [1432, 479] on button "button" at bounding box center [1452, 480] width 45 height 45
click at [1323, 476] on icon "button" at bounding box center [1313, 480] width 23 height 23
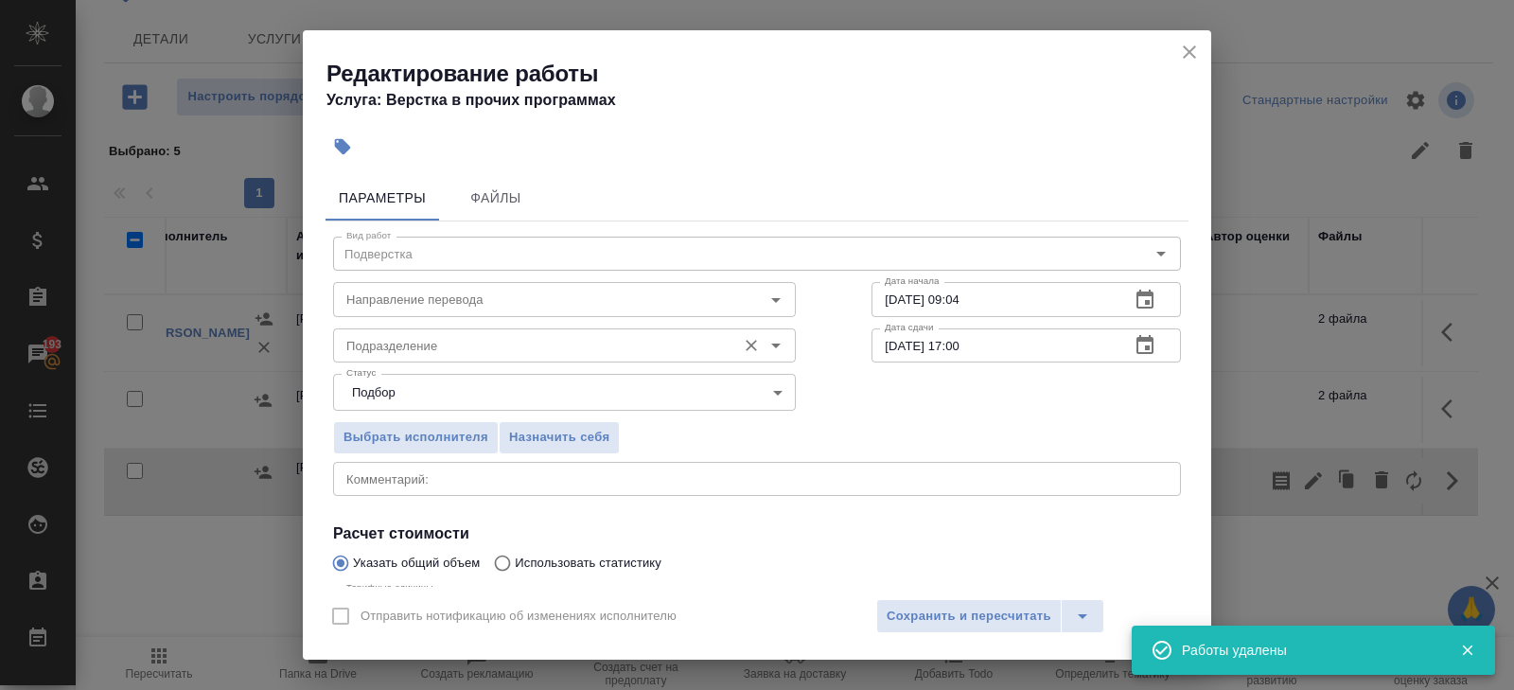
scroll to position [201, 0]
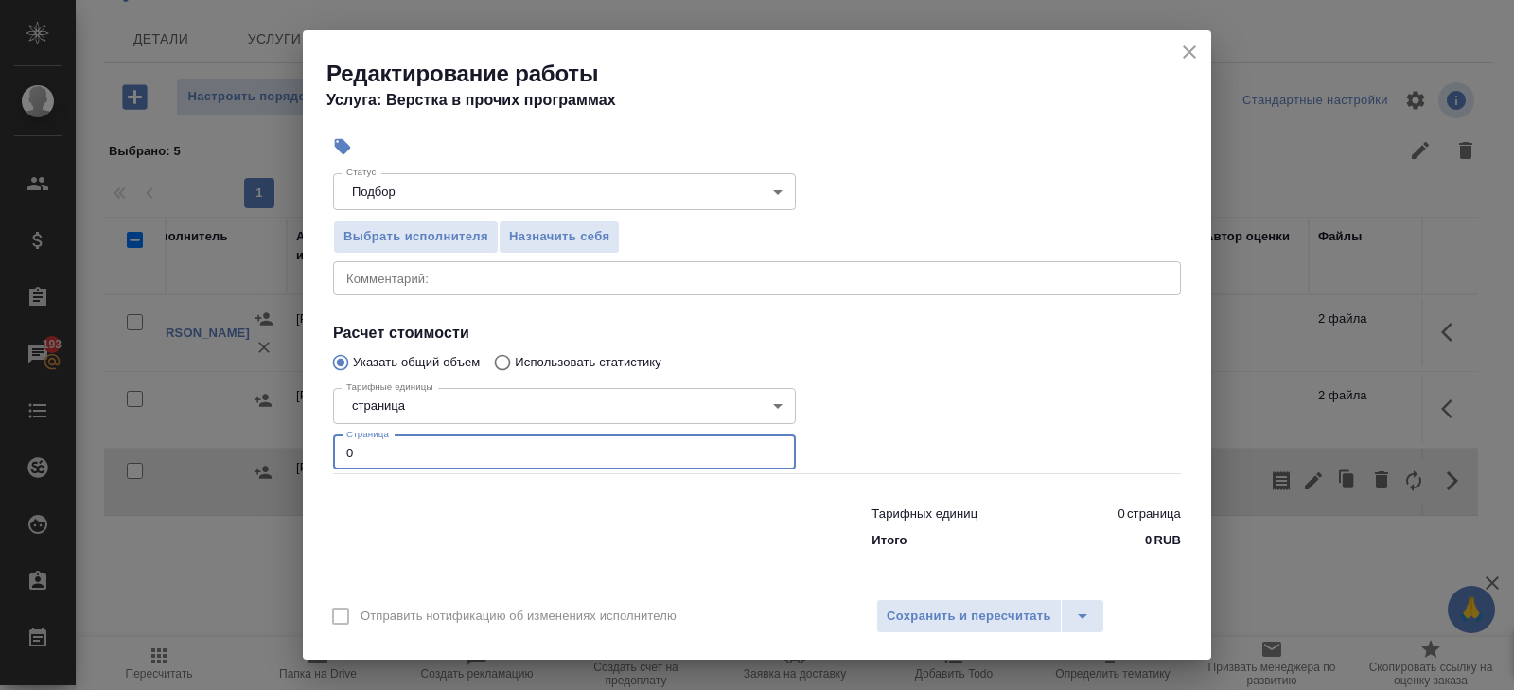
click at [387, 449] on input "0" at bounding box center [564, 452] width 463 height 34
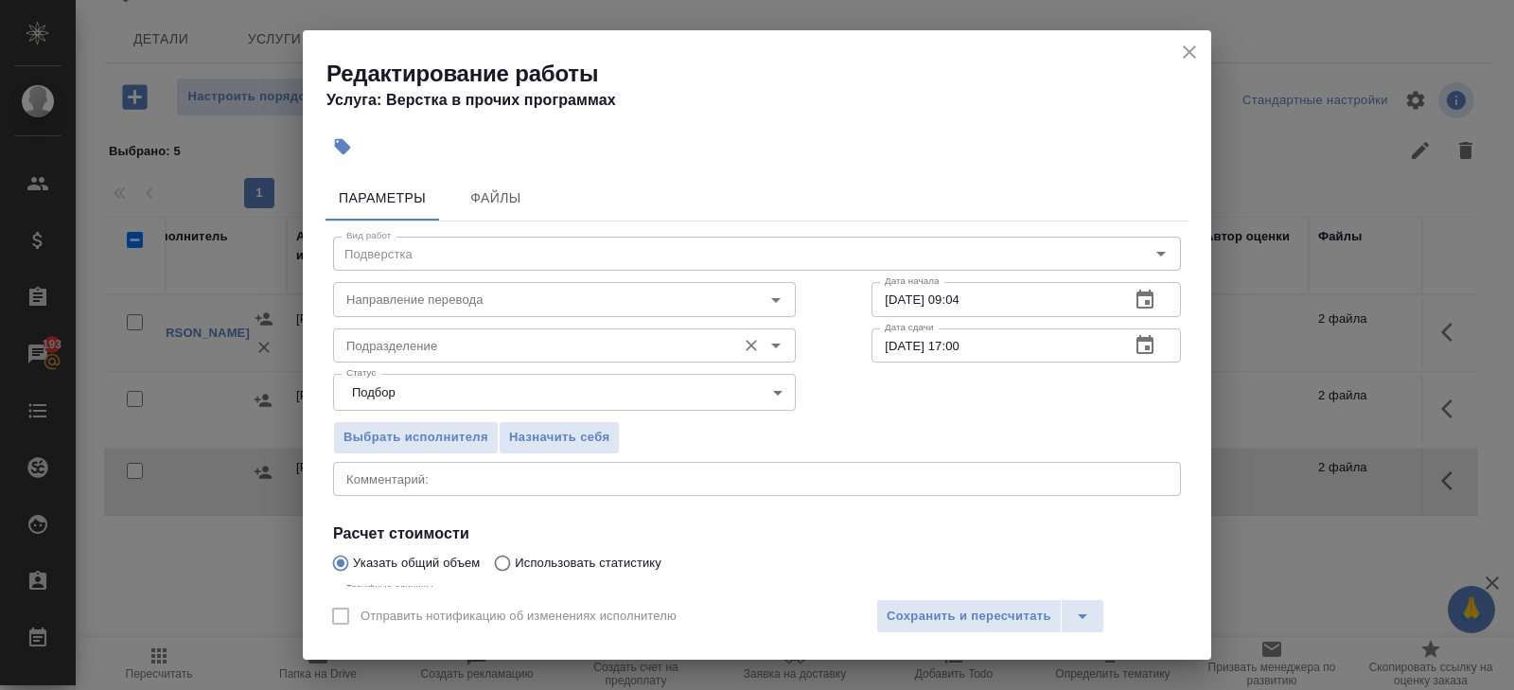
type input "4"
click at [392, 352] on input "Подразделение" at bounding box center [533, 345] width 388 height 23
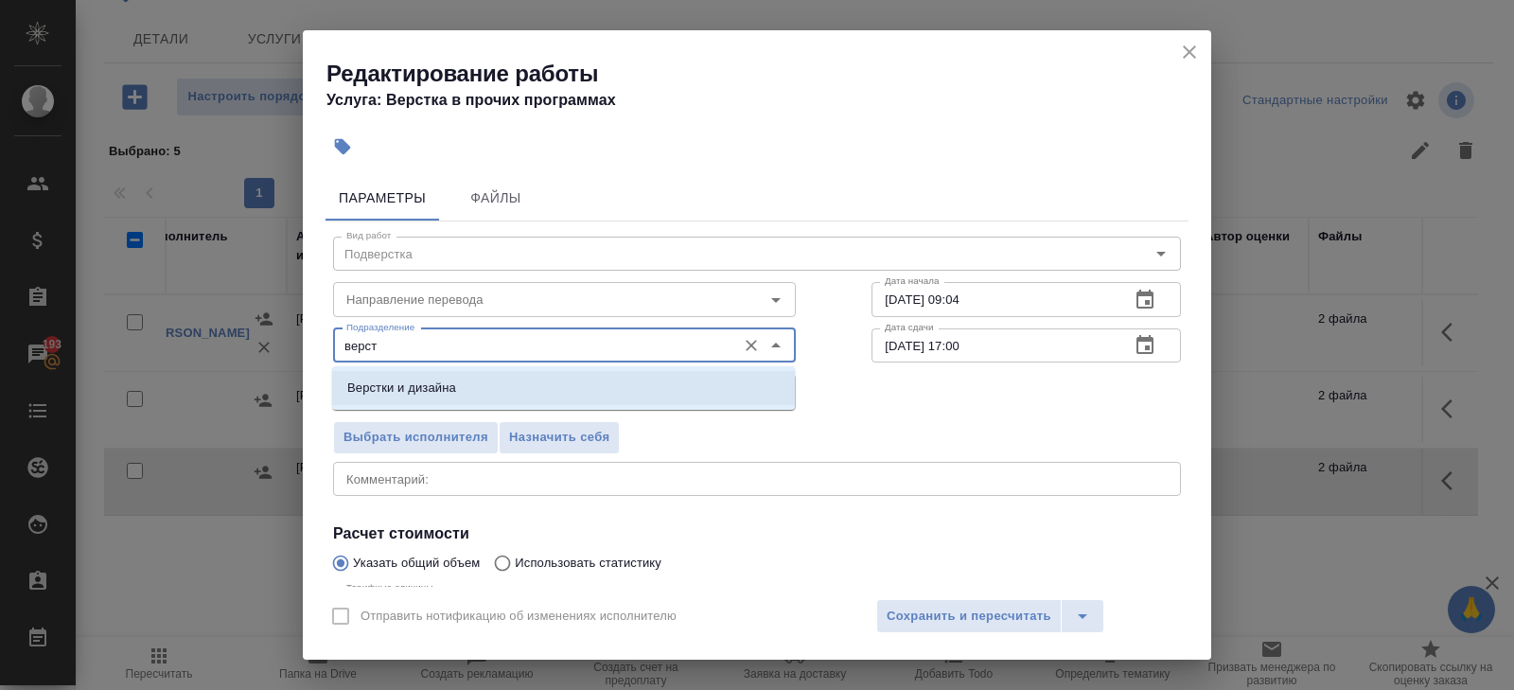
click at [398, 392] on p "Верстки и дизайна" at bounding box center [401, 388] width 109 height 19
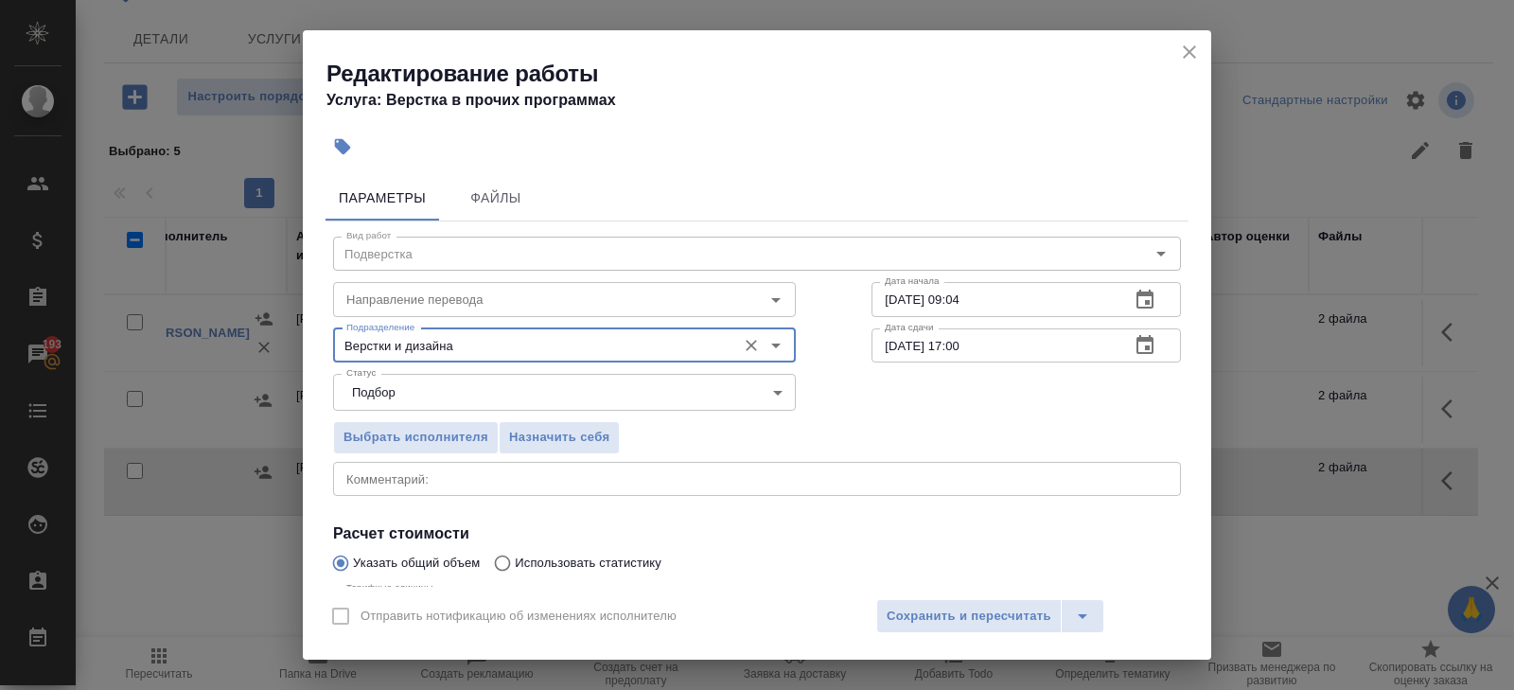
type input "Верстки и дизайна"
click at [1141, 348] on icon "button" at bounding box center [1145, 345] width 23 height 23
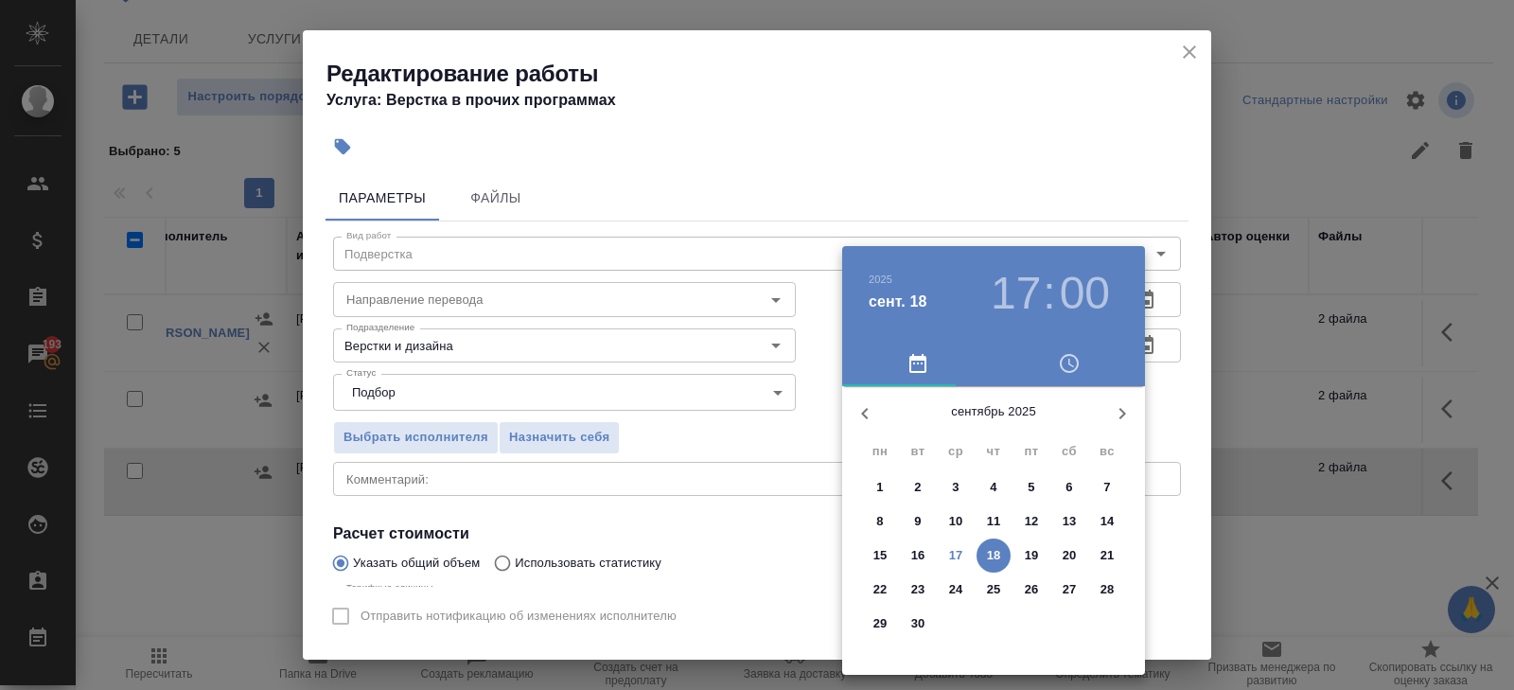
click at [1189, 288] on div at bounding box center [757, 345] width 1514 height 690
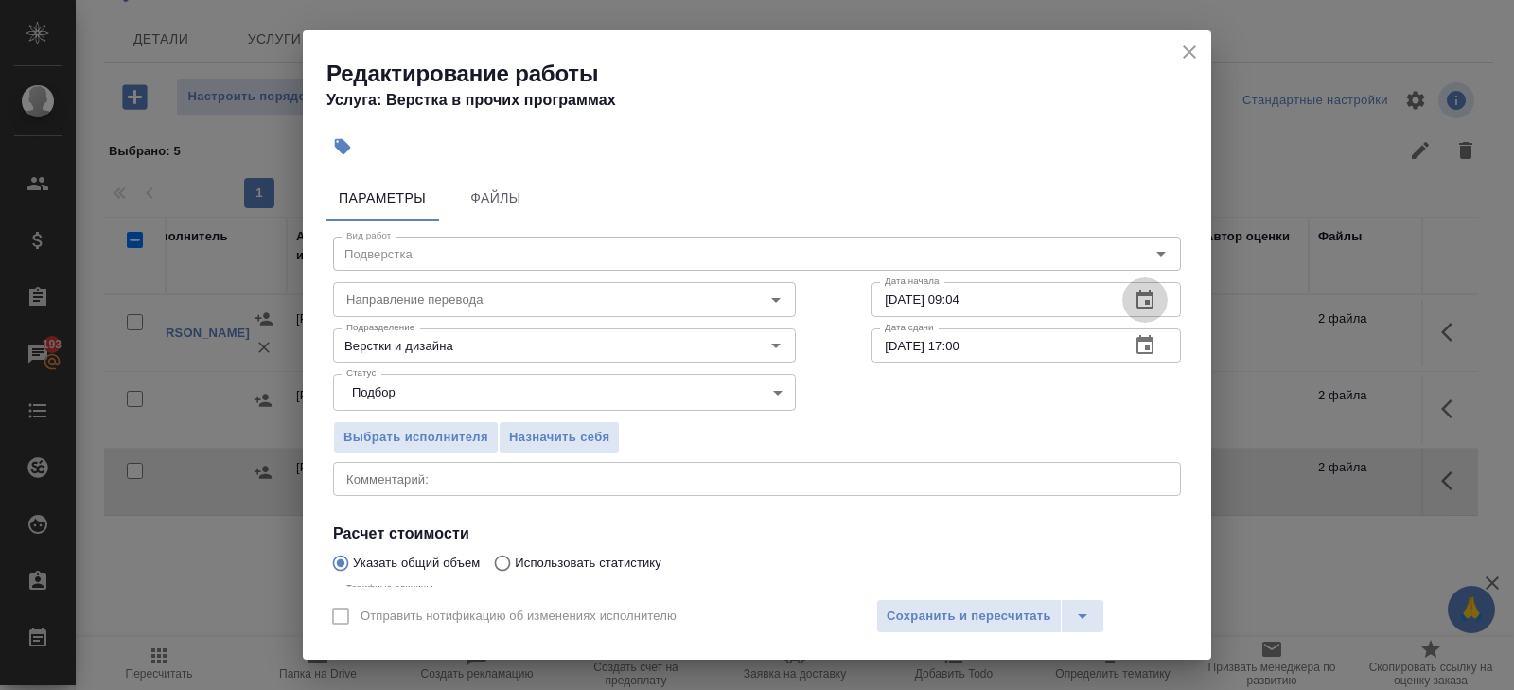
click at [1146, 294] on icon "button" at bounding box center [1144, 299] width 17 height 19
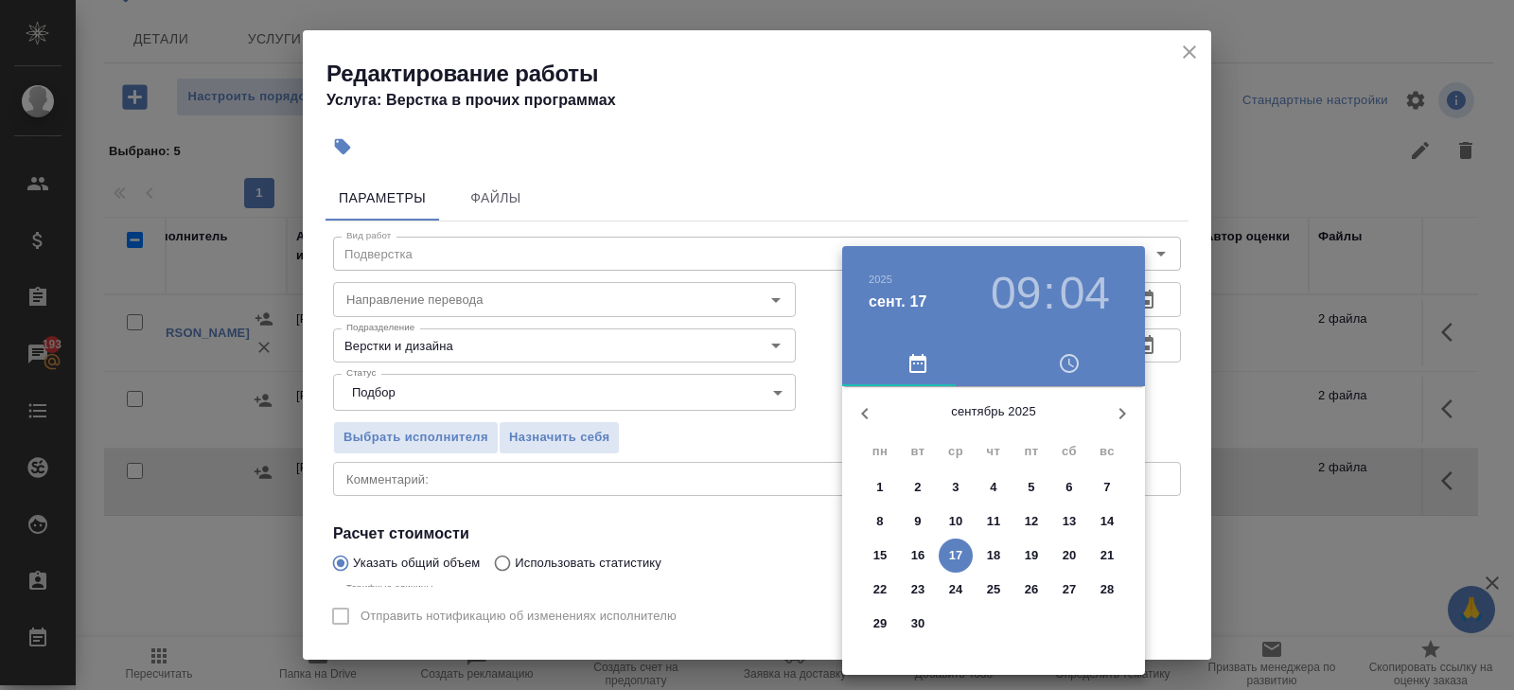
click at [989, 553] on p "18" at bounding box center [994, 555] width 14 height 19
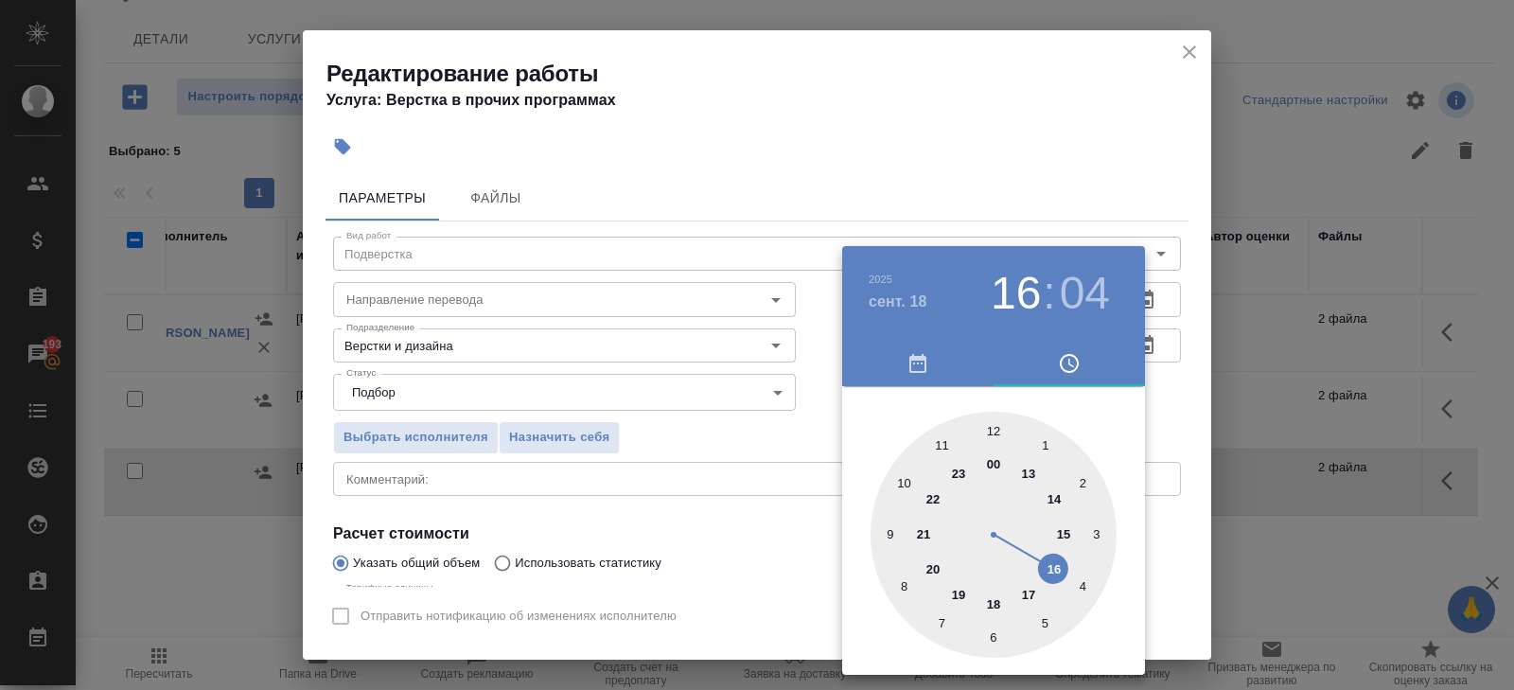
click at [1053, 572] on div at bounding box center [994, 535] width 246 height 246
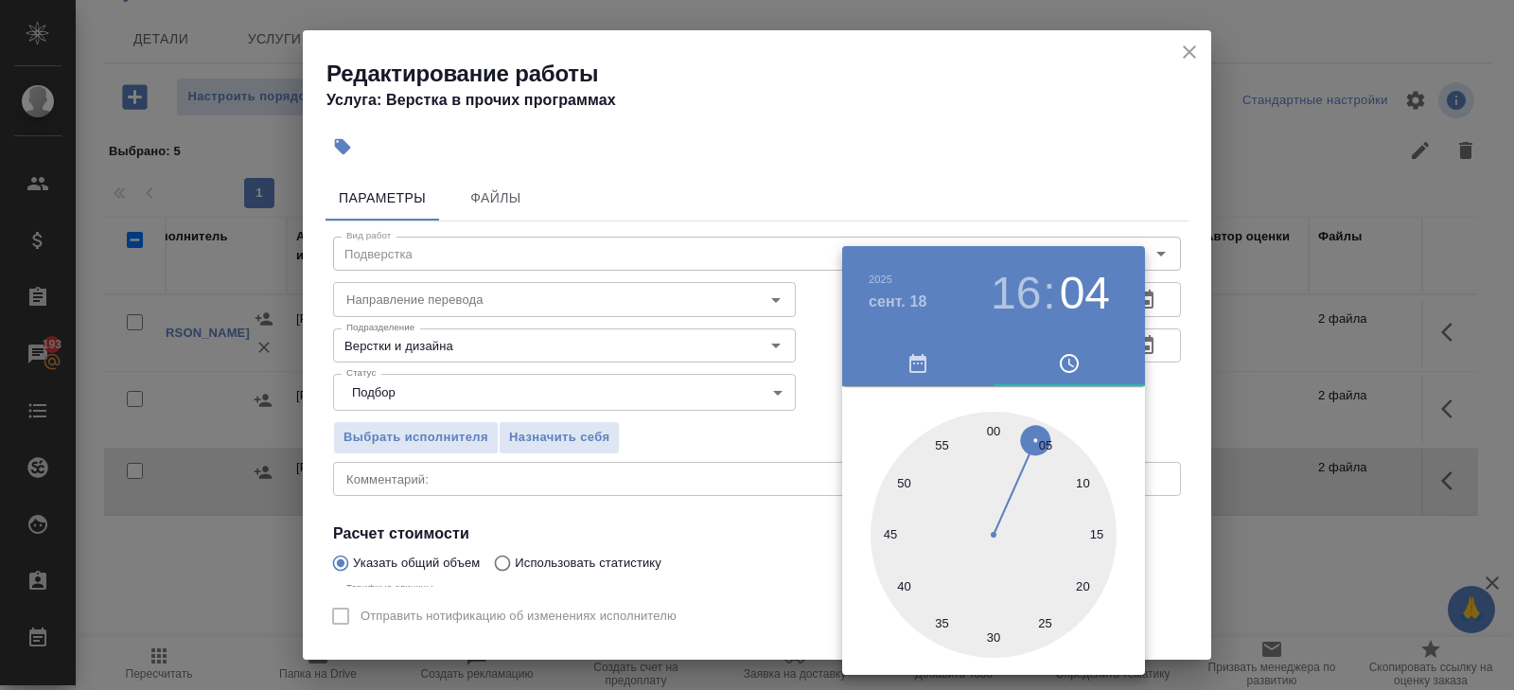
type input "18.09.2025 16:00"
click at [994, 431] on div at bounding box center [994, 535] width 246 height 246
click at [819, 446] on div at bounding box center [757, 345] width 1514 height 690
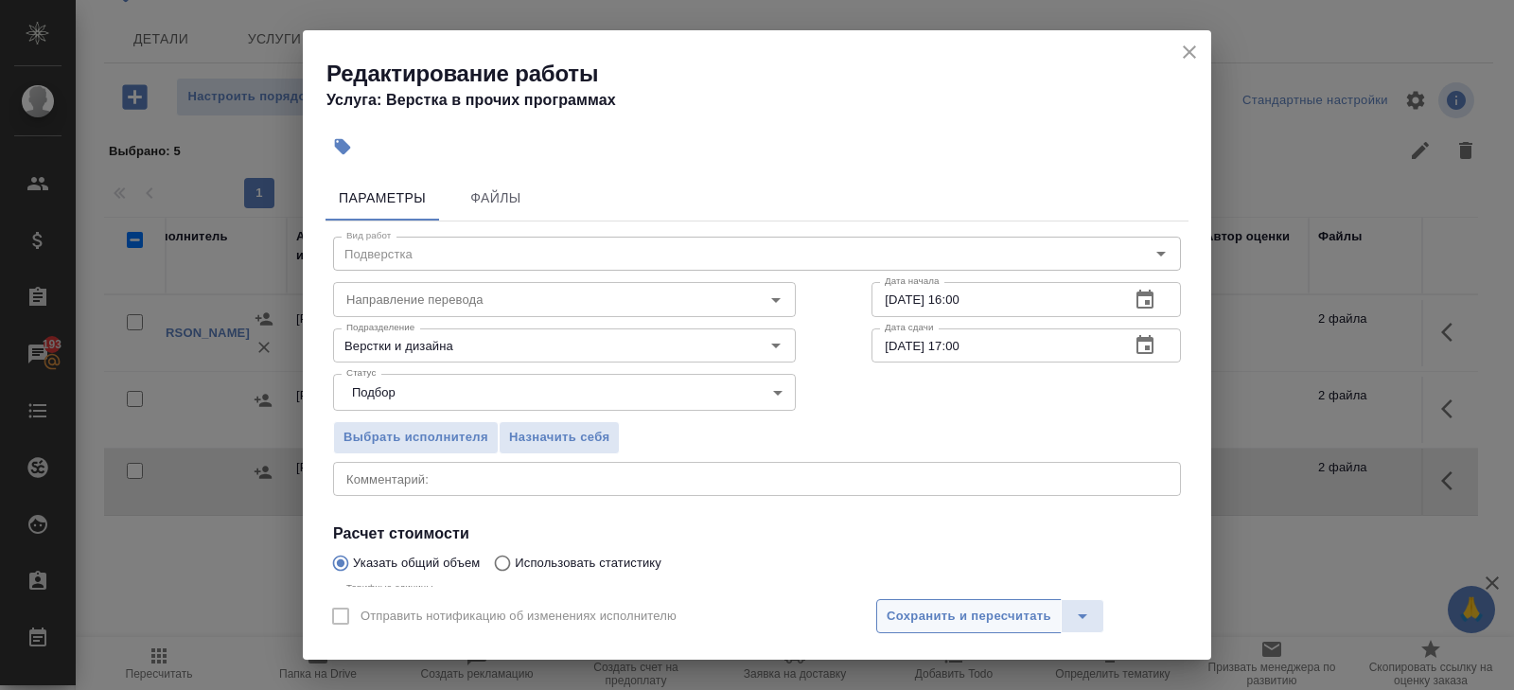
click at [916, 606] on span "Сохранить и пересчитать" at bounding box center [969, 617] width 165 height 22
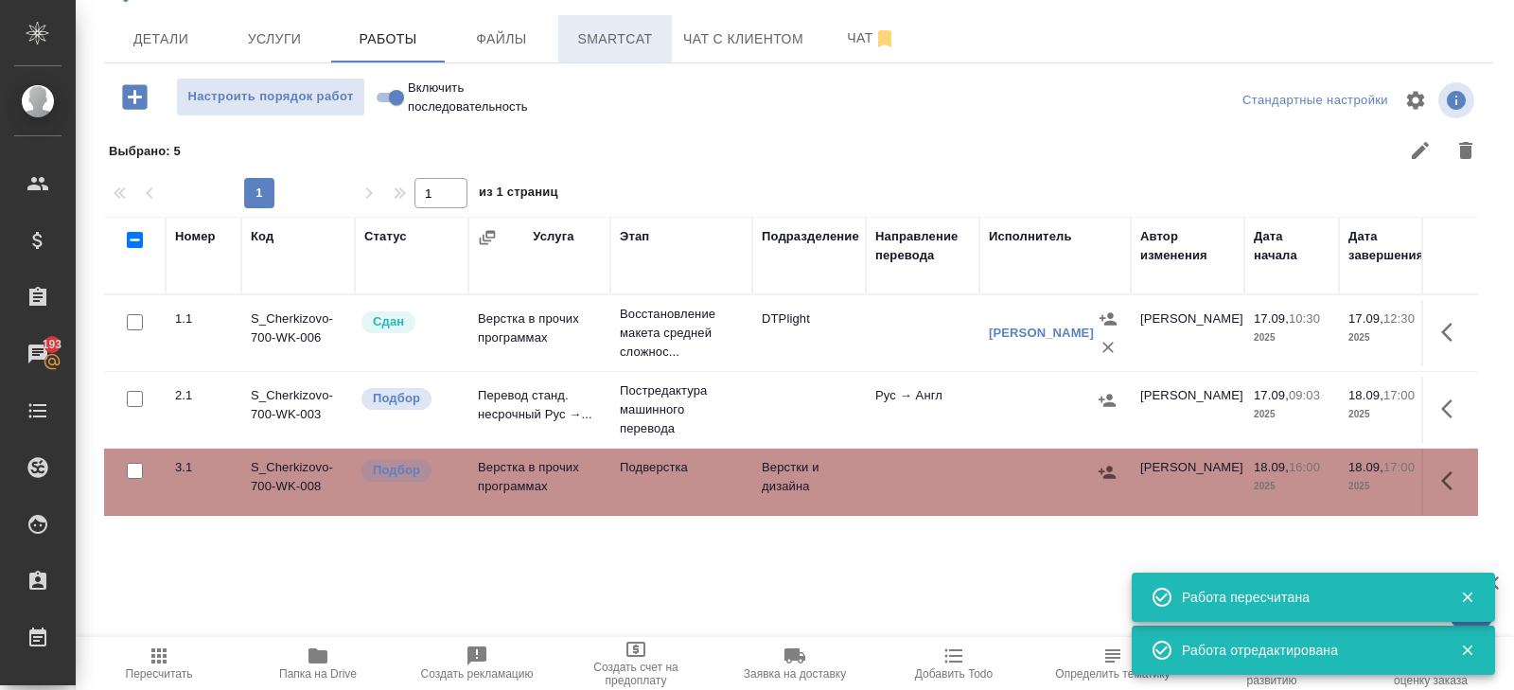
click at [628, 28] on span "Smartcat" at bounding box center [615, 39] width 91 height 24
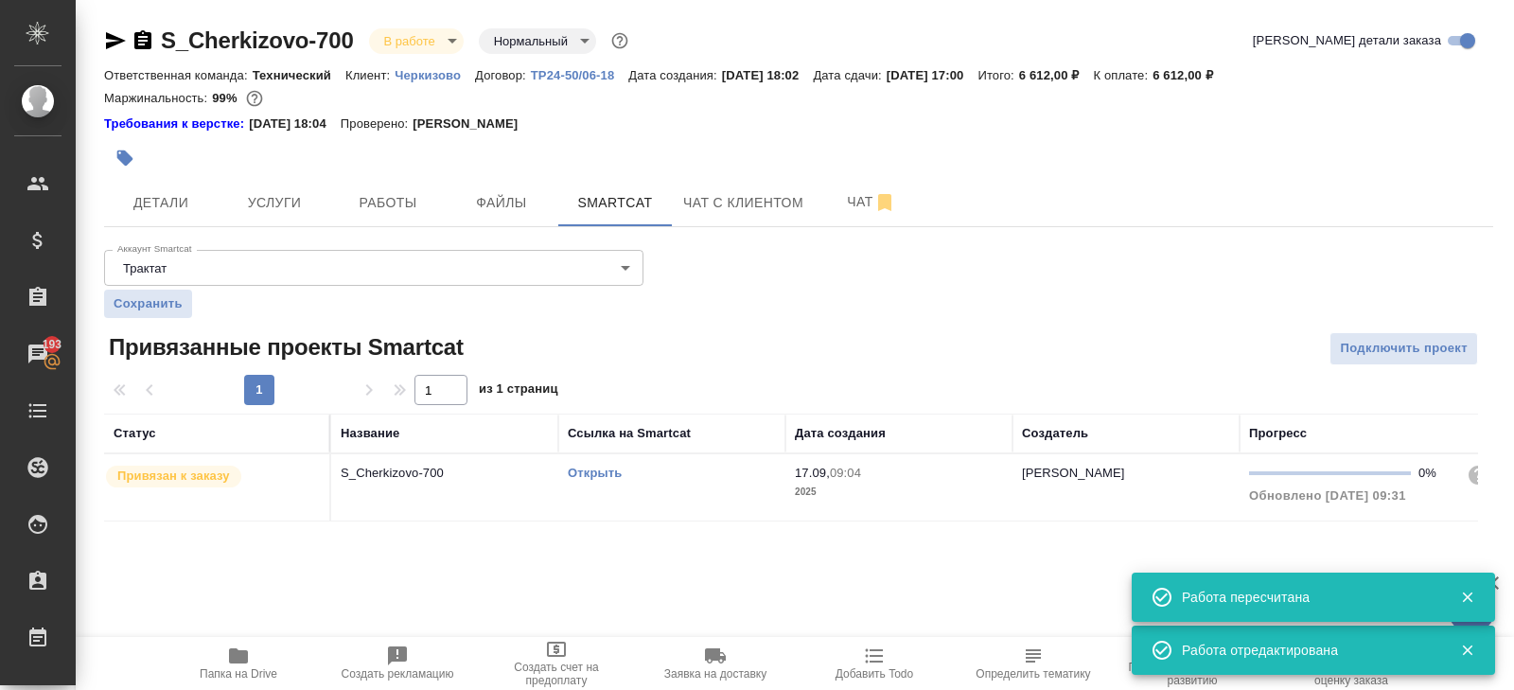
click at [592, 469] on link "Открыть" at bounding box center [595, 473] width 54 height 14
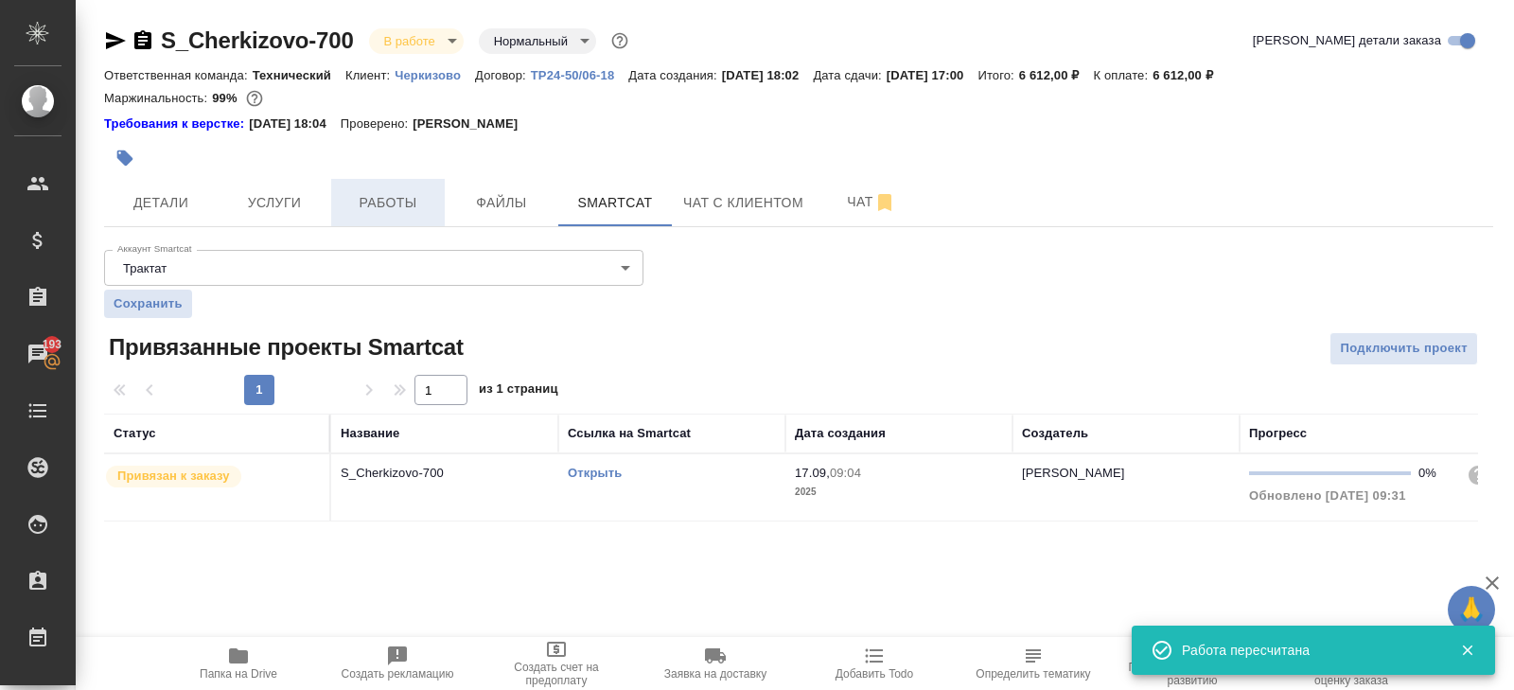
click at [419, 197] on span "Работы" at bounding box center [388, 203] width 91 height 24
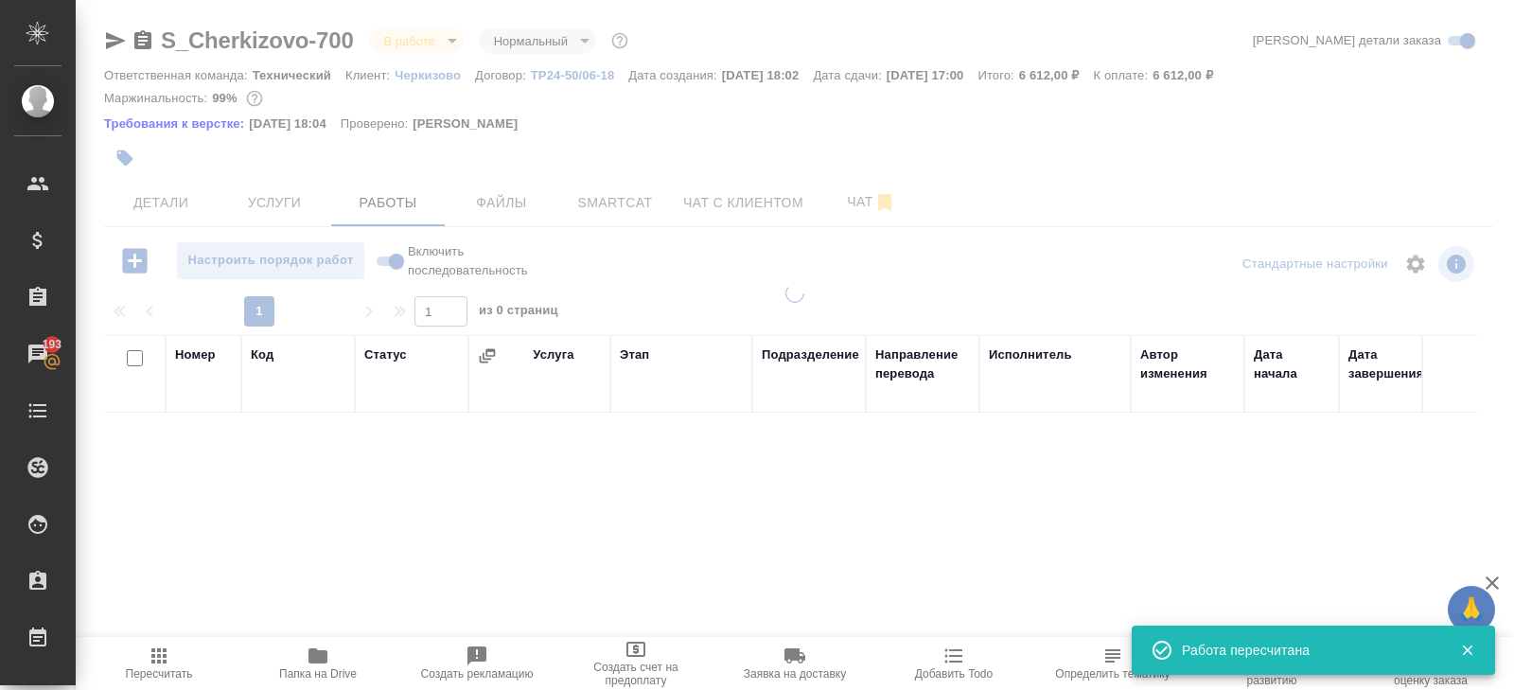
scroll to position [119, 0]
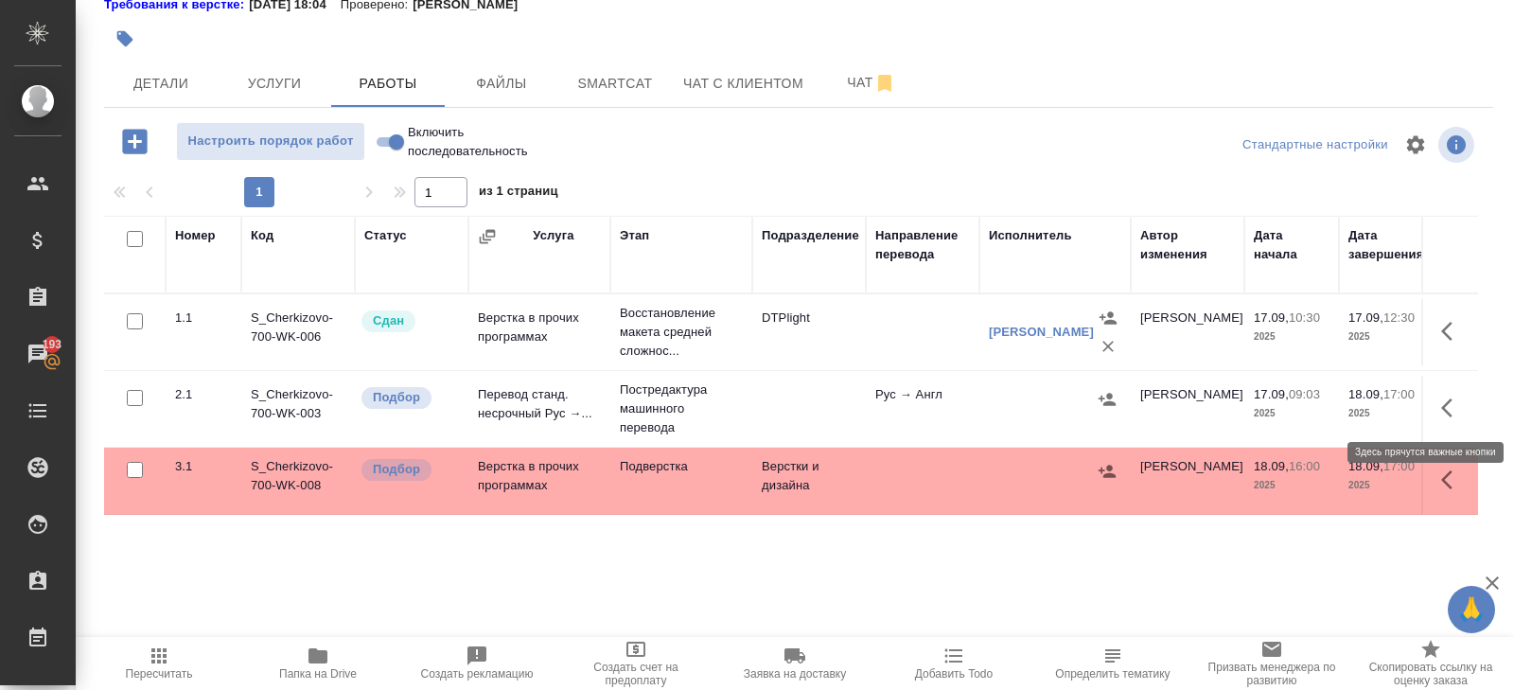
click at [1440, 401] on button "button" at bounding box center [1452, 407] width 45 height 45
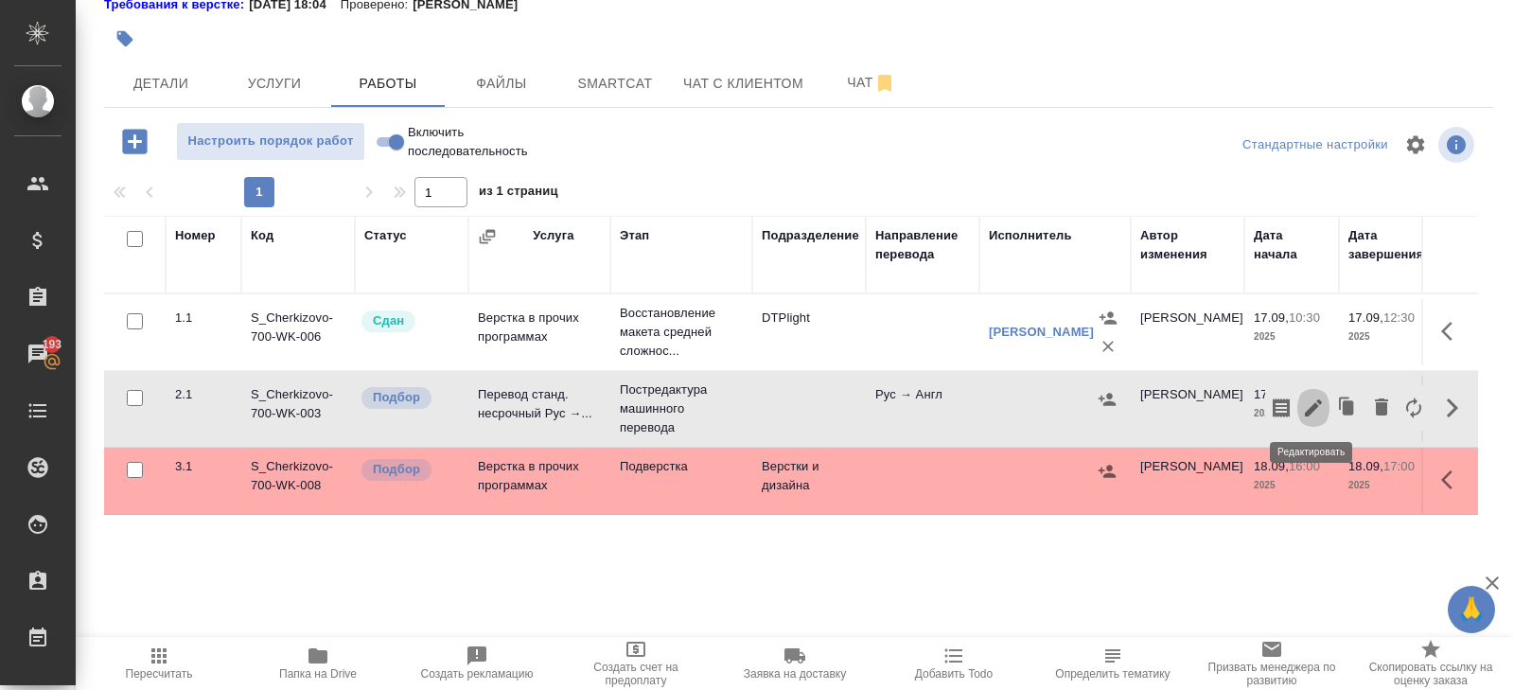
click at [1314, 401] on icon "button" at bounding box center [1313, 407] width 17 height 17
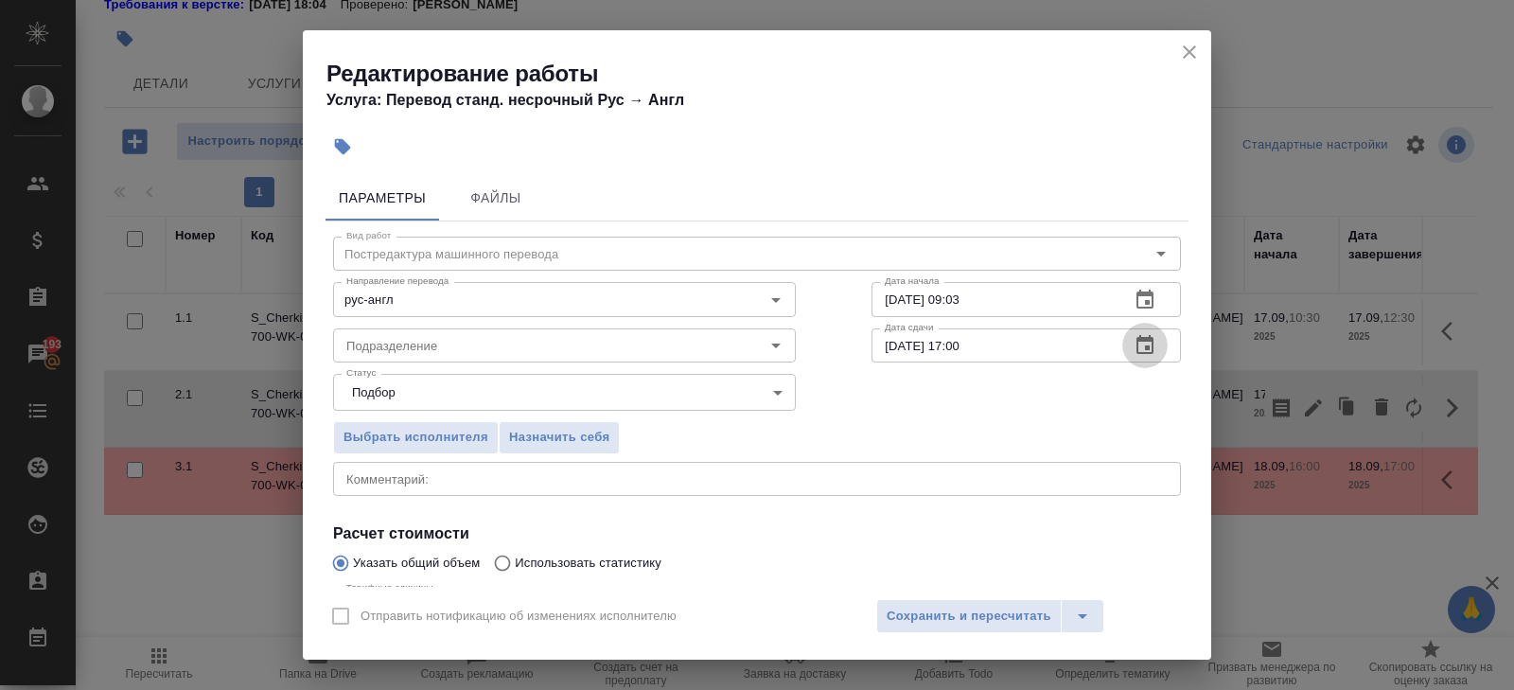
click at [1151, 342] on icon "button" at bounding box center [1145, 345] width 23 height 23
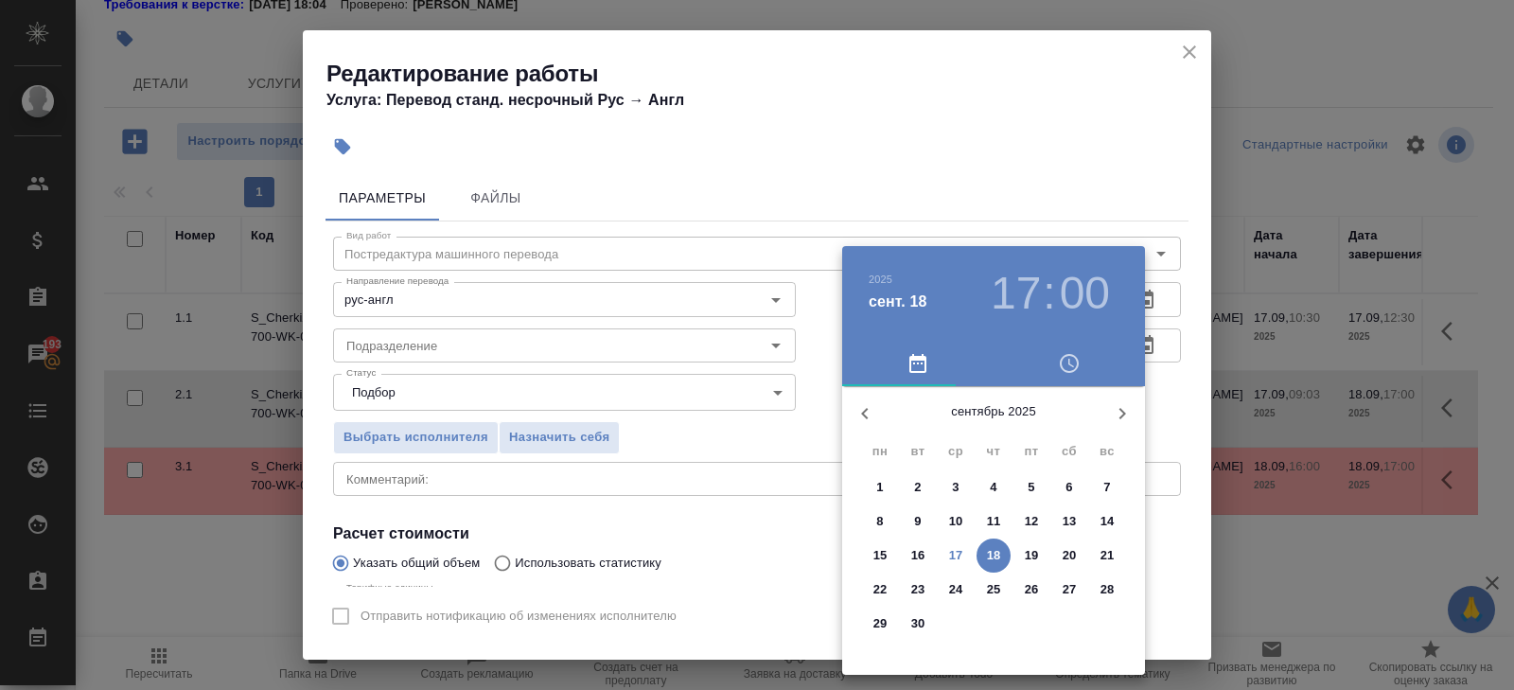
click at [1000, 552] on p "18" at bounding box center [994, 555] width 14 height 19
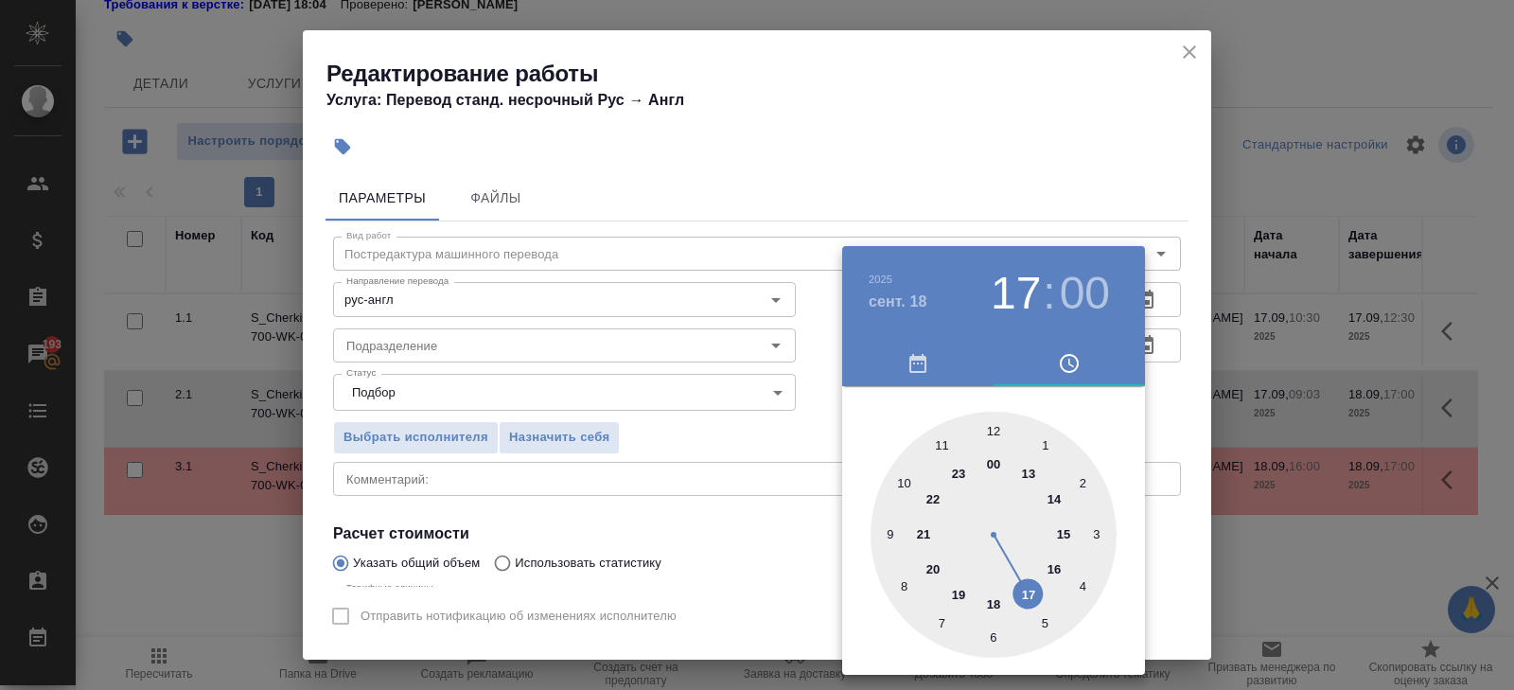
type input "18.09.2025 16:00"
click at [1052, 562] on div at bounding box center [994, 535] width 246 height 246
click at [1181, 351] on div at bounding box center [757, 345] width 1514 height 690
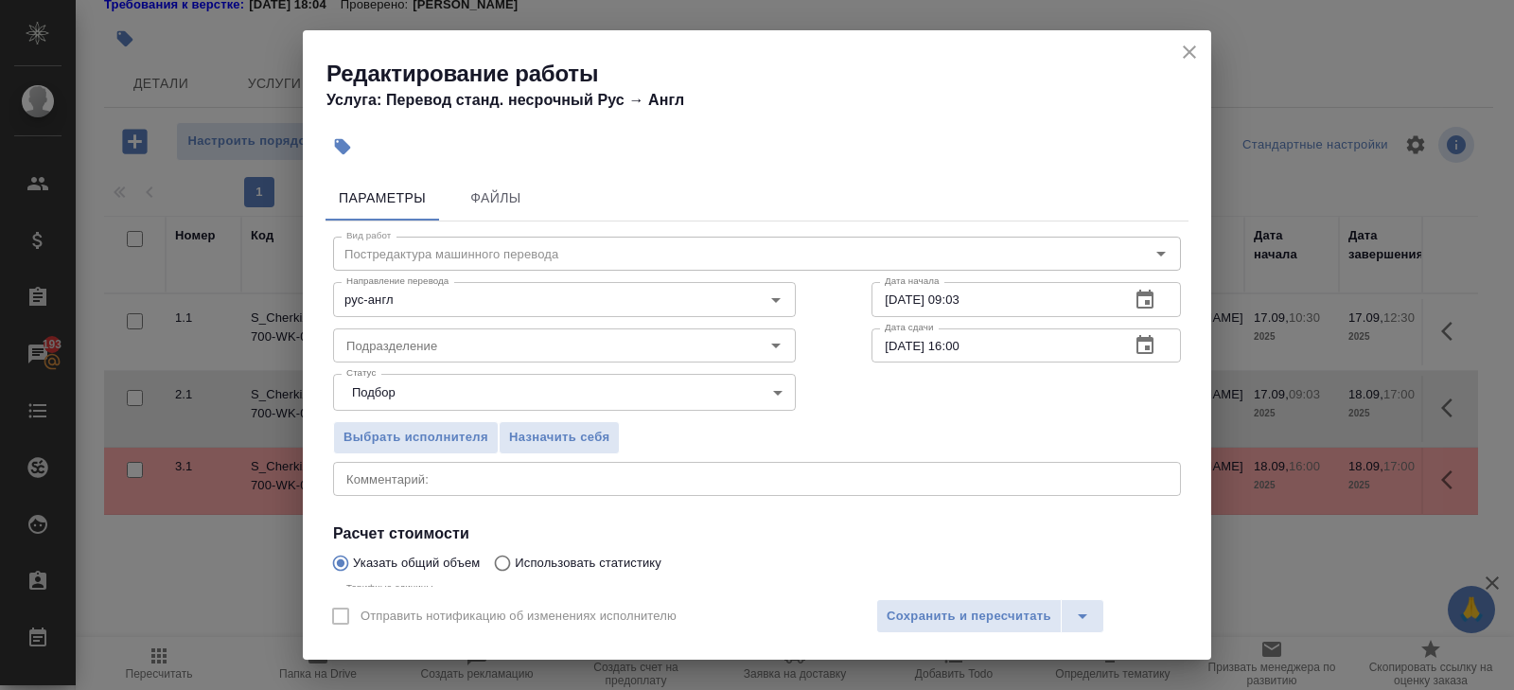
click at [1139, 302] on icon "button" at bounding box center [1145, 300] width 23 height 23
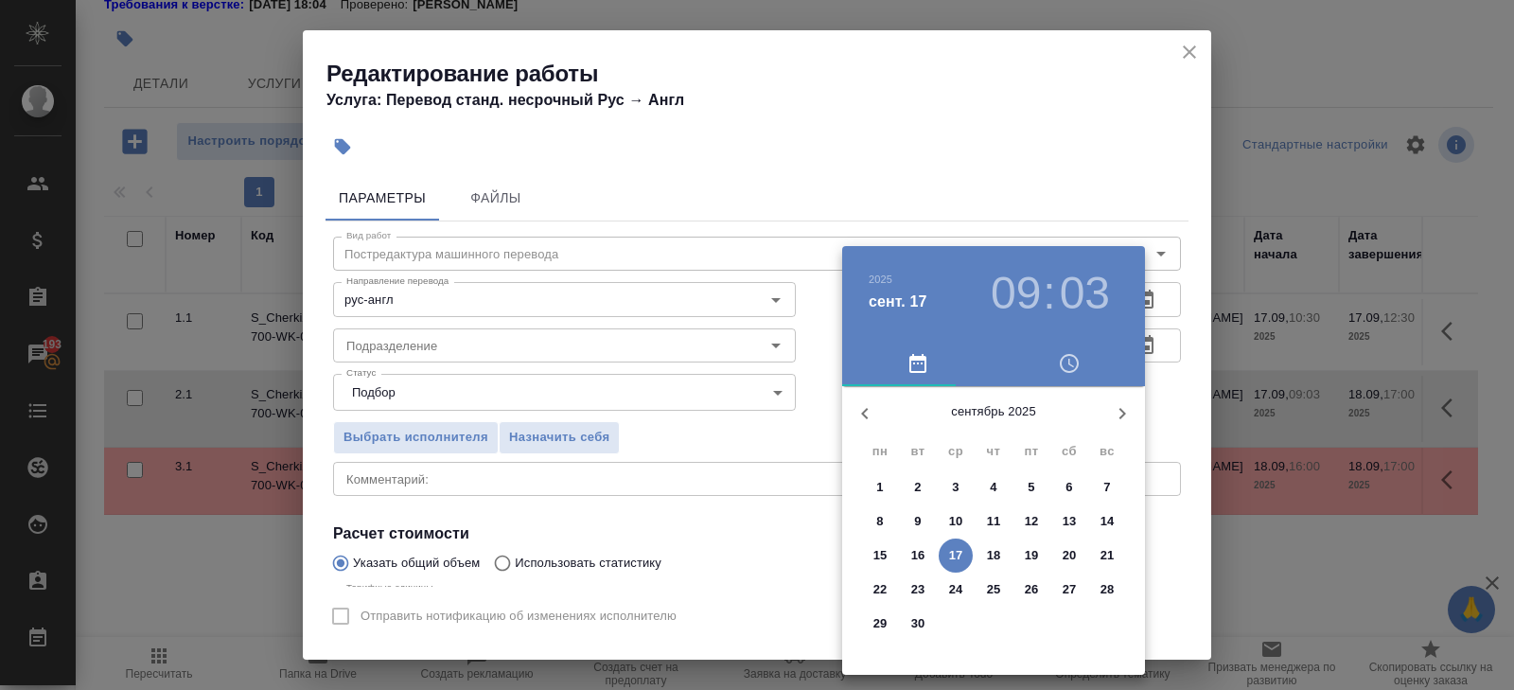
click at [960, 552] on p "17" at bounding box center [956, 555] width 14 height 19
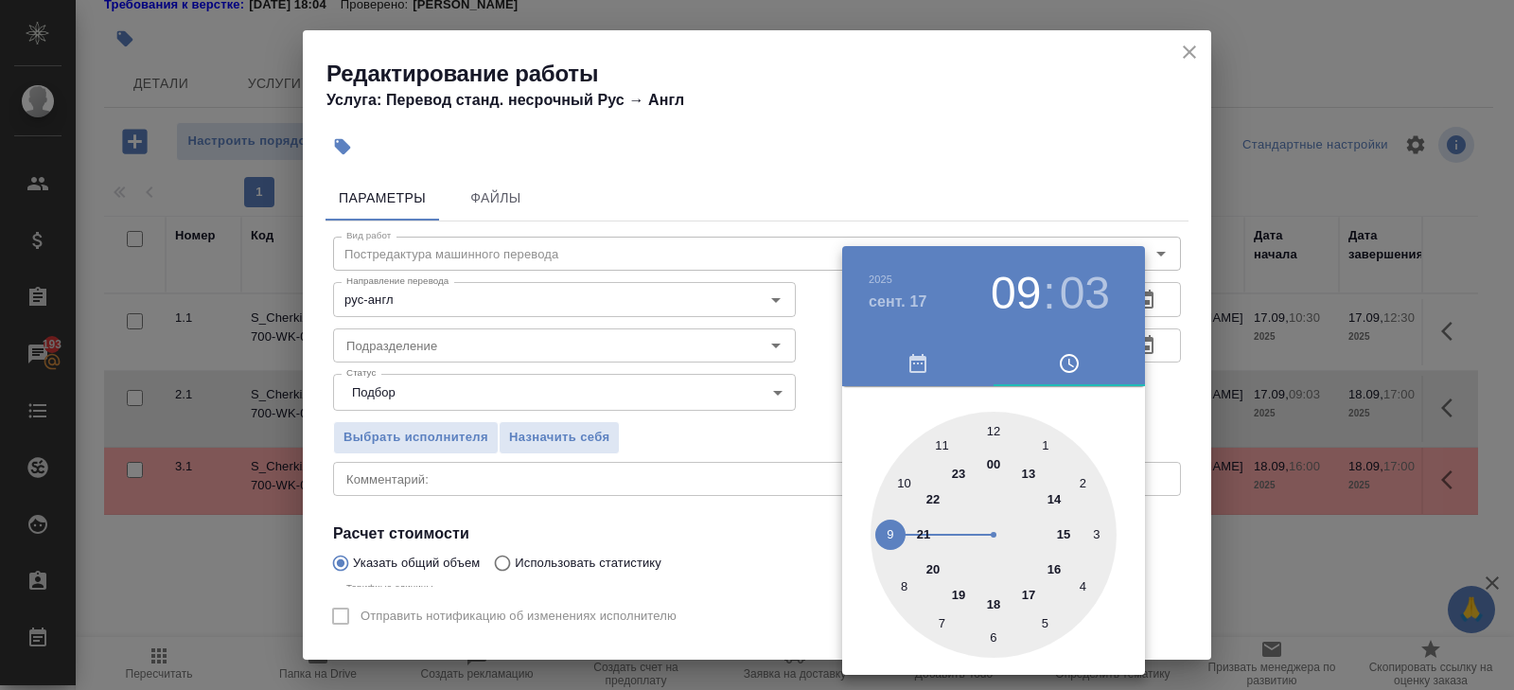
click at [1039, 475] on div at bounding box center [994, 535] width 246 height 246
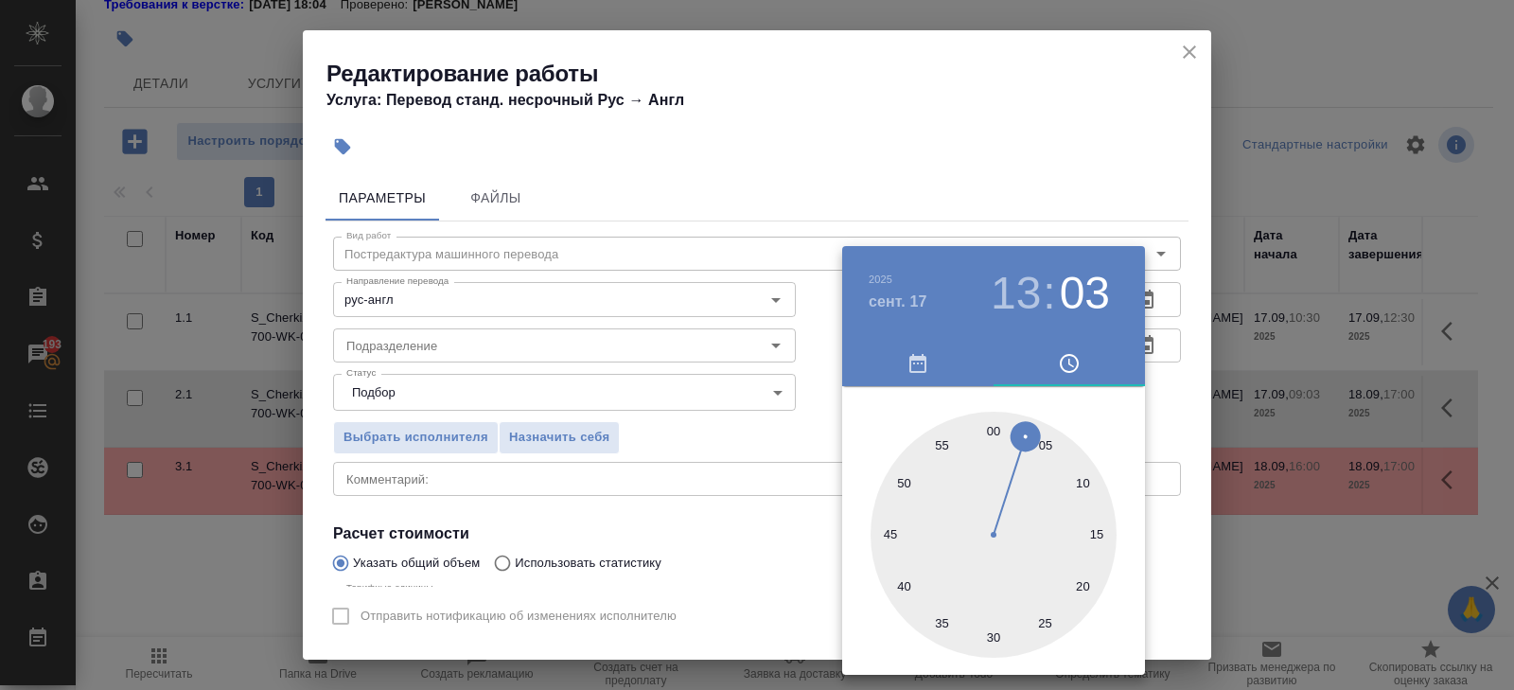
type input "17.09.2025 13:00"
click at [991, 432] on div at bounding box center [994, 535] width 246 height 246
click at [534, 427] on div at bounding box center [757, 345] width 1514 height 690
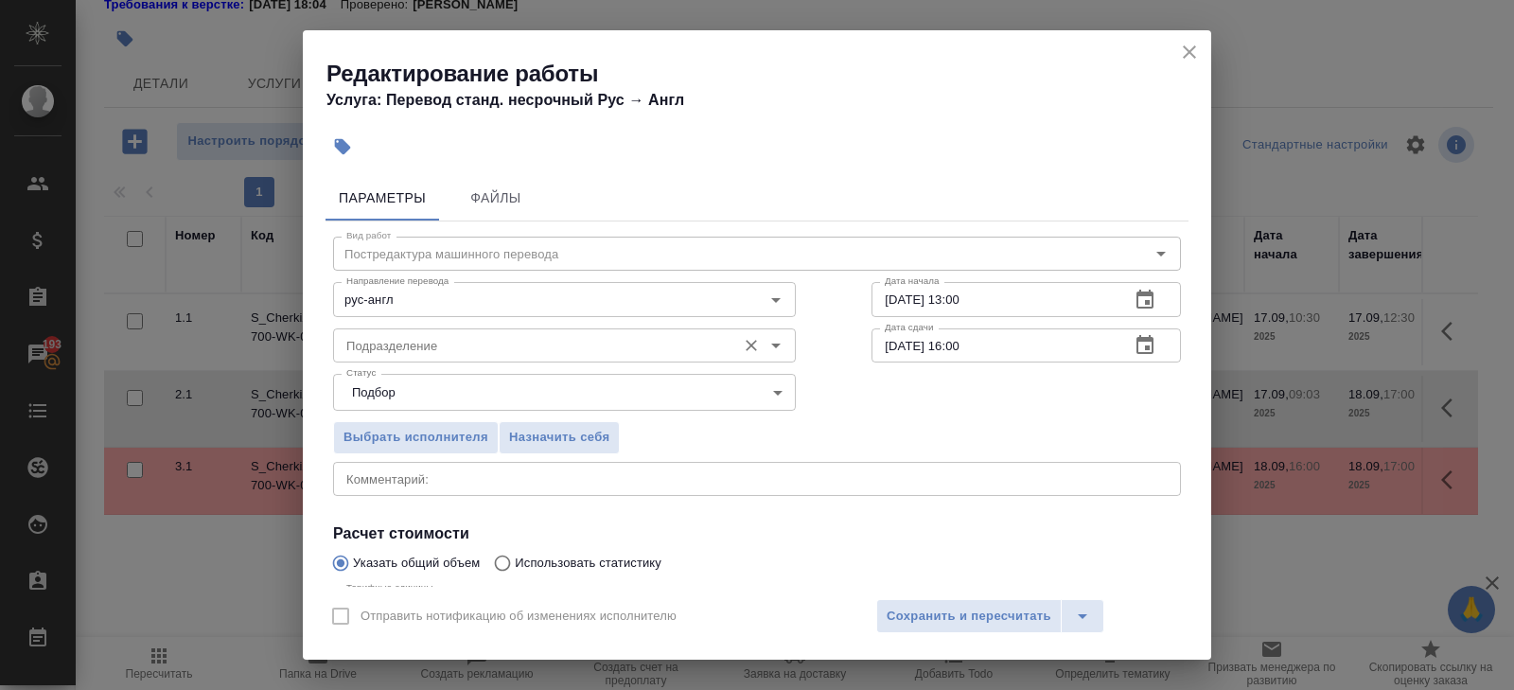
click at [374, 348] on input "Подразделение" at bounding box center [533, 345] width 388 height 23
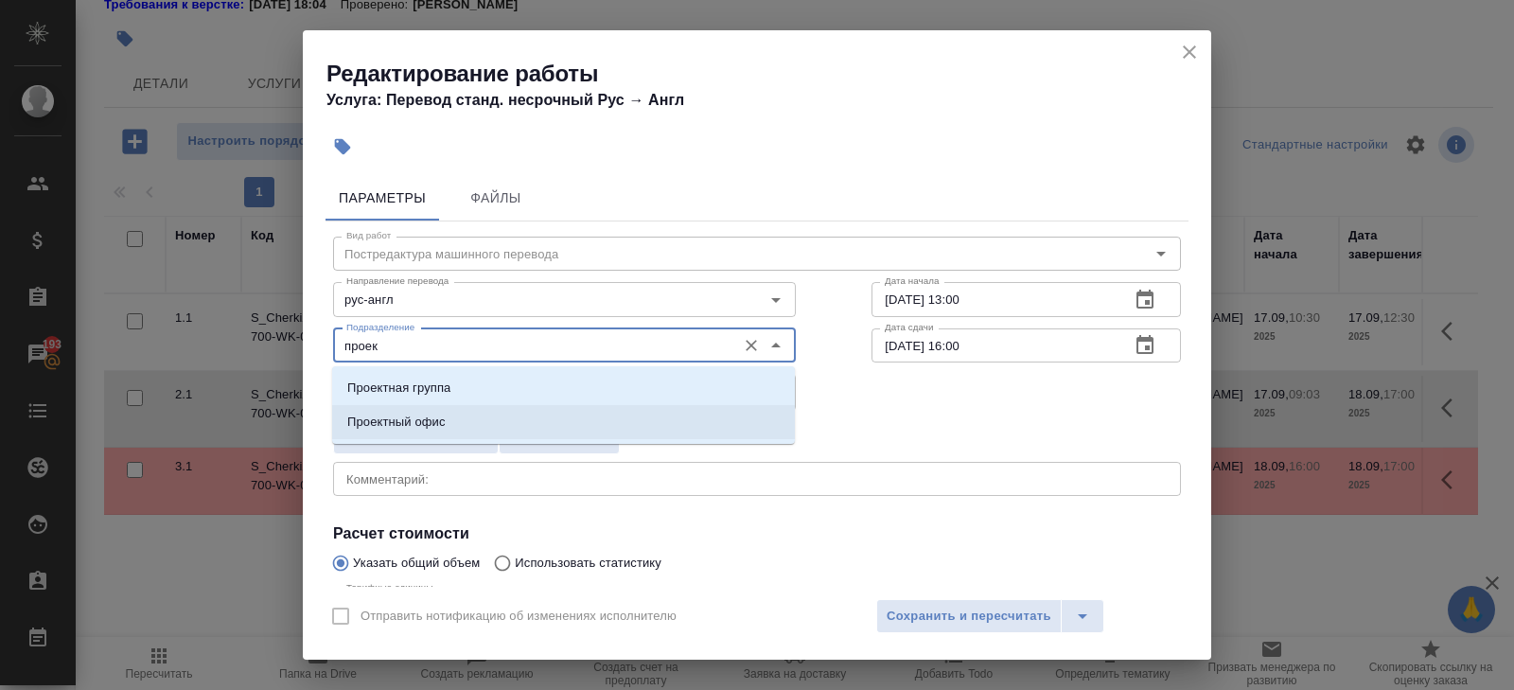
click at [366, 417] on p "Проектный офис" at bounding box center [396, 422] width 98 height 19
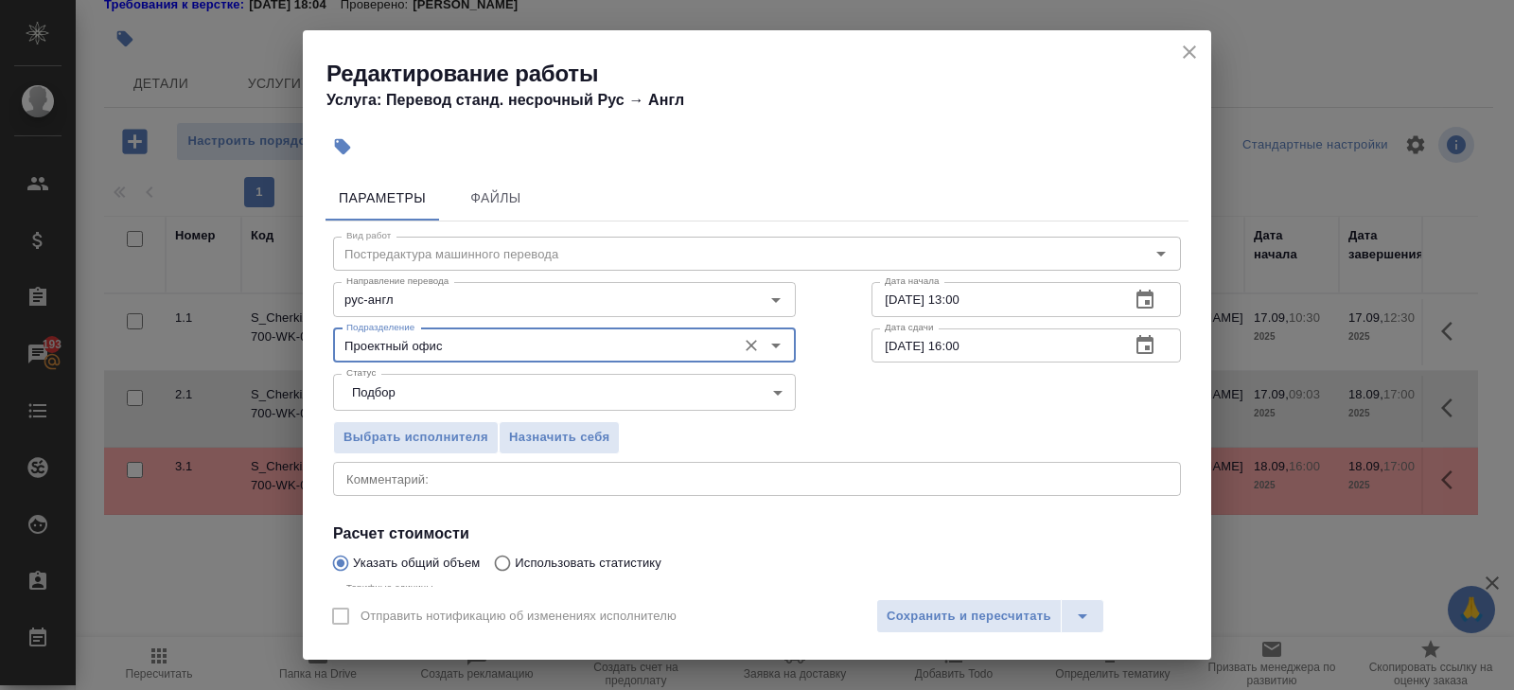
scroll to position [201, 0]
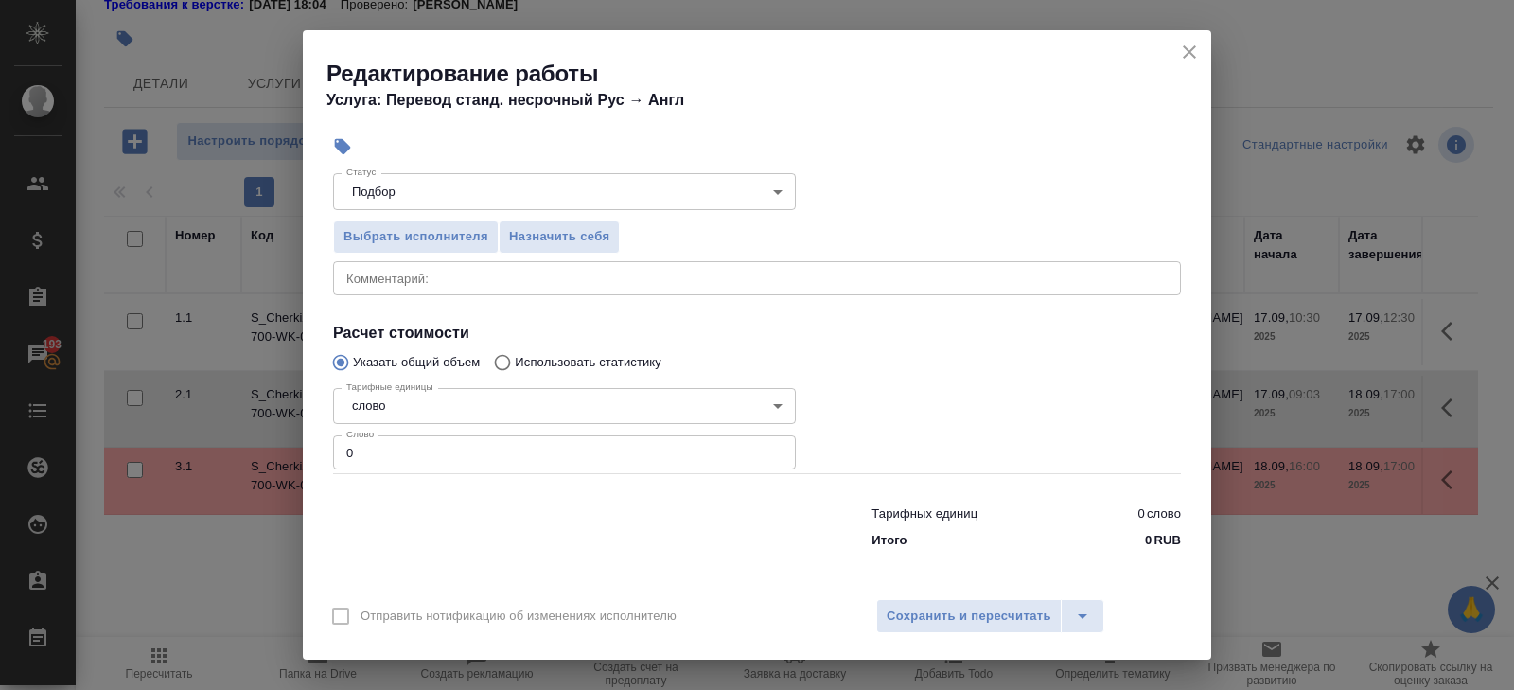
type input "Проектный офис"
drag, startPoint x: 373, startPoint y: 456, endPoint x: 256, endPoint y: 438, distance: 117.8
click at [256, 438] on div "Редактирование работы Услуга: Перевод станд. несрочный Рус → Англ Параметры Фай…" at bounding box center [757, 345] width 1514 height 690
type input "1272"
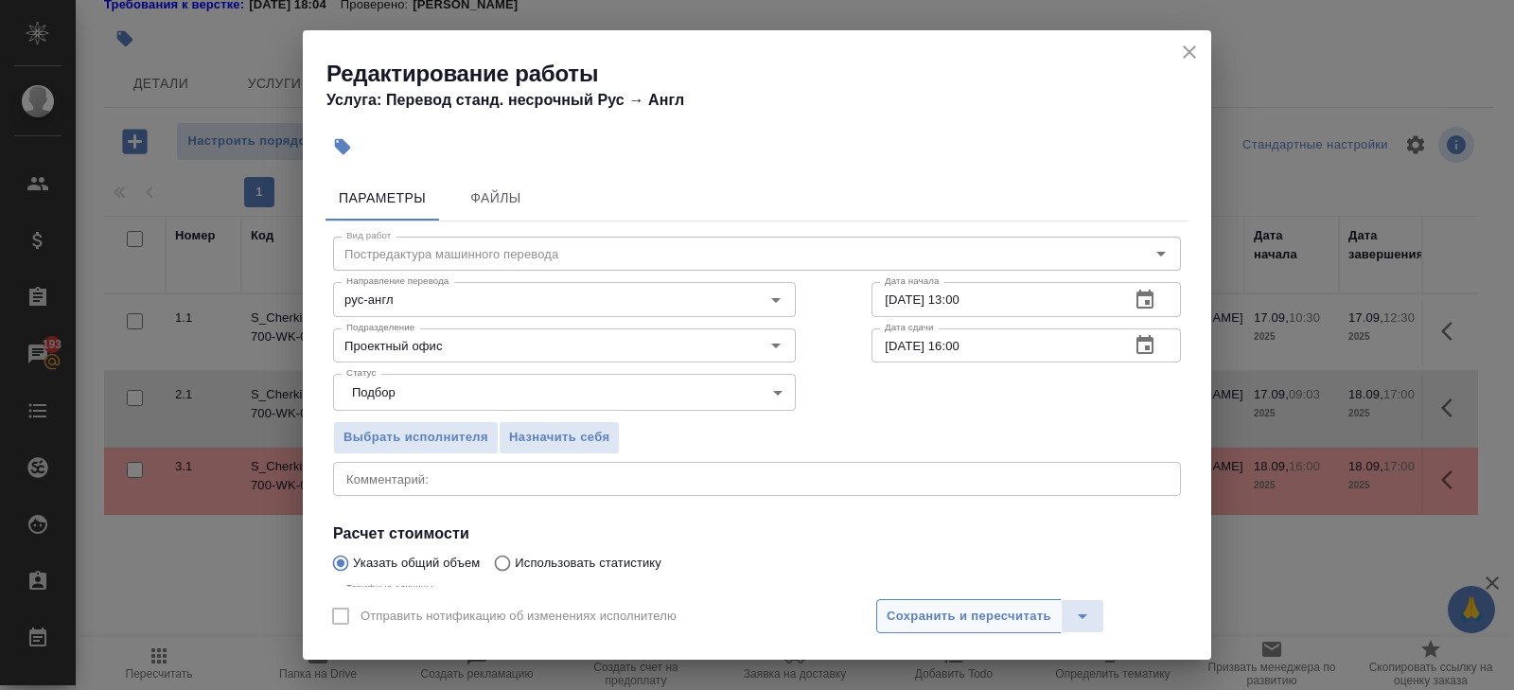
type input "1272.6"
click at [966, 617] on span "Сохранить и пересчитать" at bounding box center [969, 617] width 165 height 22
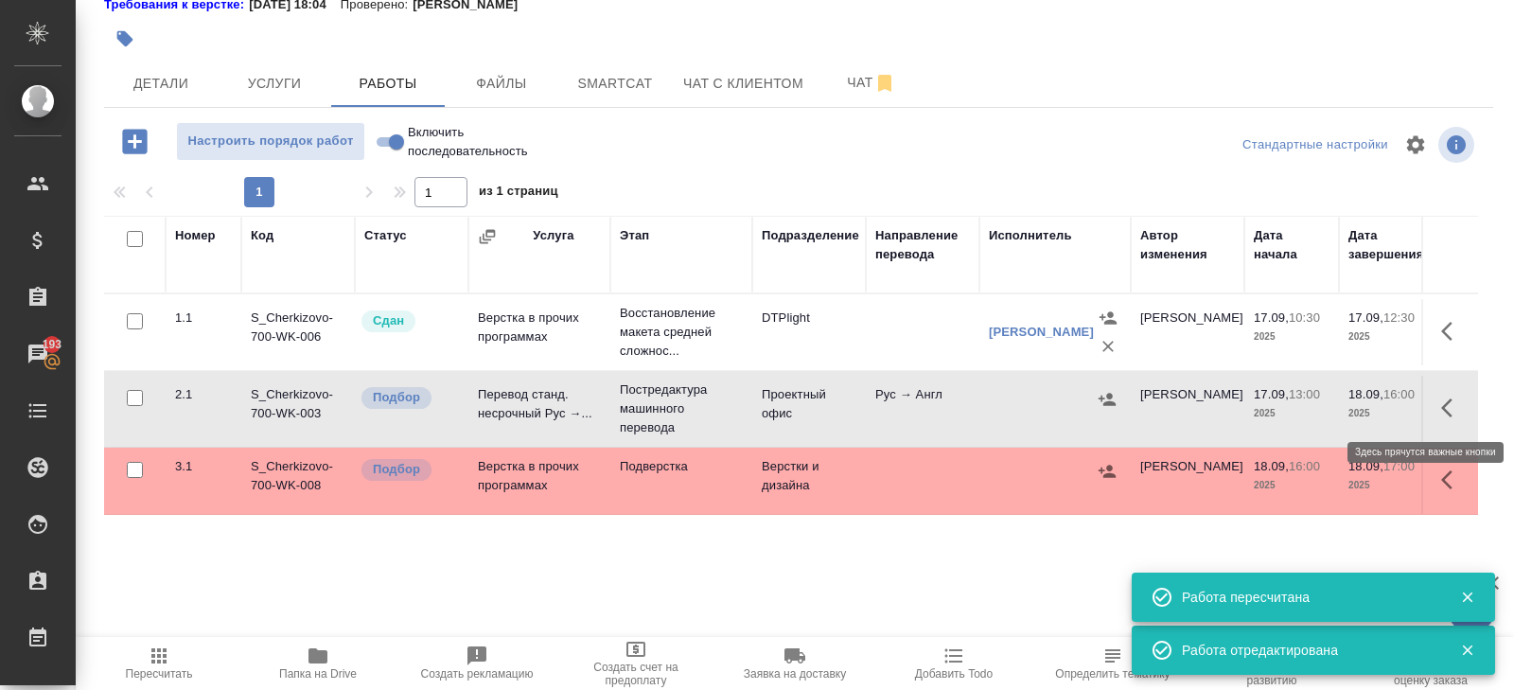
click at [1447, 410] on icon "button" at bounding box center [1446, 407] width 11 height 19
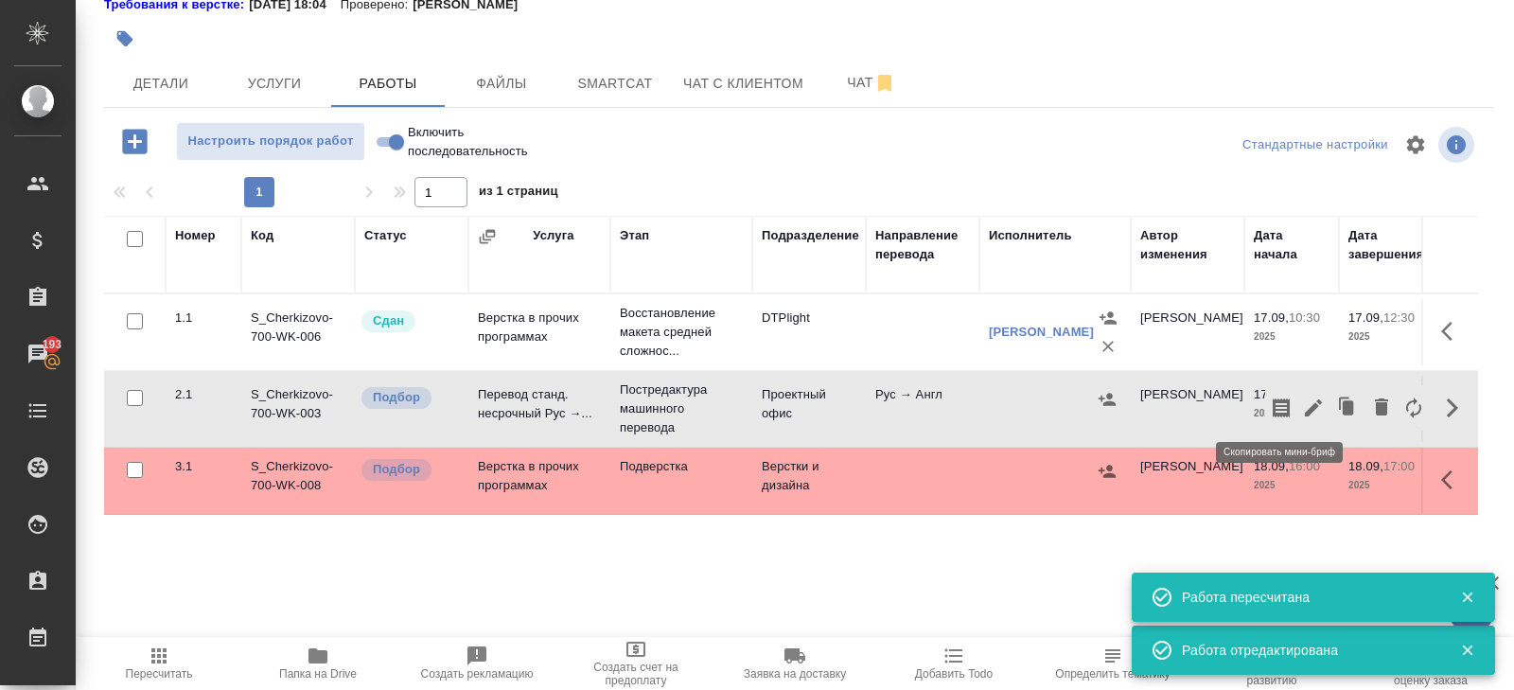
click at [1290, 409] on icon "button" at bounding box center [1281, 407] width 23 height 23
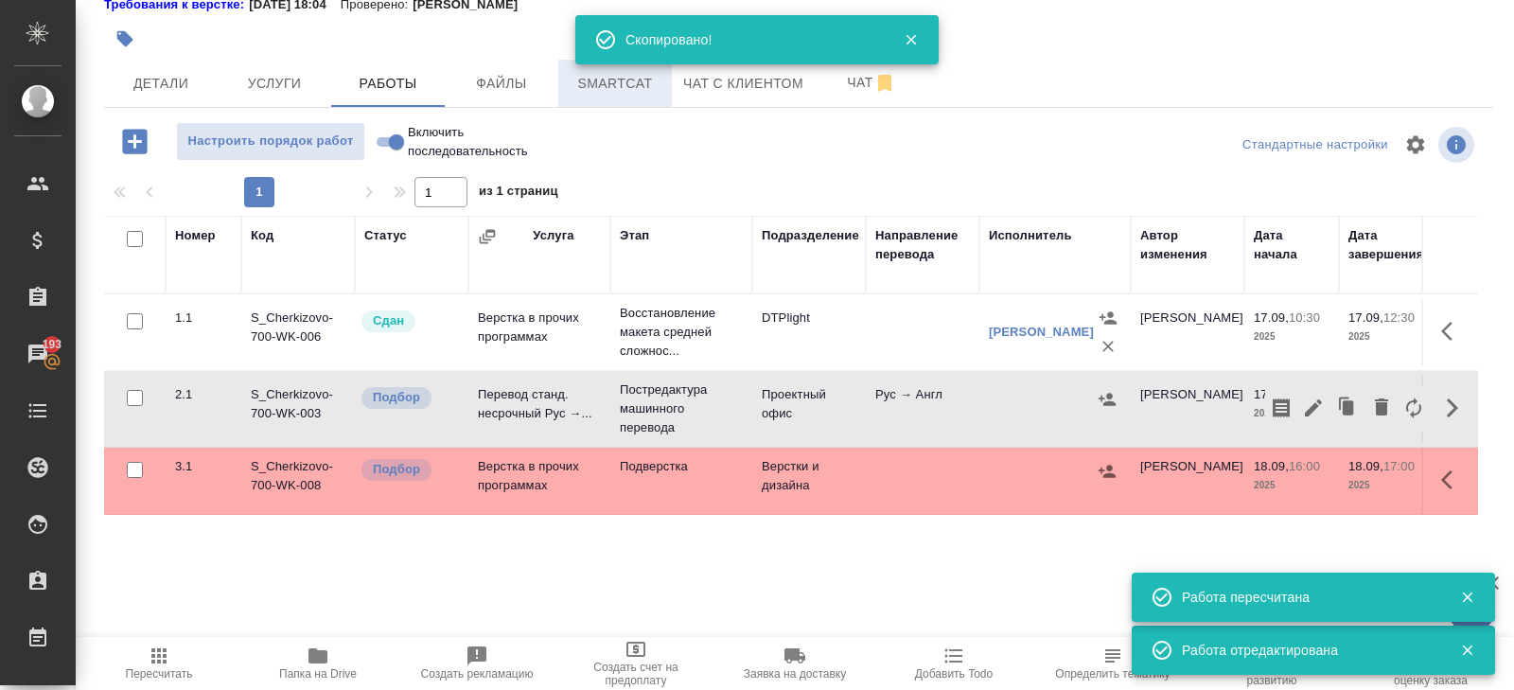
click at [596, 81] on span "Smartcat" at bounding box center [615, 84] width 91 height 24
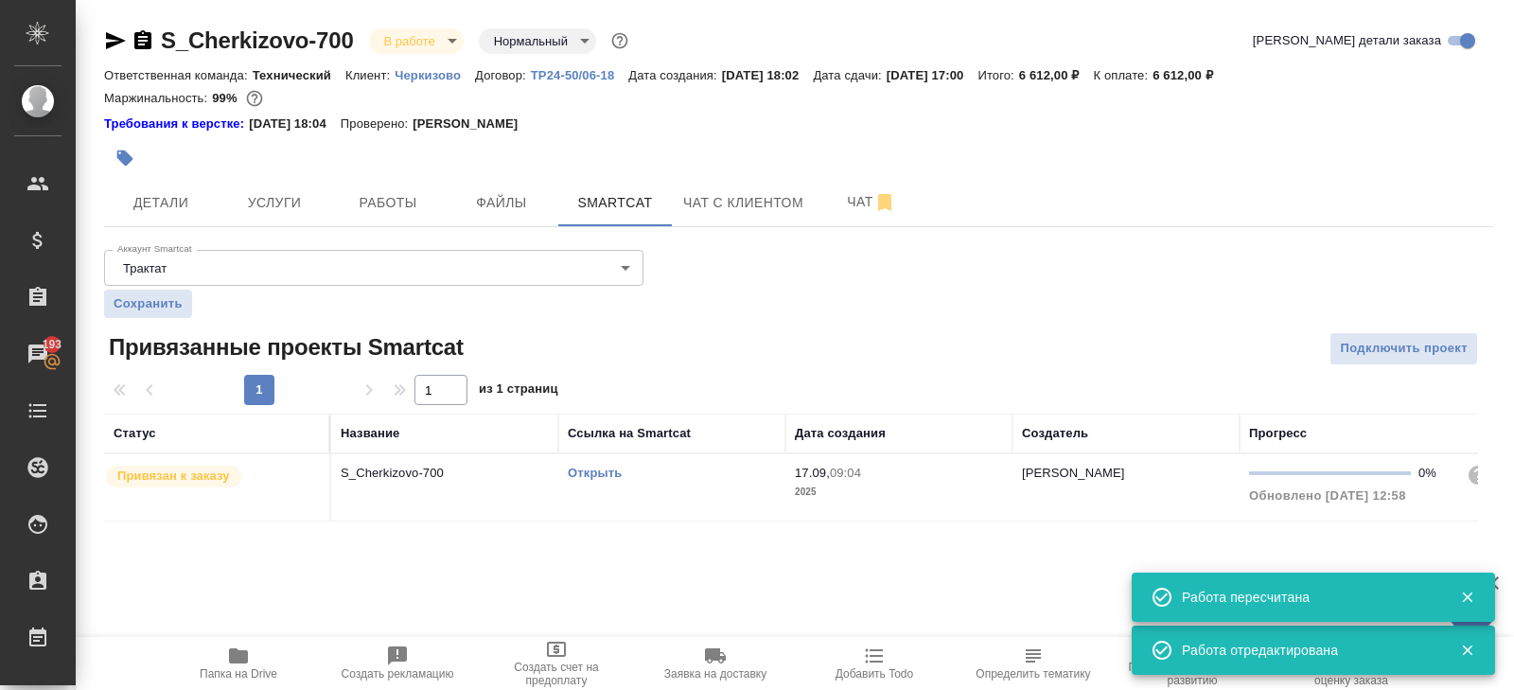
click at [714, 476] on div "Открыть" at bounding box center [672, 473] width 208 height 19
click at [347, 188] on button "Работы" at bounding box center [388, 202] width 114 height 47
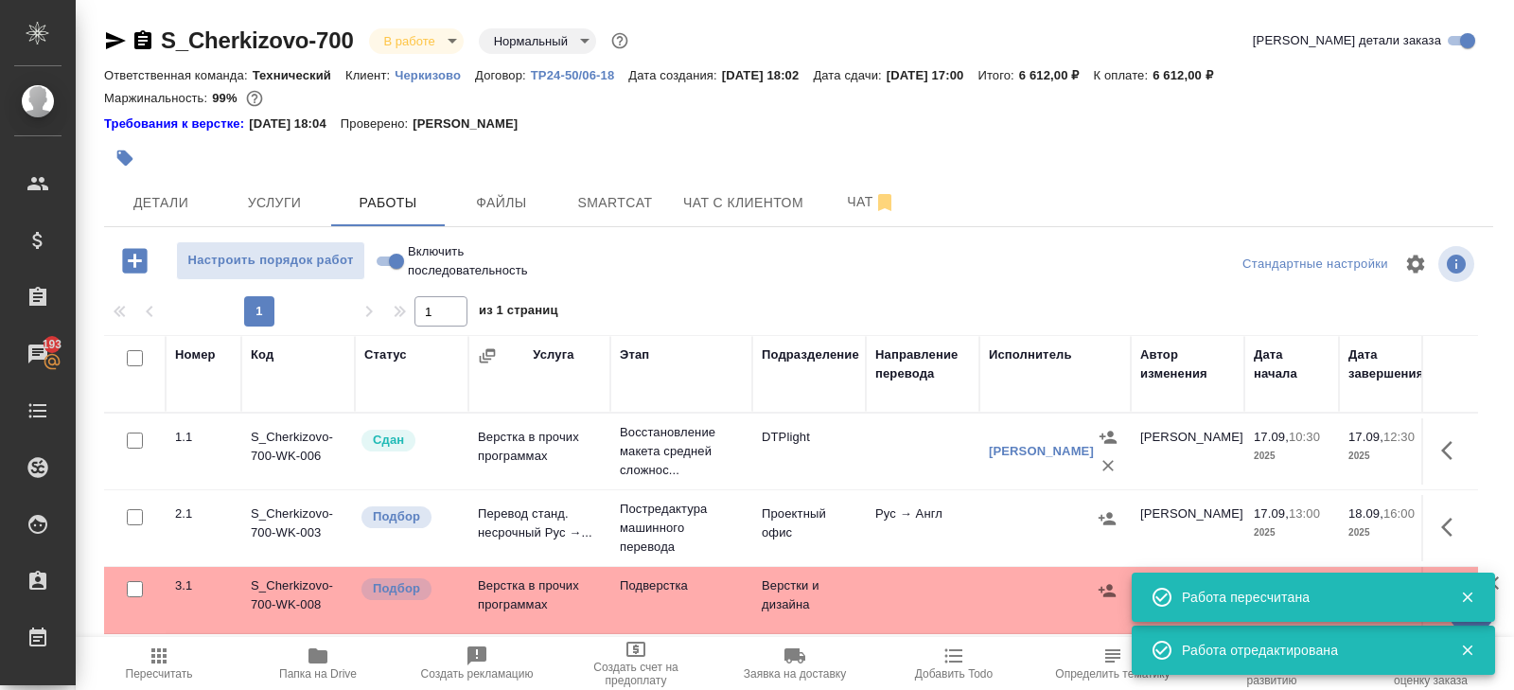
click at [148, 665] on icon "button" at bounding box center [159, 655] width 23 height 23
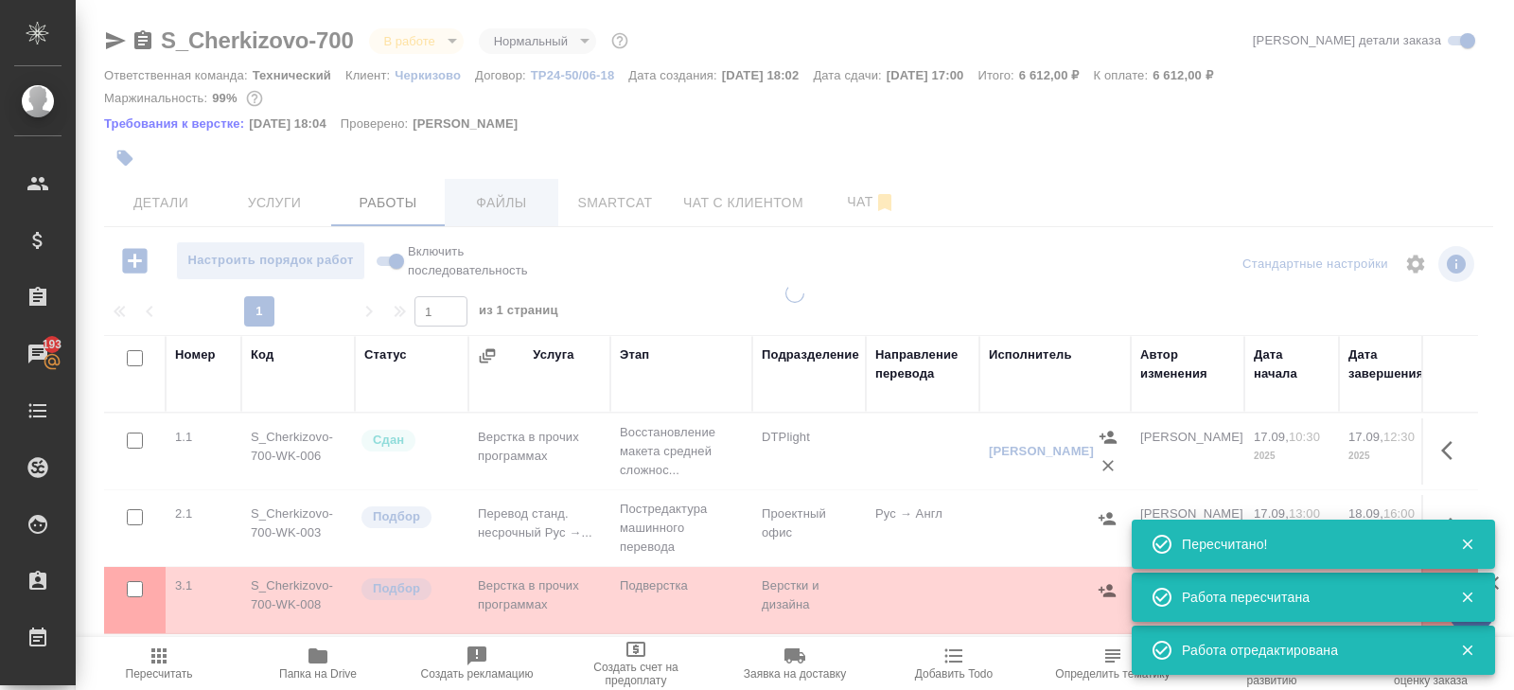
scroll to position [119, 0]
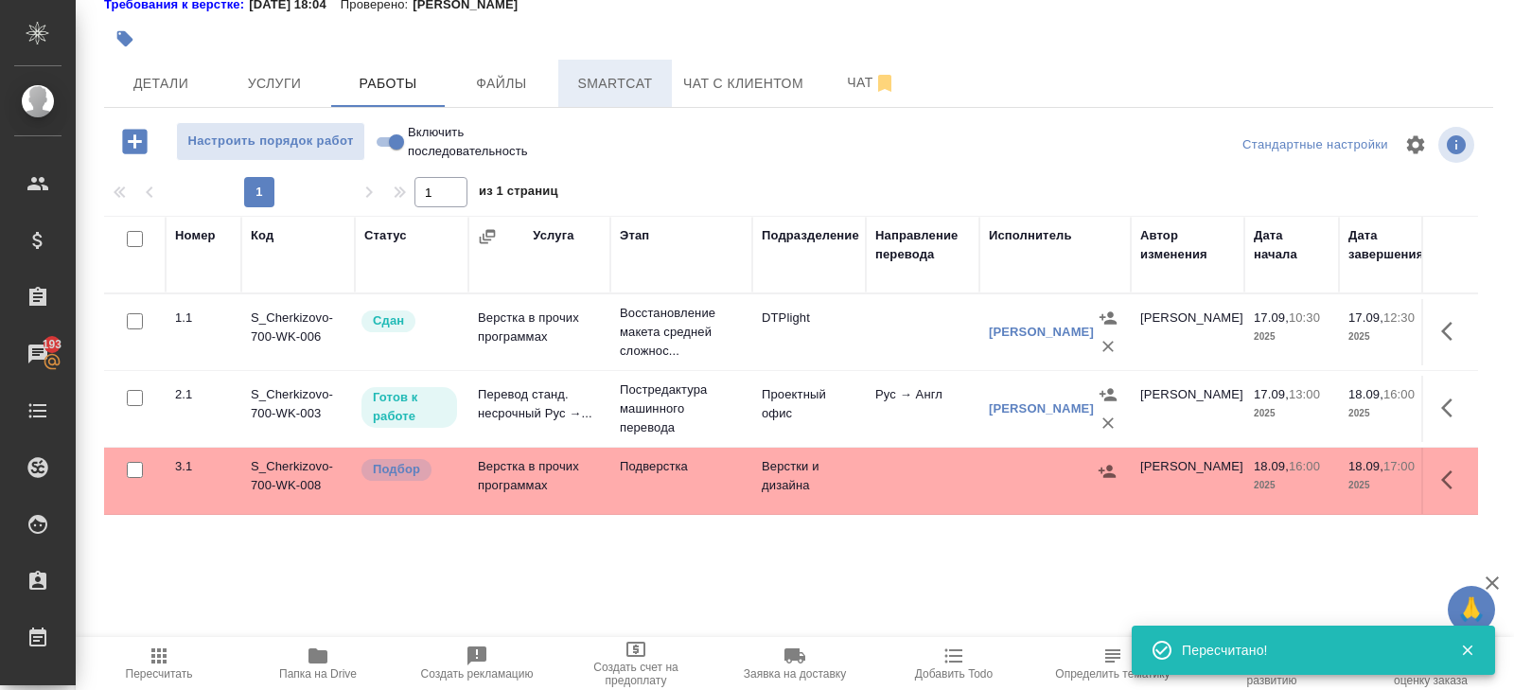
click at [592, 90] on span "Smartcat" at bounding box center [615, 84] width 91 height 24
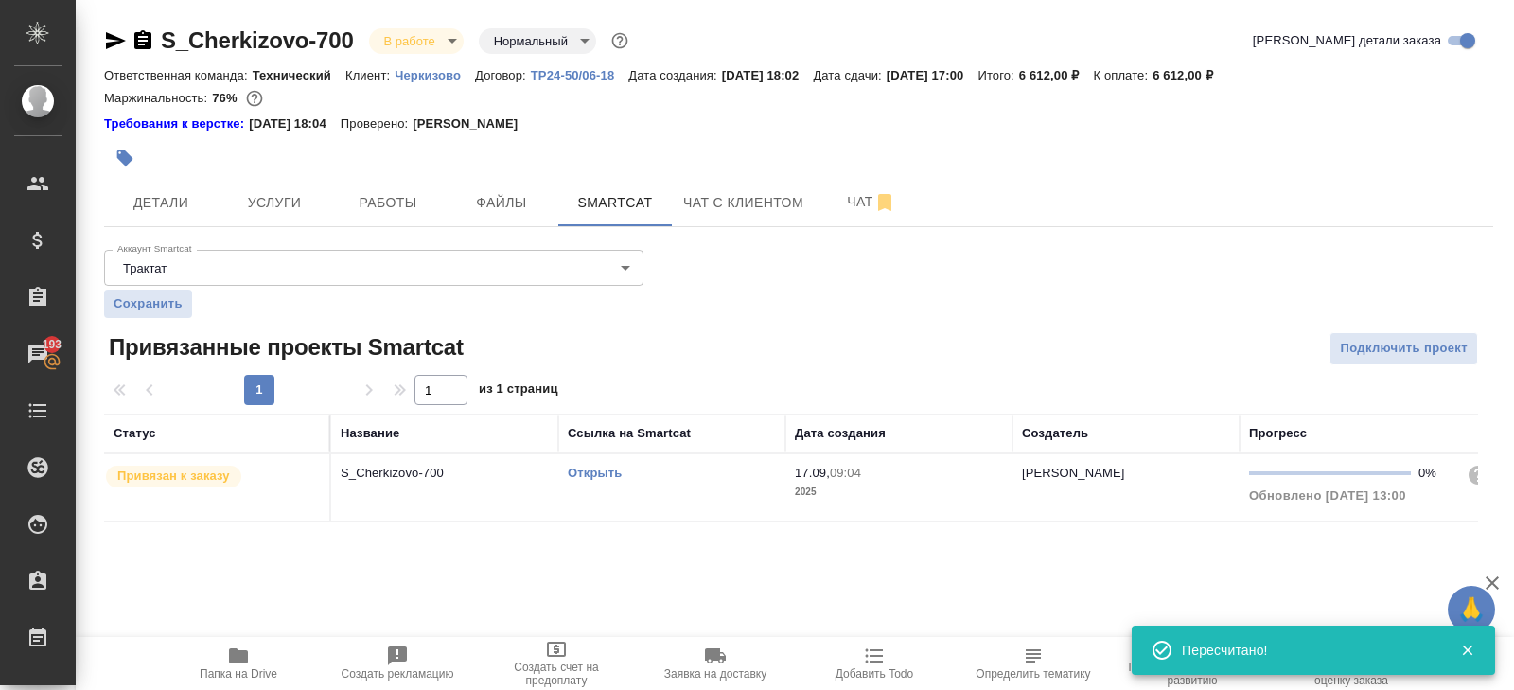
click at [590, 469] on link "Открыть" at bounding box center [595, 473] width 54 height 14
click at [384, 198] on span "Работы" at bounding box center [388, 203] width 91 height 24
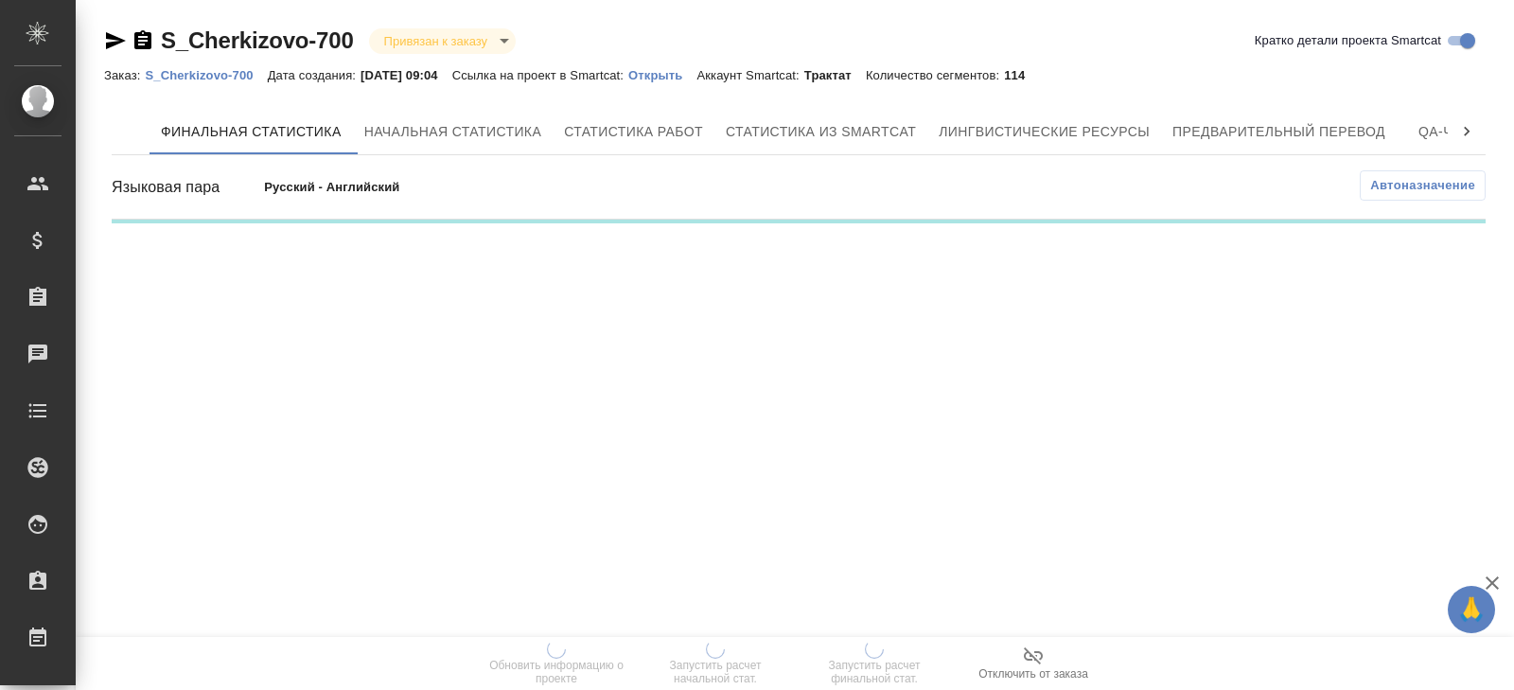
click at [1064, 146] on button "Лингвистические ресурсы" at bounding box center [1044, 131] width 234 height 45
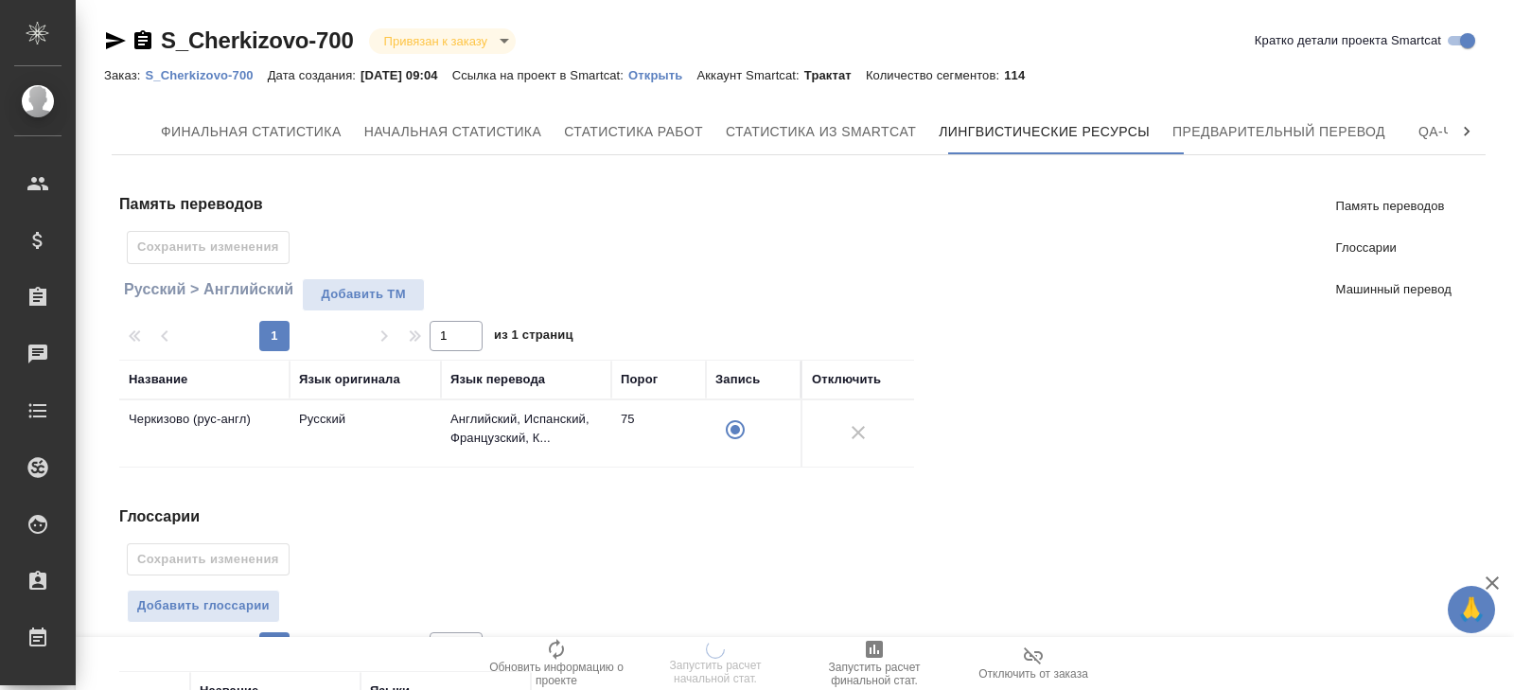
scroll to position [437, 0]
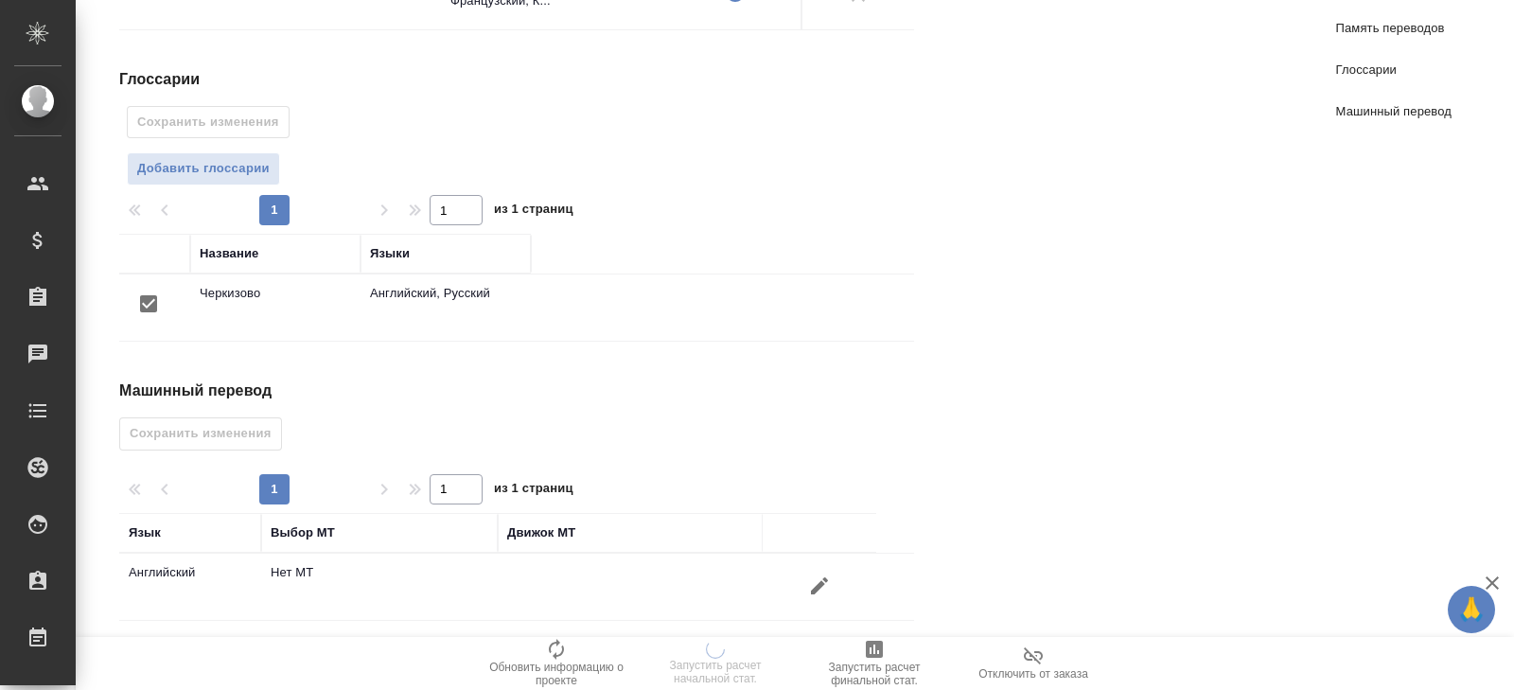
click at [821, 574] on icon "button" at bounding box center [819, 585] width 23 height 23
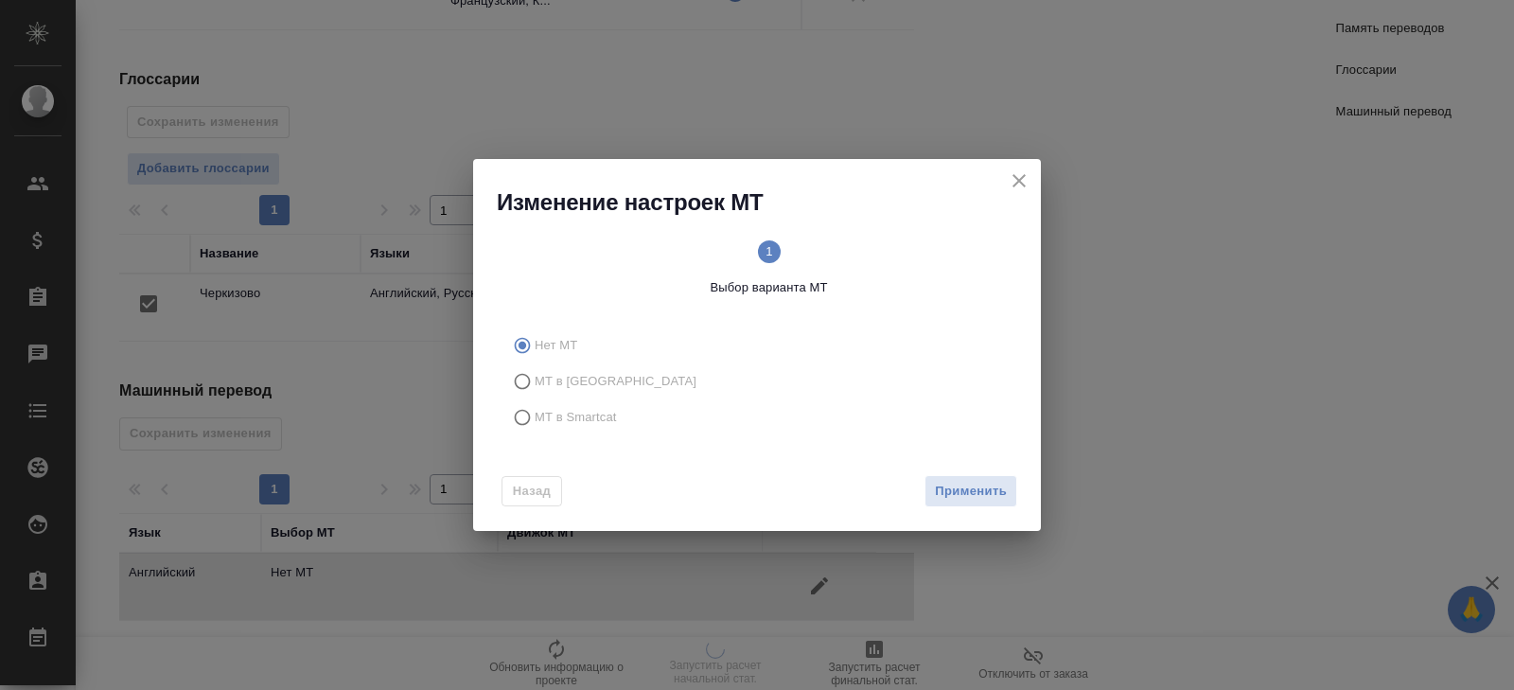
click at [540, 431] on label "МТ в Smartcat" at bounding box center [753, 417] width 499 height 36
click at [535, 431] on input "МТ в Smartcat" at bounding box center [519, 417] width 30 height 36
radio input "true"
click at [976, 493] on span "Вперед" at bounding box center [983, 492] width 47 height 22
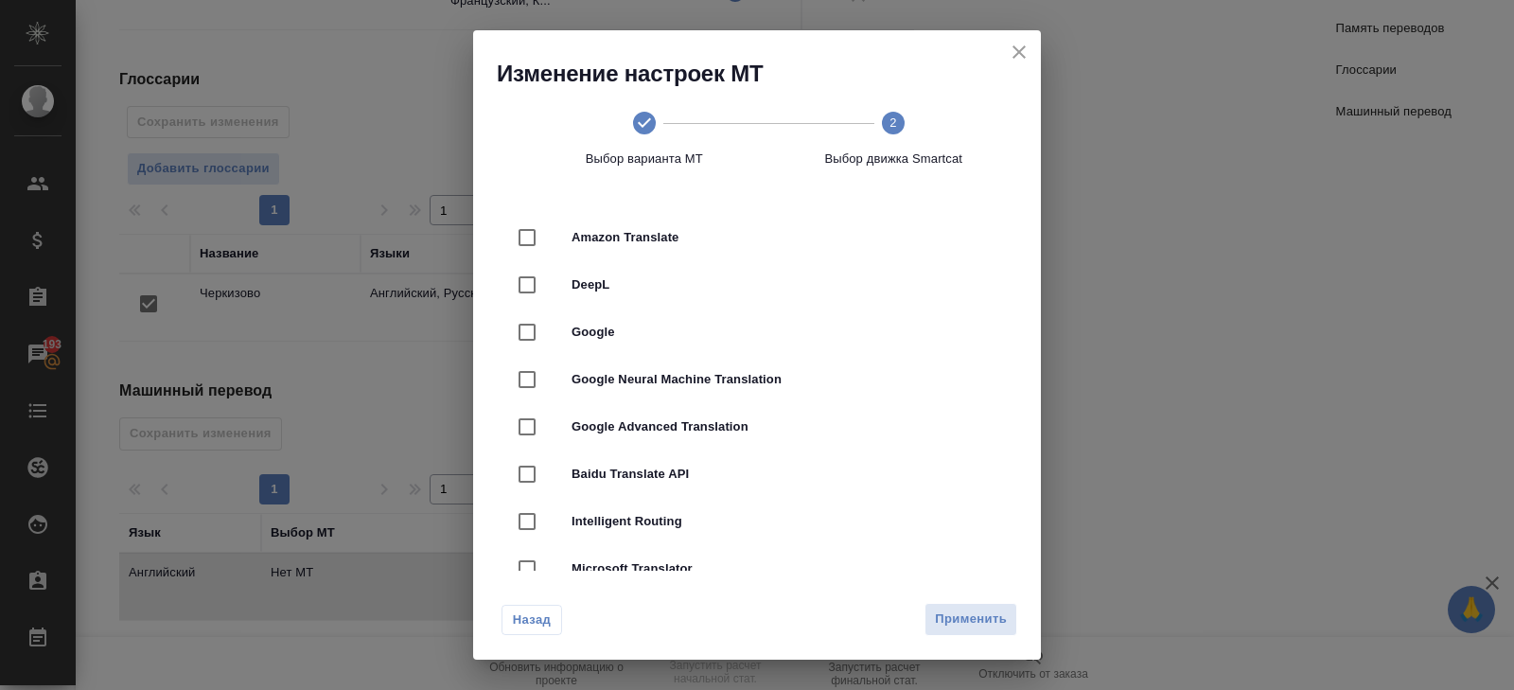
click at [594, 275] on span "DeepL" at bounding box center [784, 284] width 424 height 19
checkbox input "true"
click at [971, 630] on button "Применить" at bounding box center [970, 619] width 93 height 33
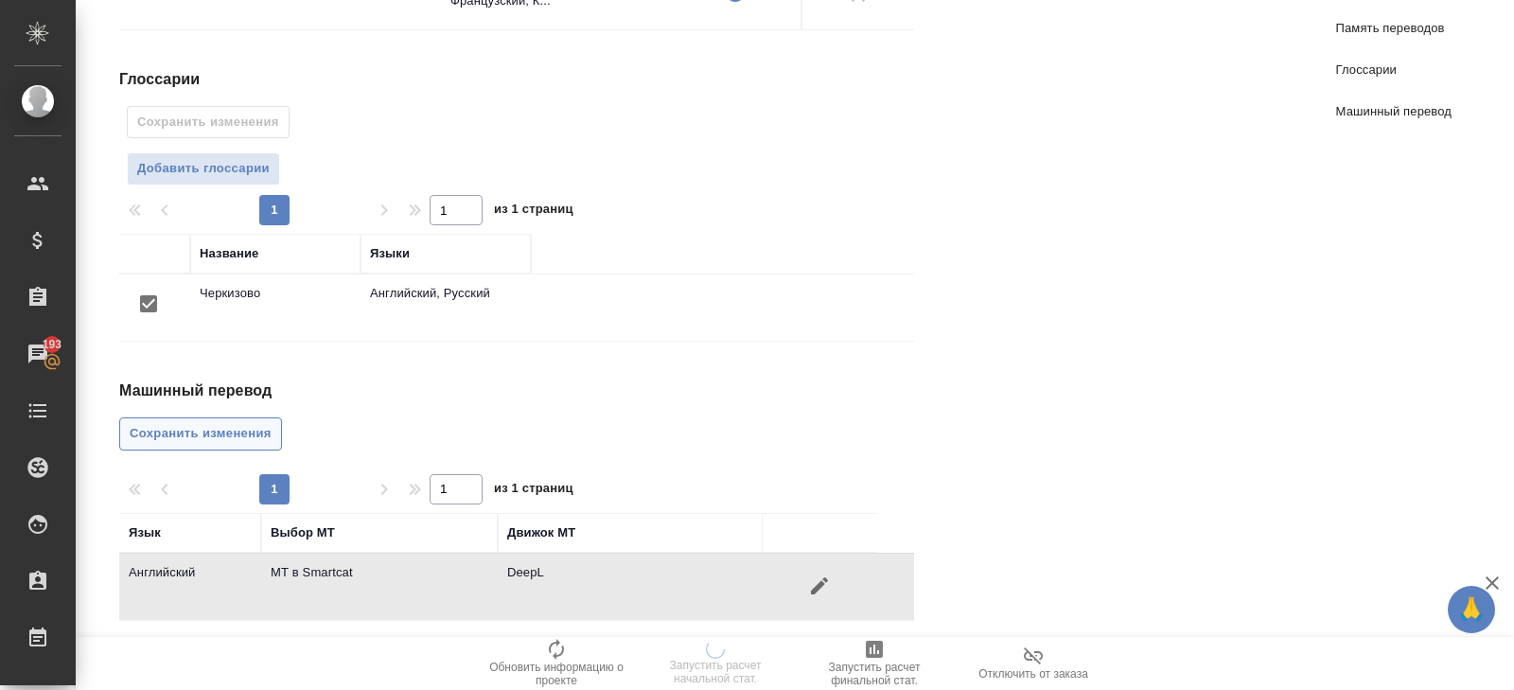
click at [213, 426] on span "Сохранить изменения" at bounding box center [201, 434] width 142 height 22
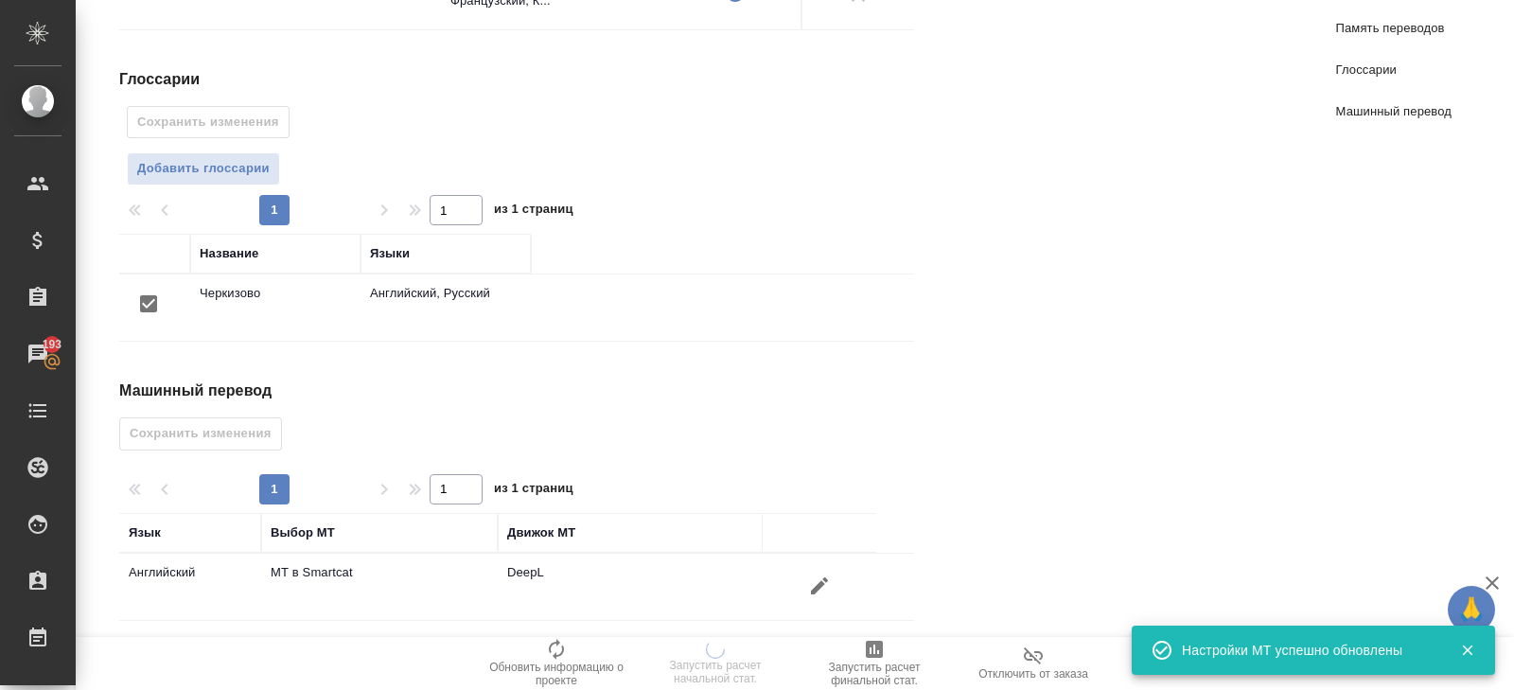
scroll to position [0, 0]
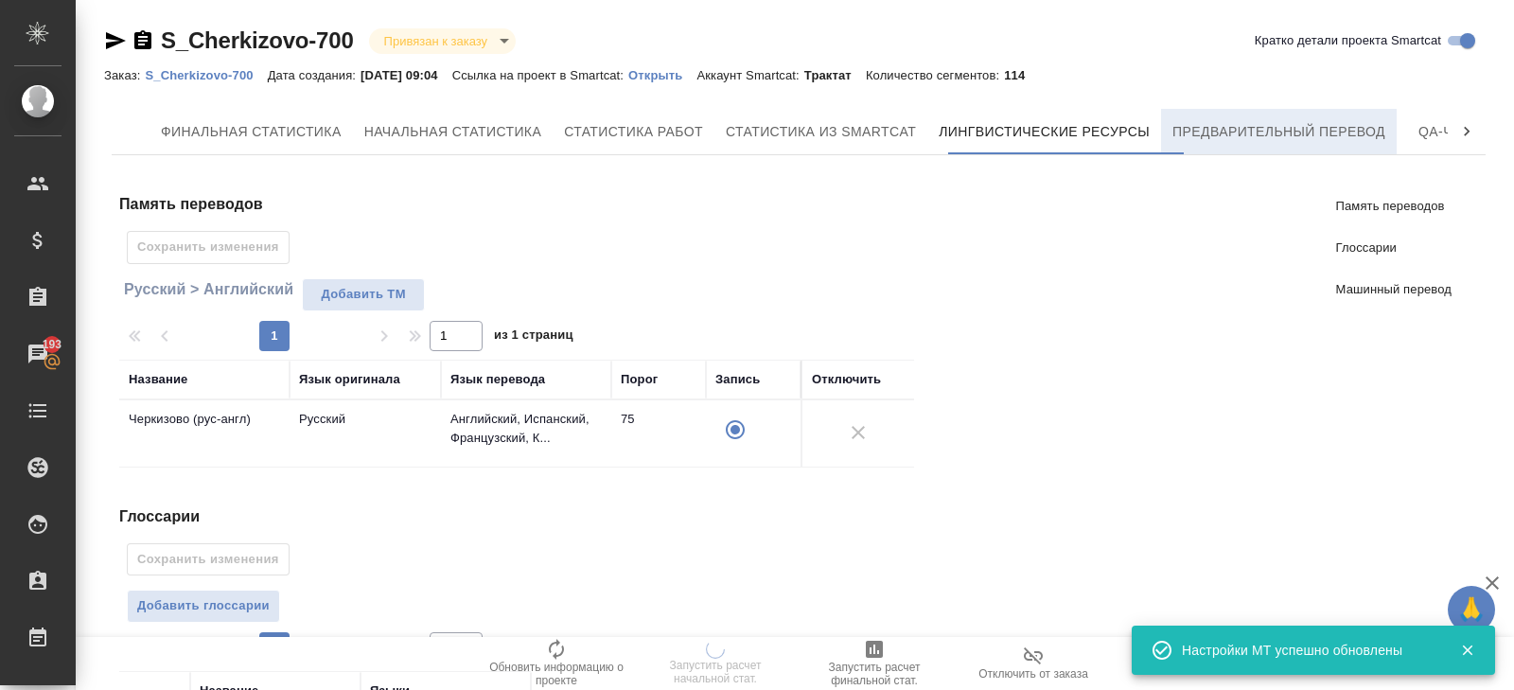
click at [1210, 137] on span "Предварительный перевод" at bounding box center [1278, 132] width 213 height 24
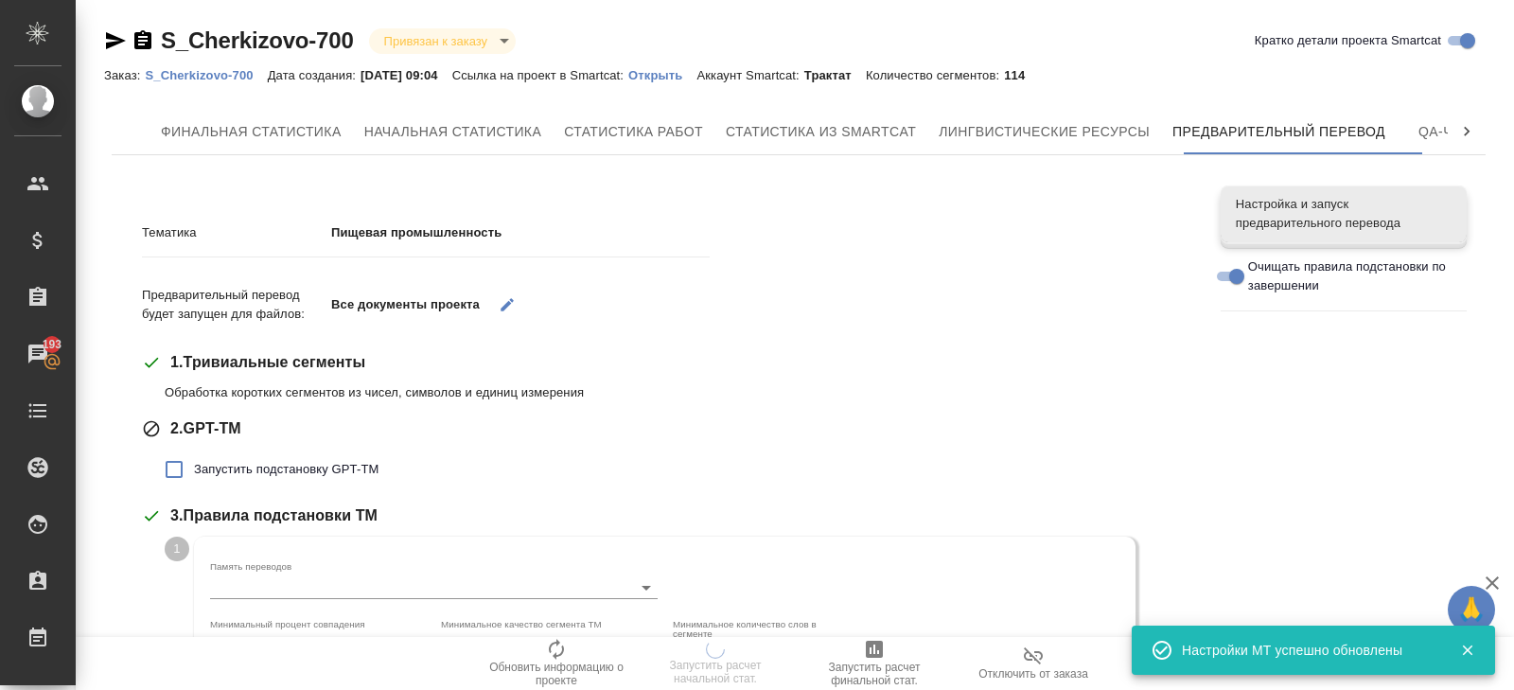
click at [236, 484] on label "Запустить подстановку GPT-TM" at bounding box center [266, 469] width 224 height 40
click at [194, 484] on input "Запустить подстановку GPT-TM" at bounding box center [174, 469] width 40 height 40
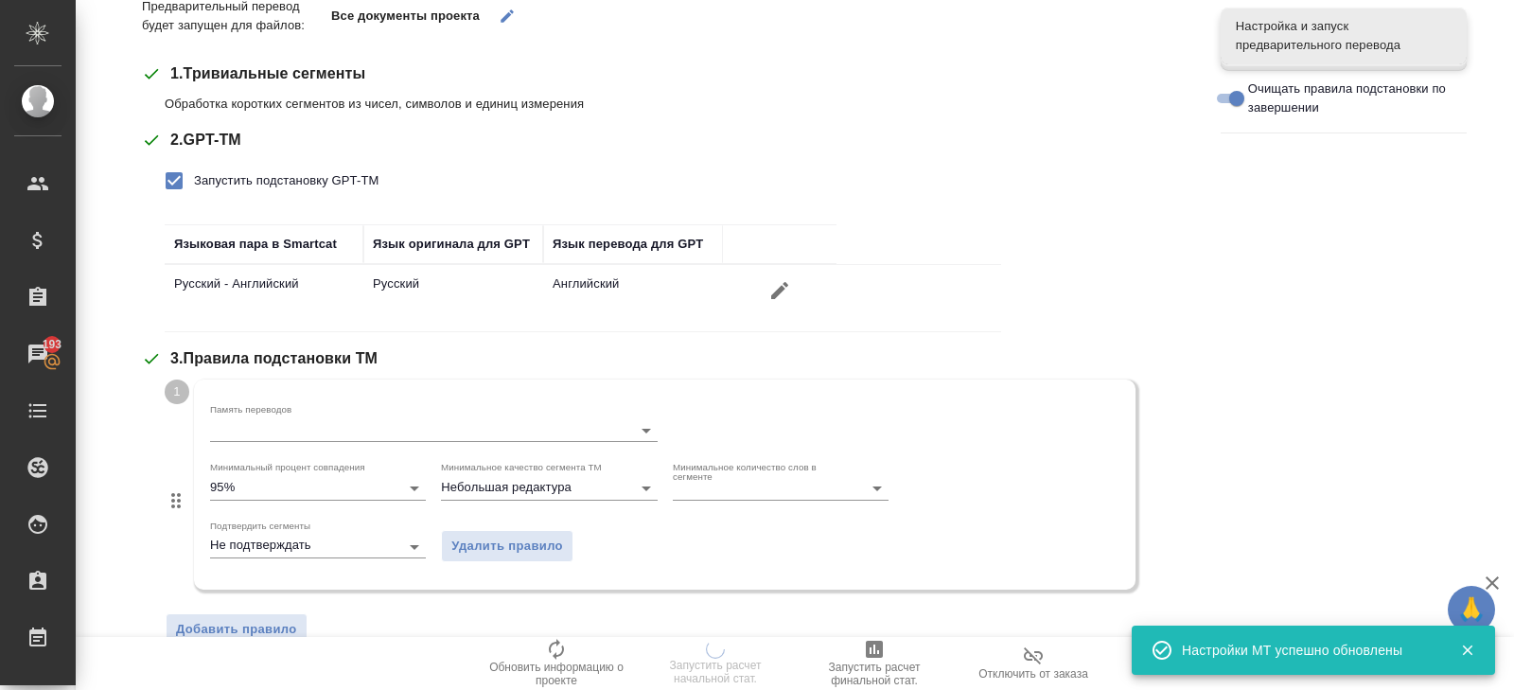
scroll to position [290, 0]
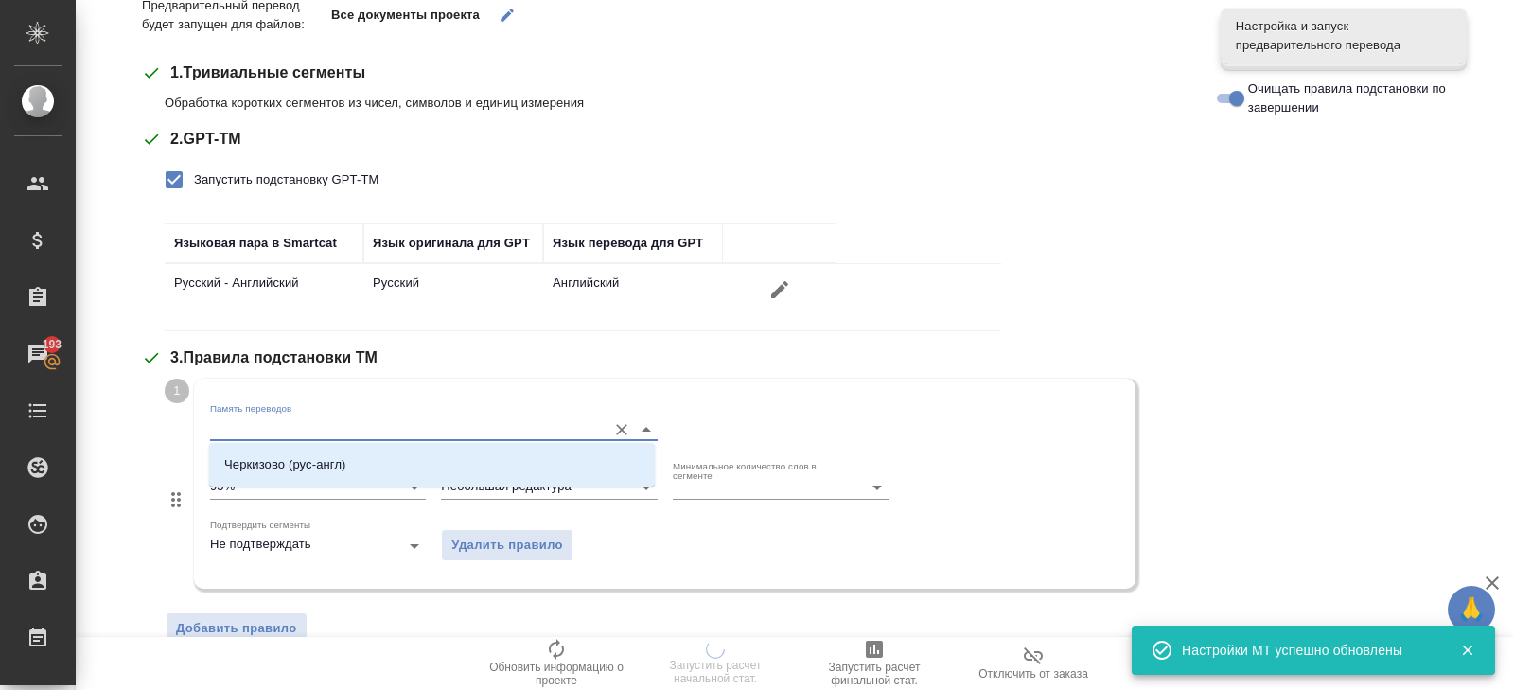
click at [255, 417] on input "Память переводов" at bounding box center [403, 428] width 387 height 23
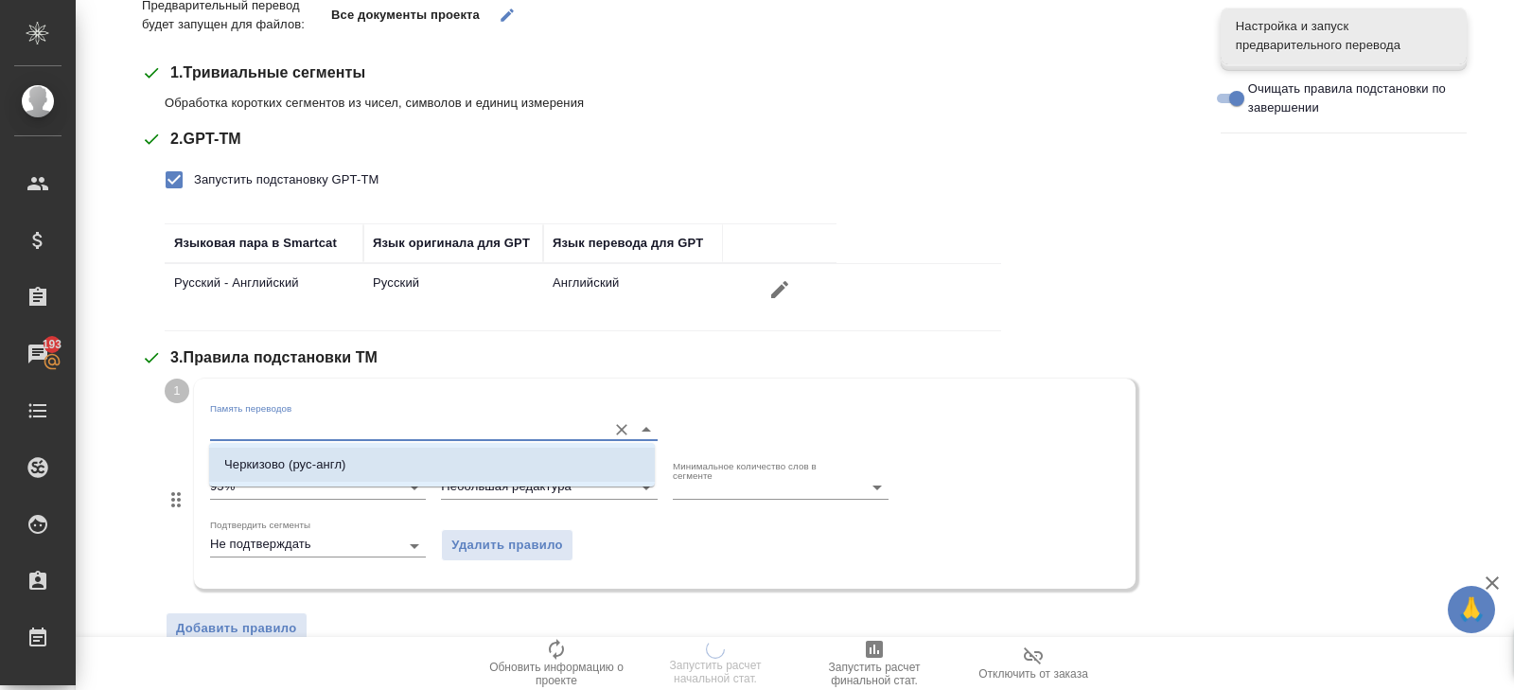
click at [255, 472] on p "Черкизово (рус-англ)" at bounding box center [285, 464] width 122 height 19
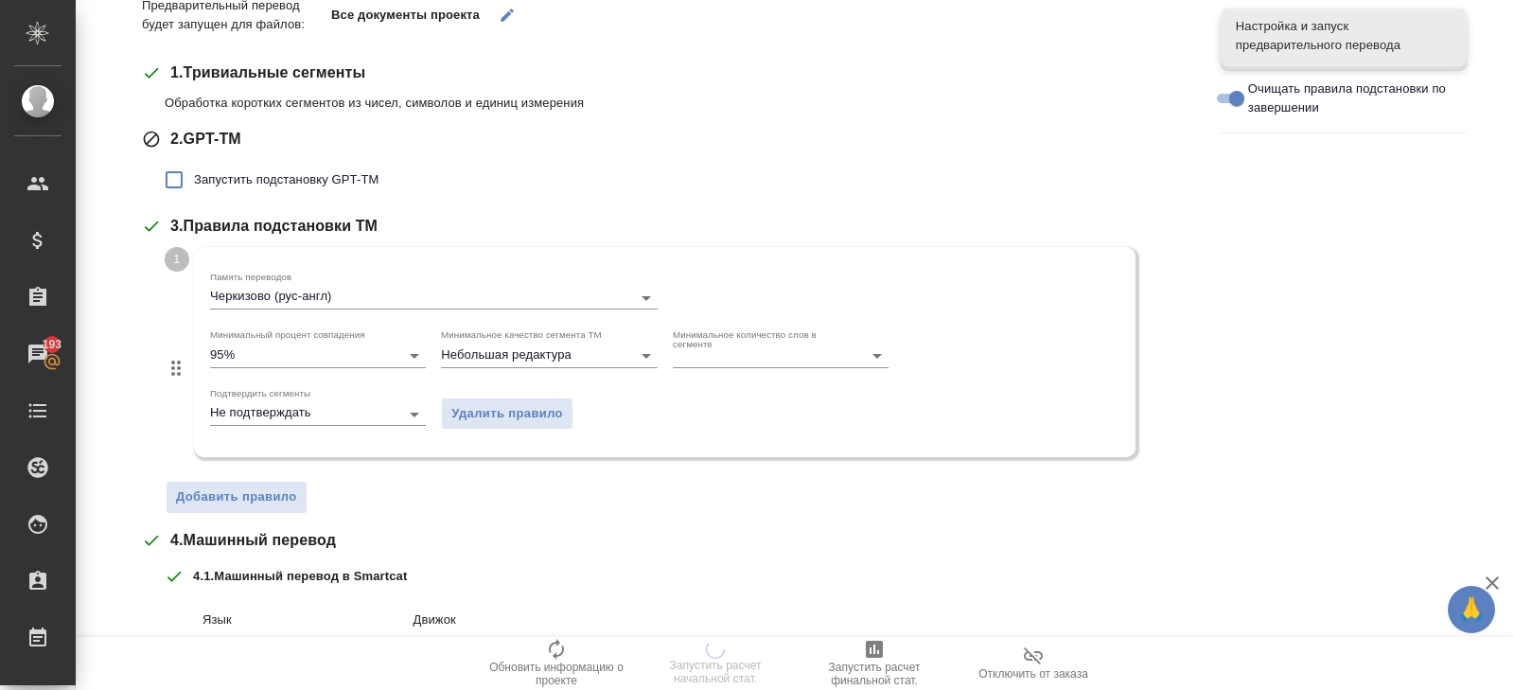
click at [205, 185] on span "Запустить подстановку GPT-TM" at bounding box center [286, 179] width 185 height 19
click at [194, 185] on input "Запустить подстановку GPT-TM" at bounding box center [174, 180] width 40 height 40
checkbox input "true"
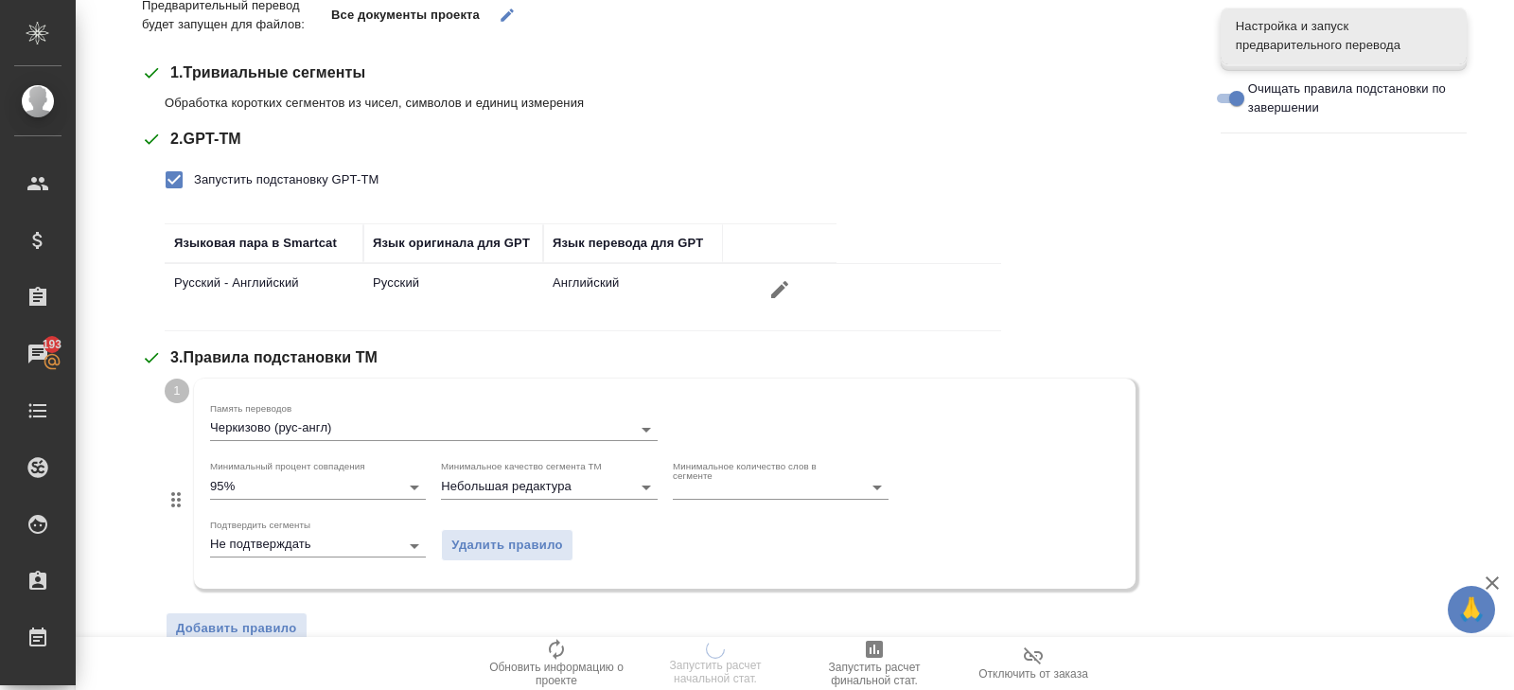
scroll to position [727, 0]
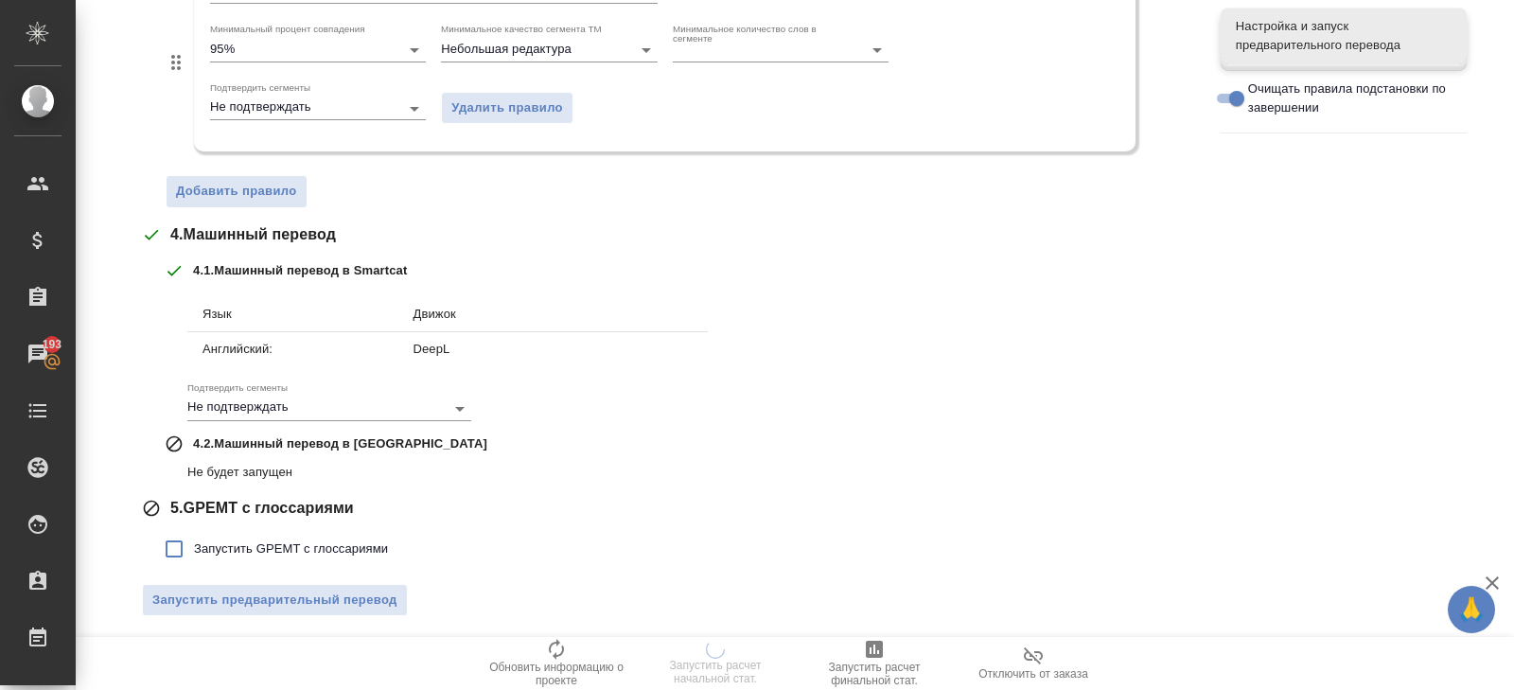
click at [241, 539] on span "Запустить GPEMT с глоссариями" at bounding box center [291, 548] width 194 height 19
click at [194, 537] on input "Запустить GPEMT с глоссариями" at bounding box center [174, 549] width 40 height 40
checkbox input "true"
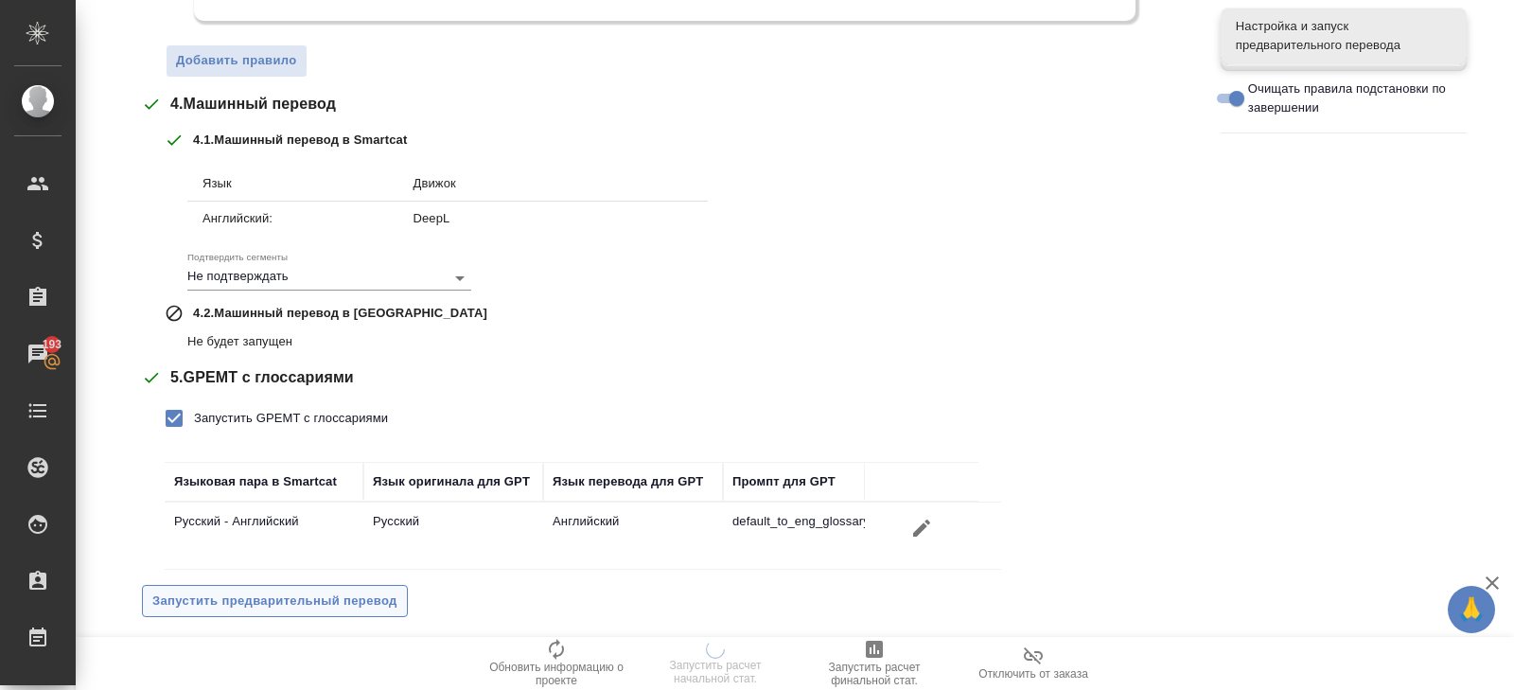
click at [243, 590] on span "Запустить предварительный перевод" at bounding box center [274, 601] width 245 height 22
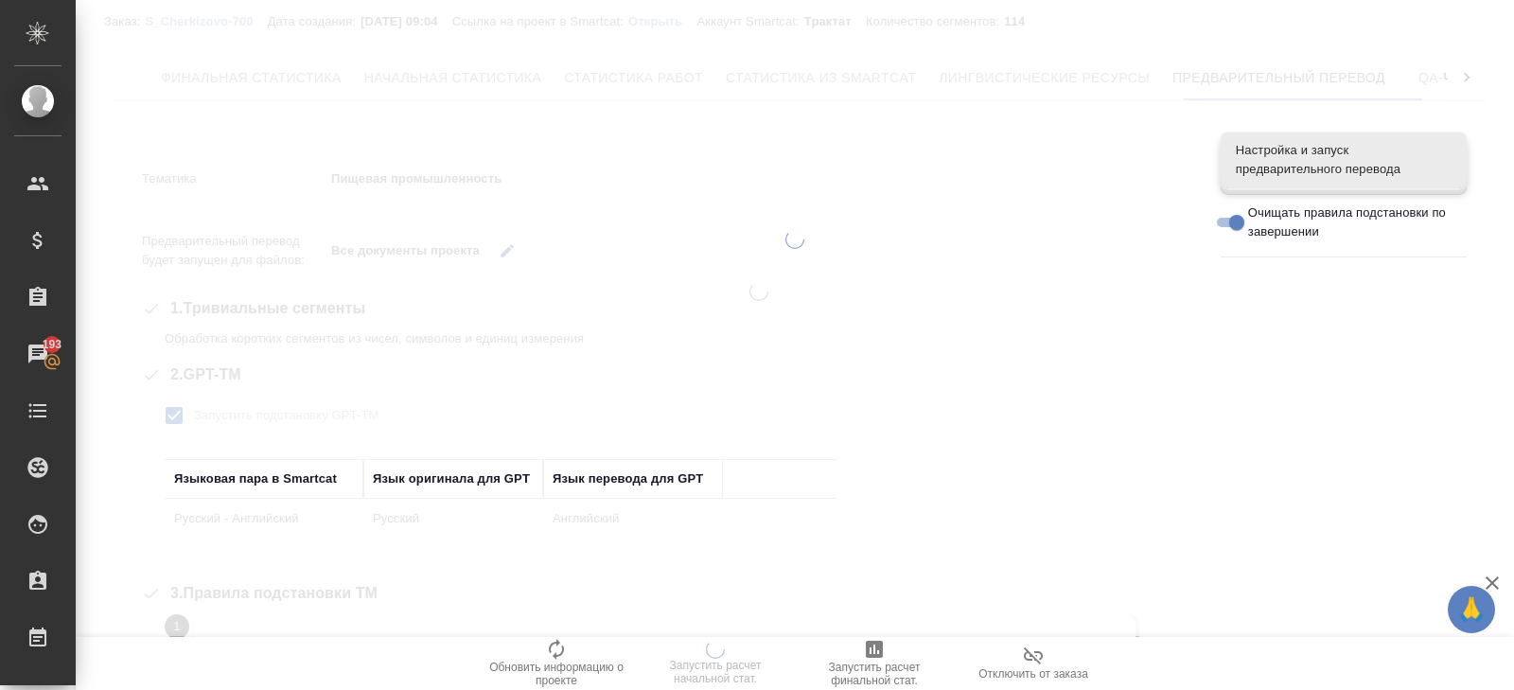
scroll to position [0, 0]
